Goal: Task Accomplishment & Management: Manage account settings

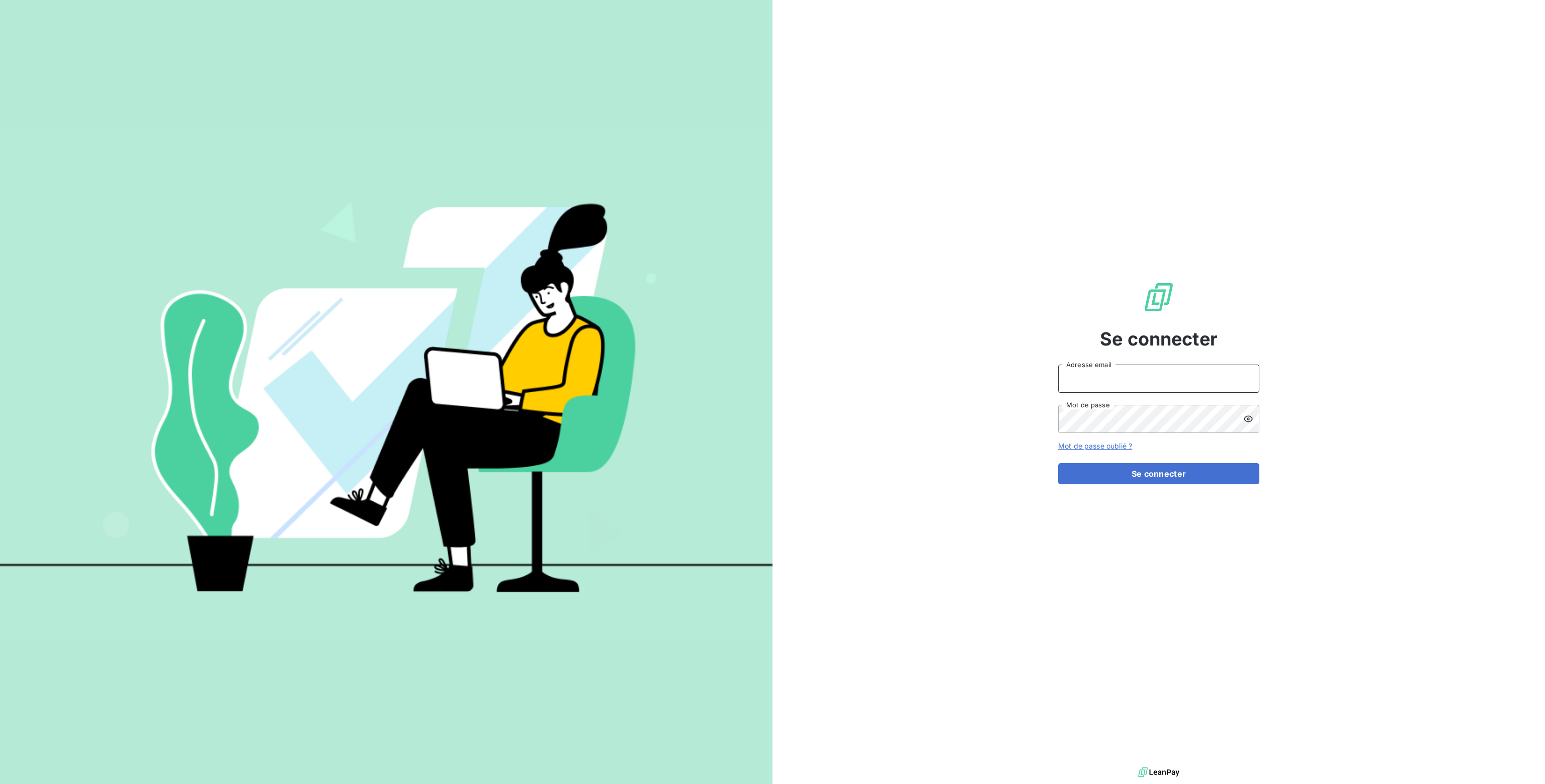
click at [1106, 373] on input "Adresse email" at bounding box center [1158, 378] width 201 height 28
type input "[PERSON_NAME][EMAIL_ADDRESS][DOMAIN_NAME]"
click at [1160, 472] on button "Se connecter" at bounding box center [1158, 473] width 201 height 21
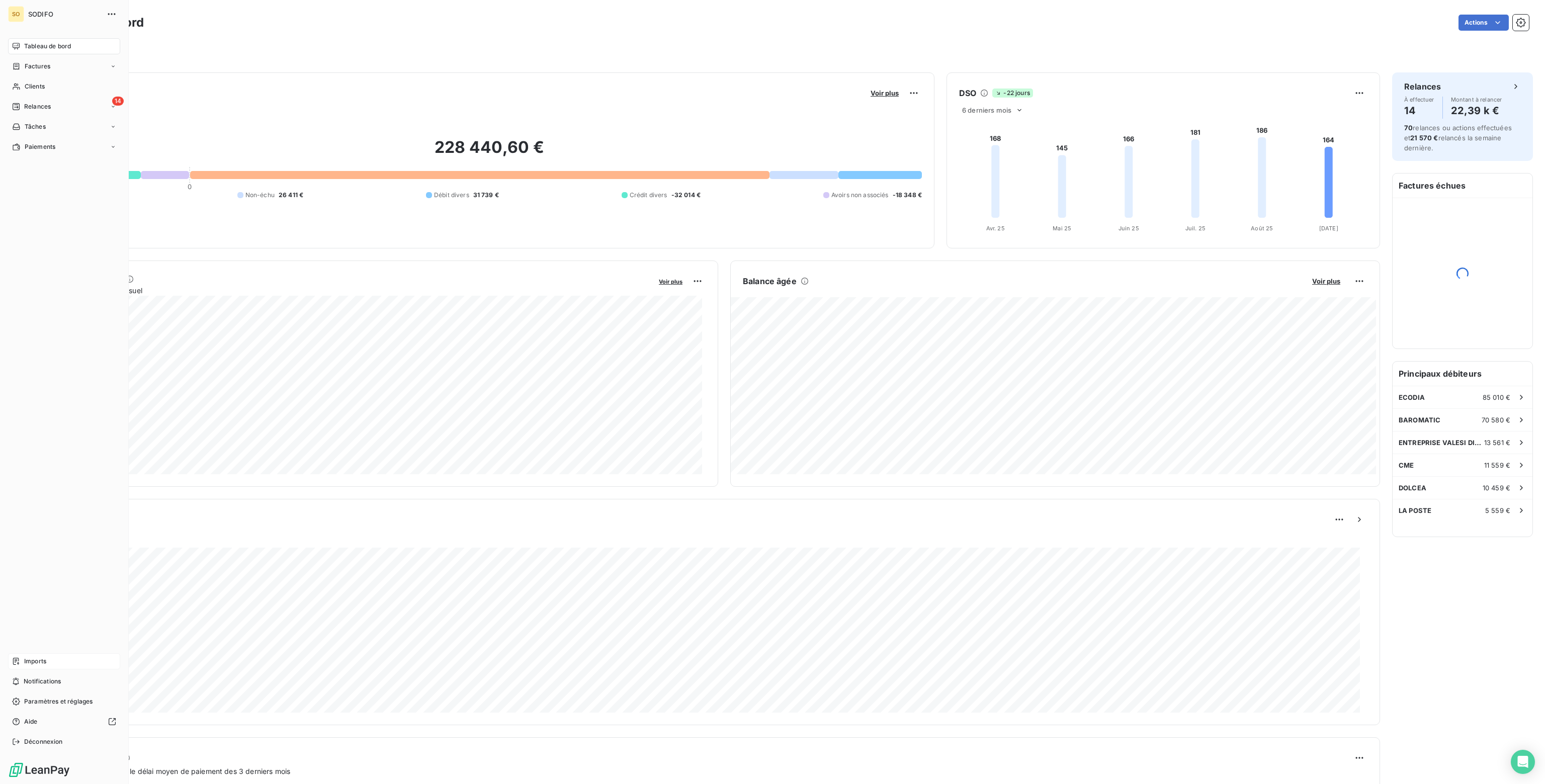
click at [41, 659] on span "Imports" at bounding box center [35, 660] width 22 height 9
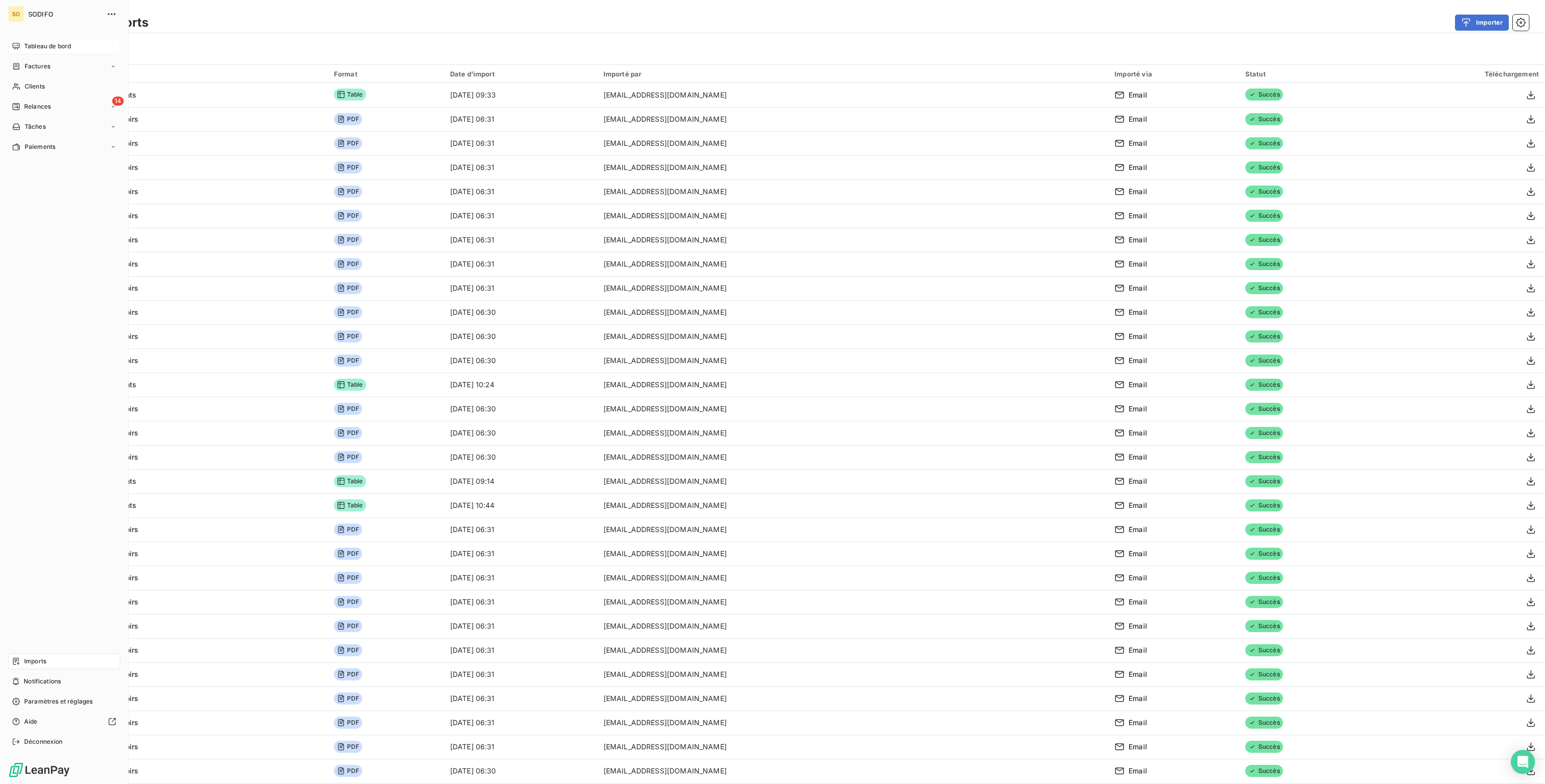
click at [27, 46] on span "Tableau de bord" at bounding box center [47, 46] width 47 height 9
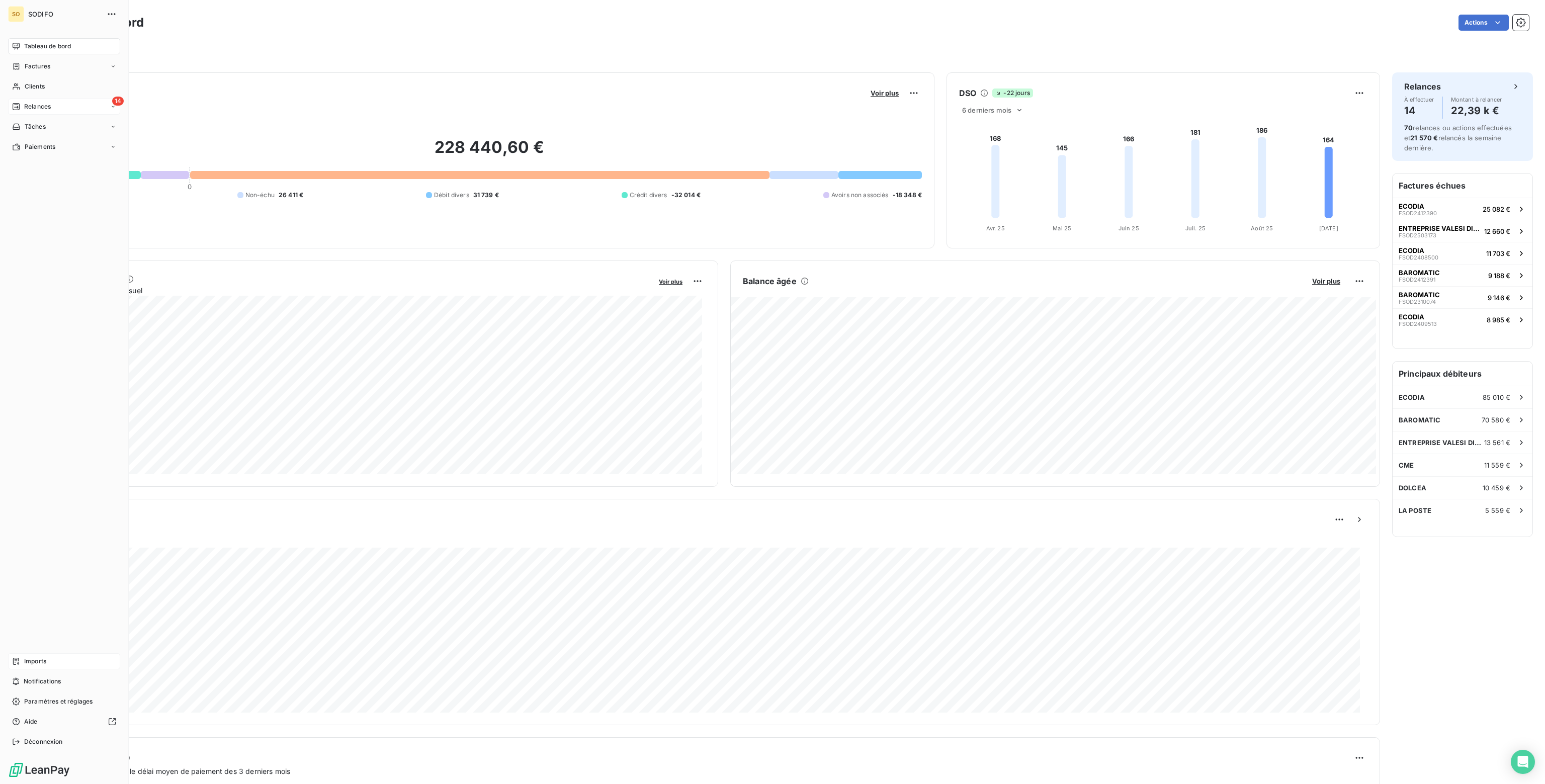
click at [29, 105] on span "Relances" at bounding box center [37, 106] width 27 height 9
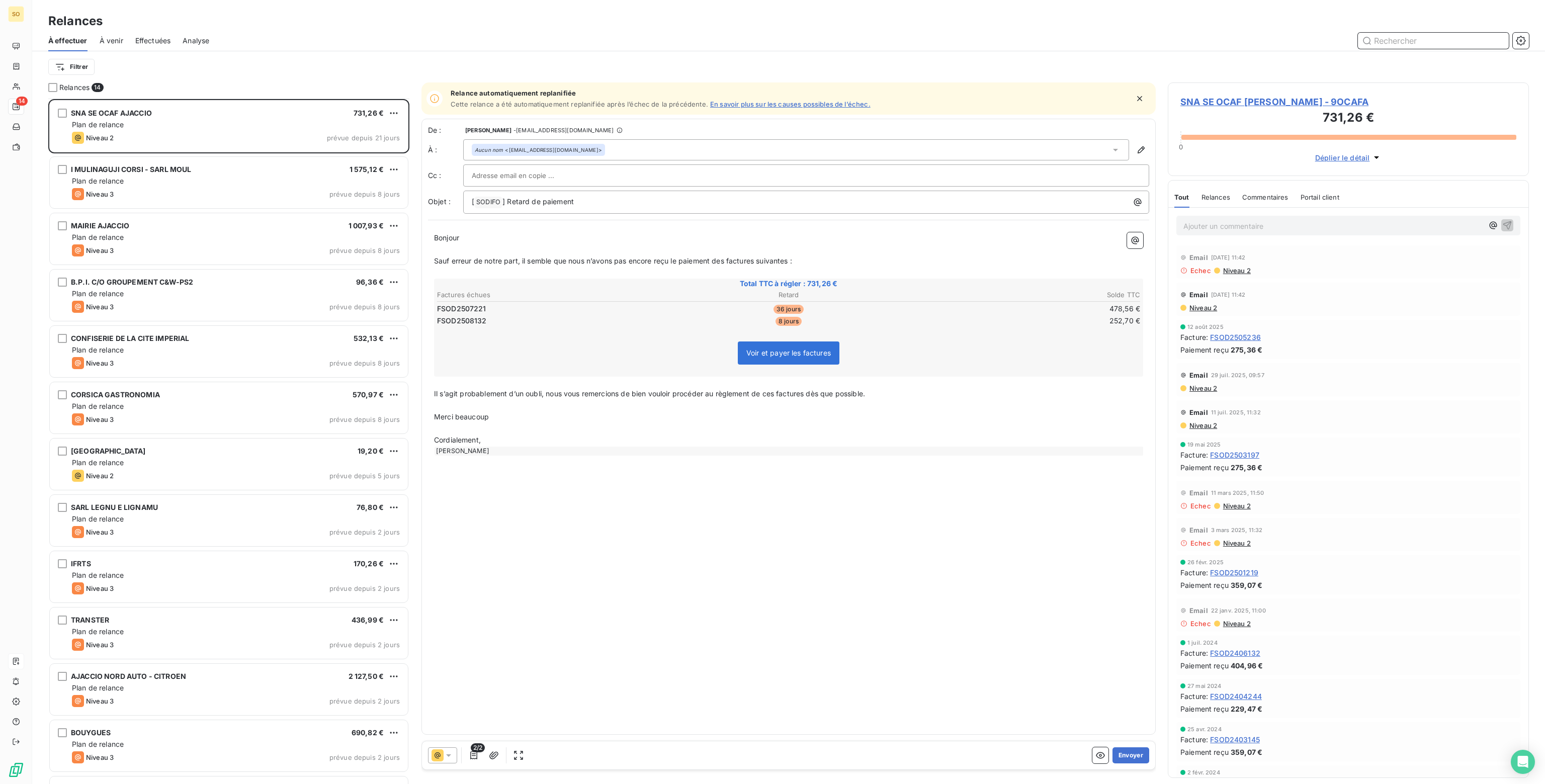
scroll to position [103, 0]
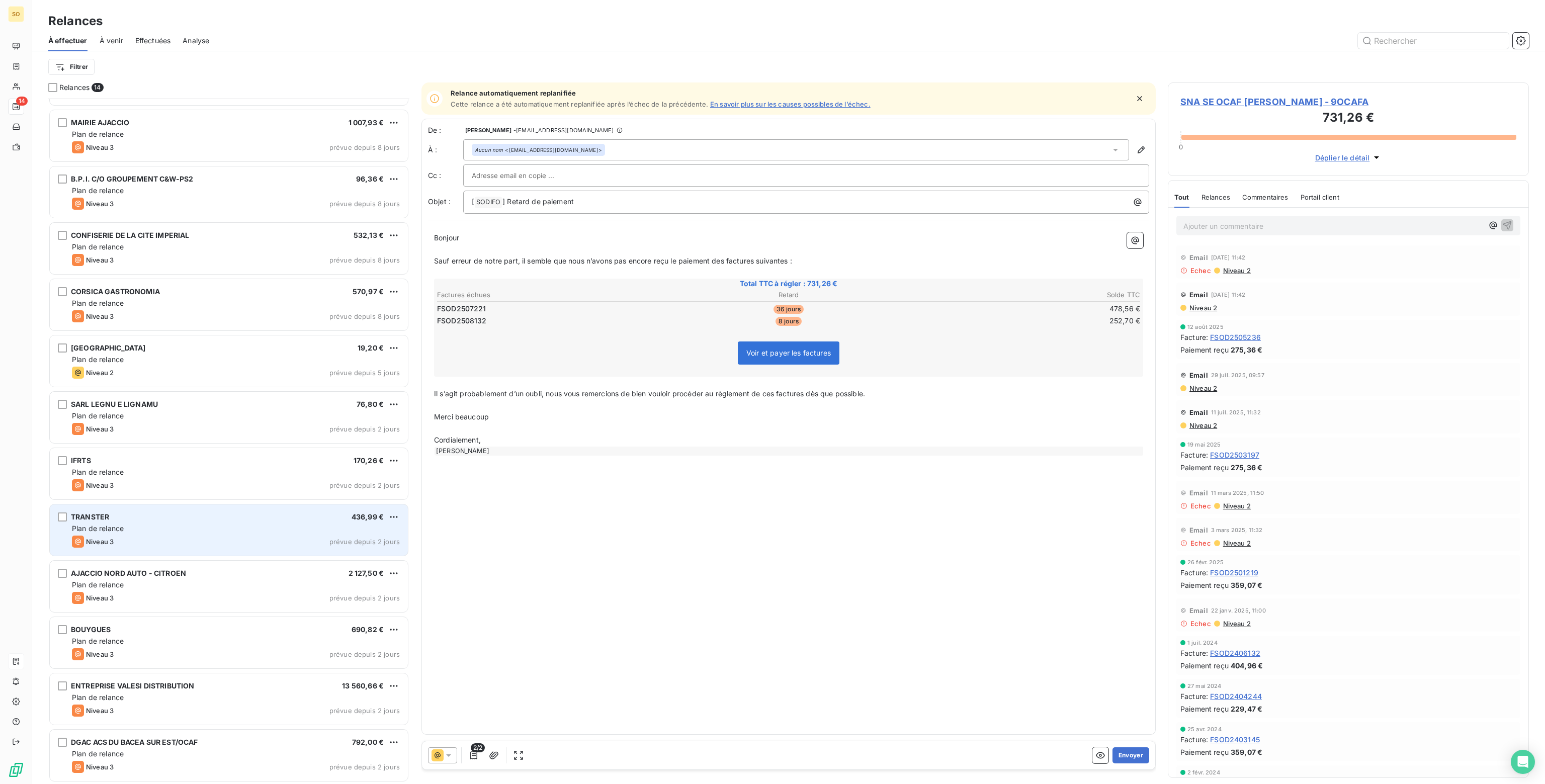
click at [150, 519] on div "TRANSTER 436,99 €" at bounding box center [235, 516] width 328 height 9
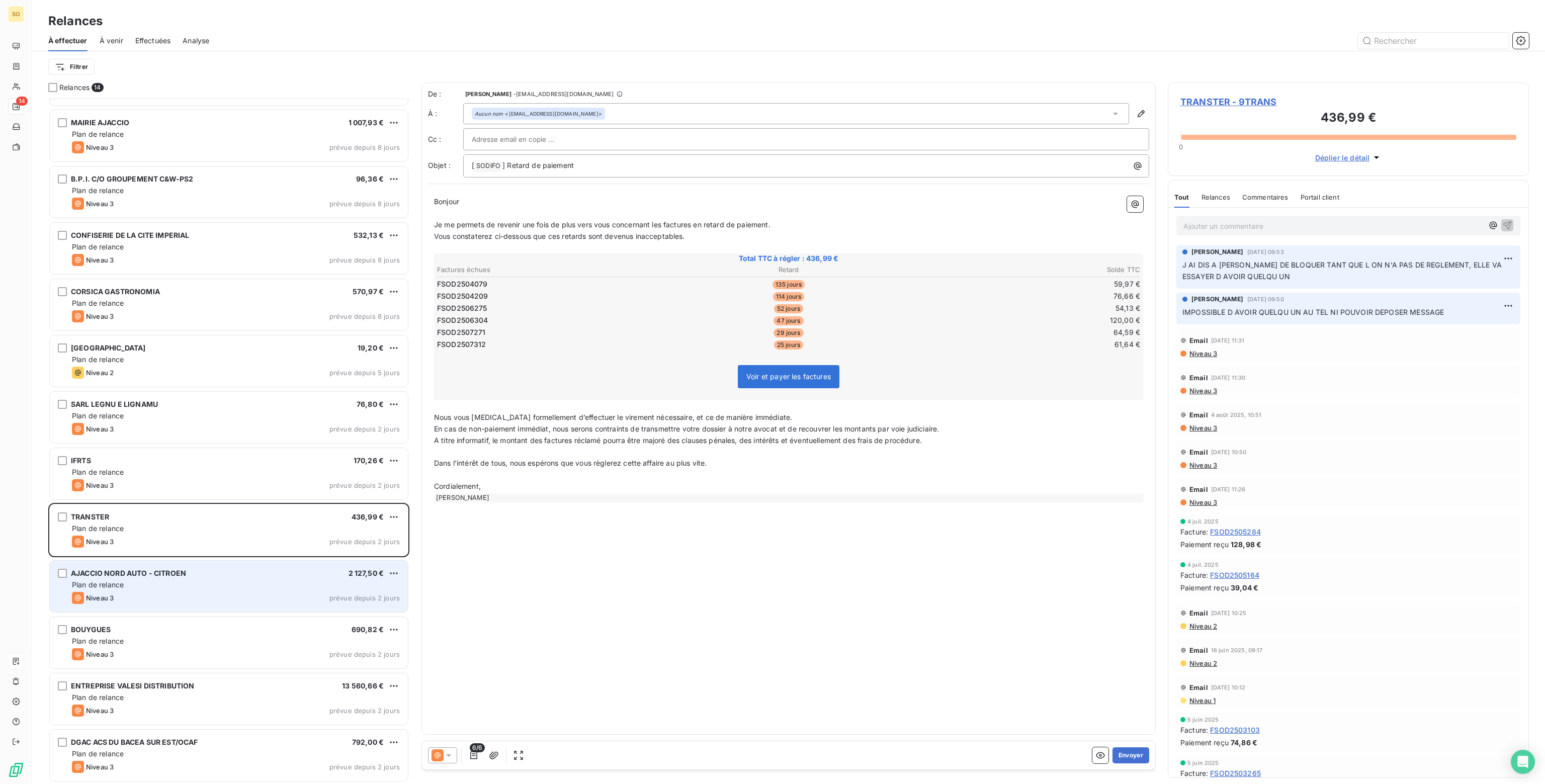
click at [151, 587] on div "Plan de relance" at bounding box center [235, 585] width 328 height 10
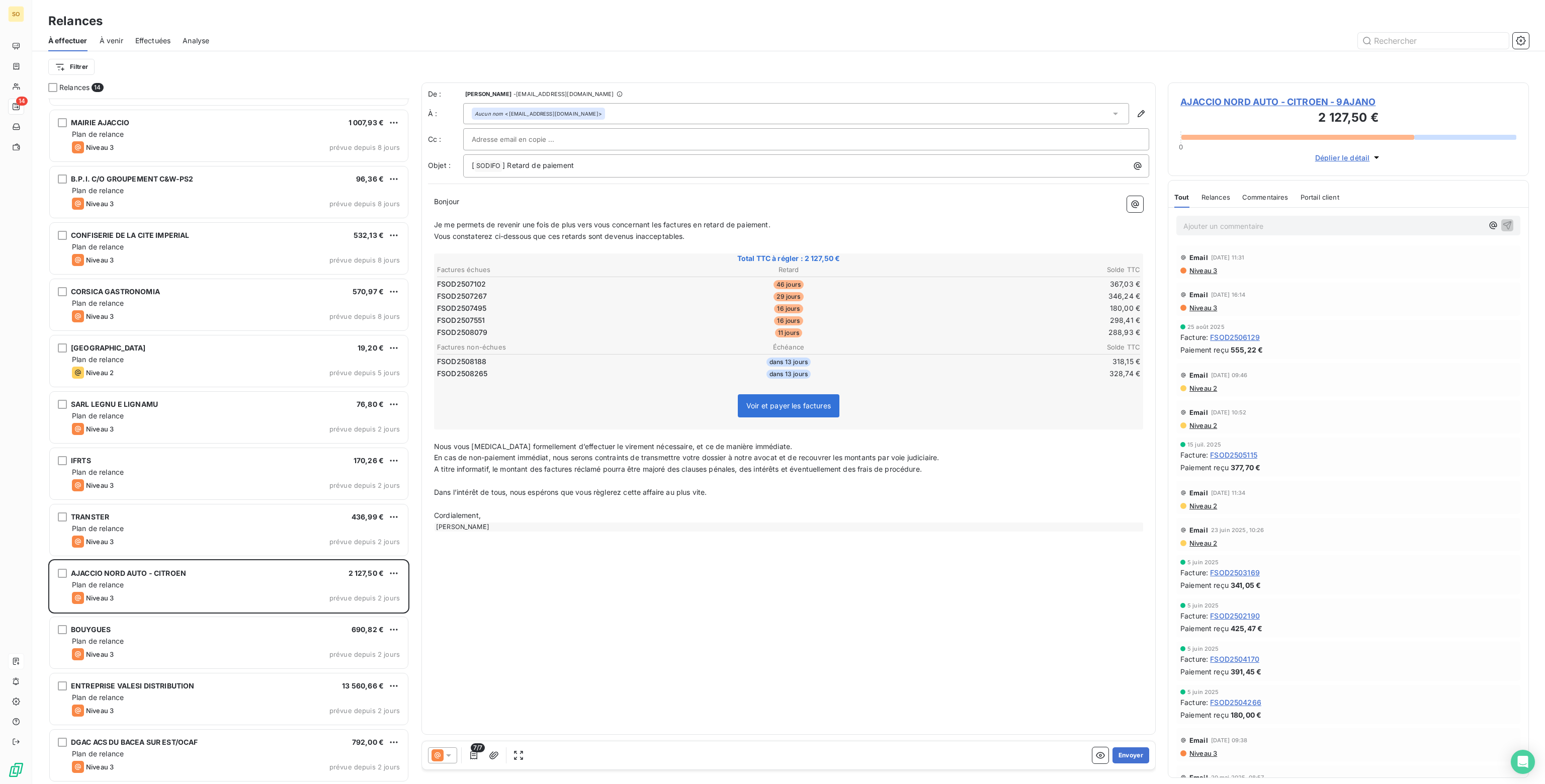
click at [1258, 195] on span "Commentaires" at bounding box center [1265, 197] width 46 height 8
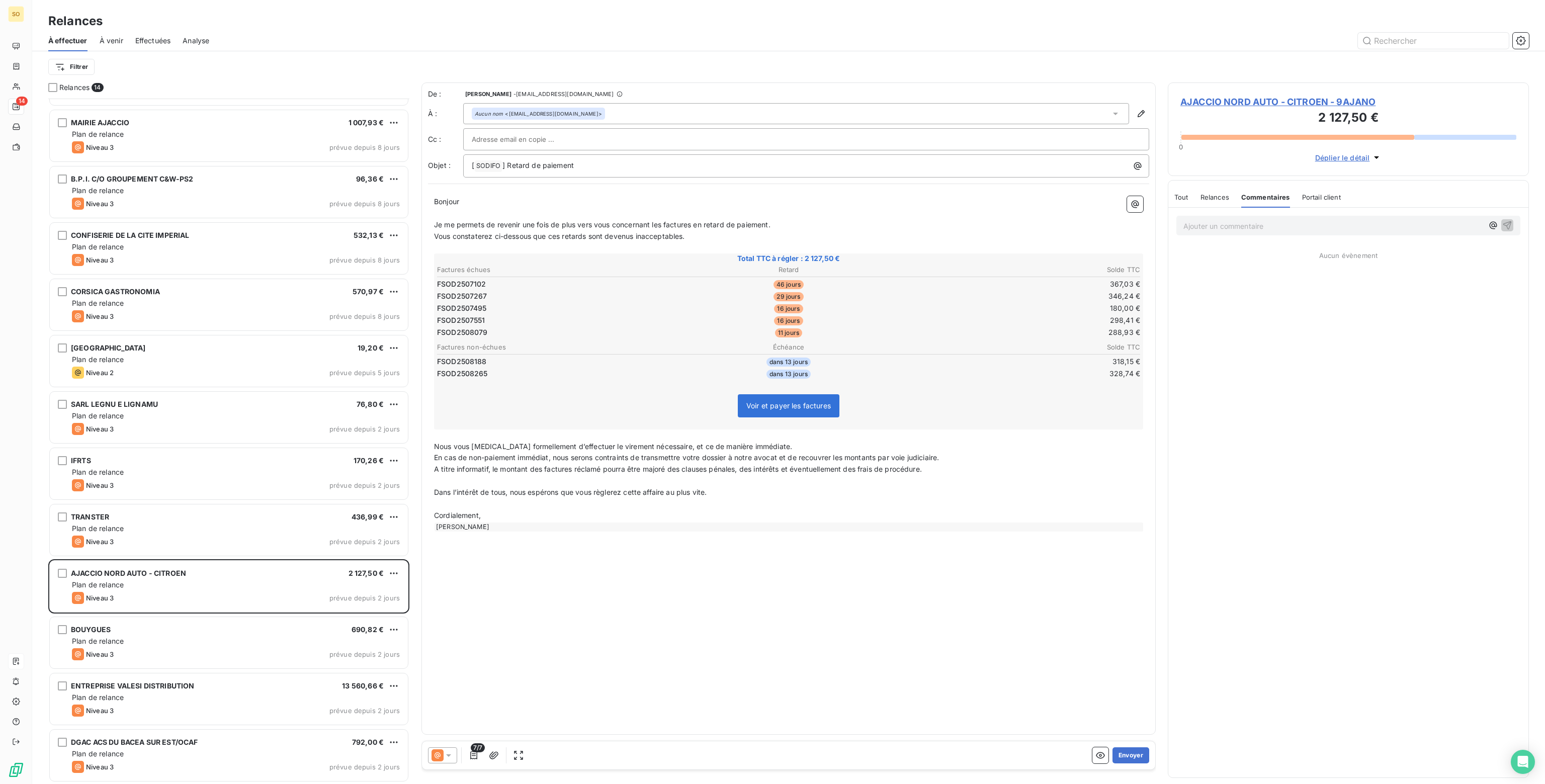
click at [1214, 199] on span "Relances" at bounding box center [1214, 197] width 29 height 8
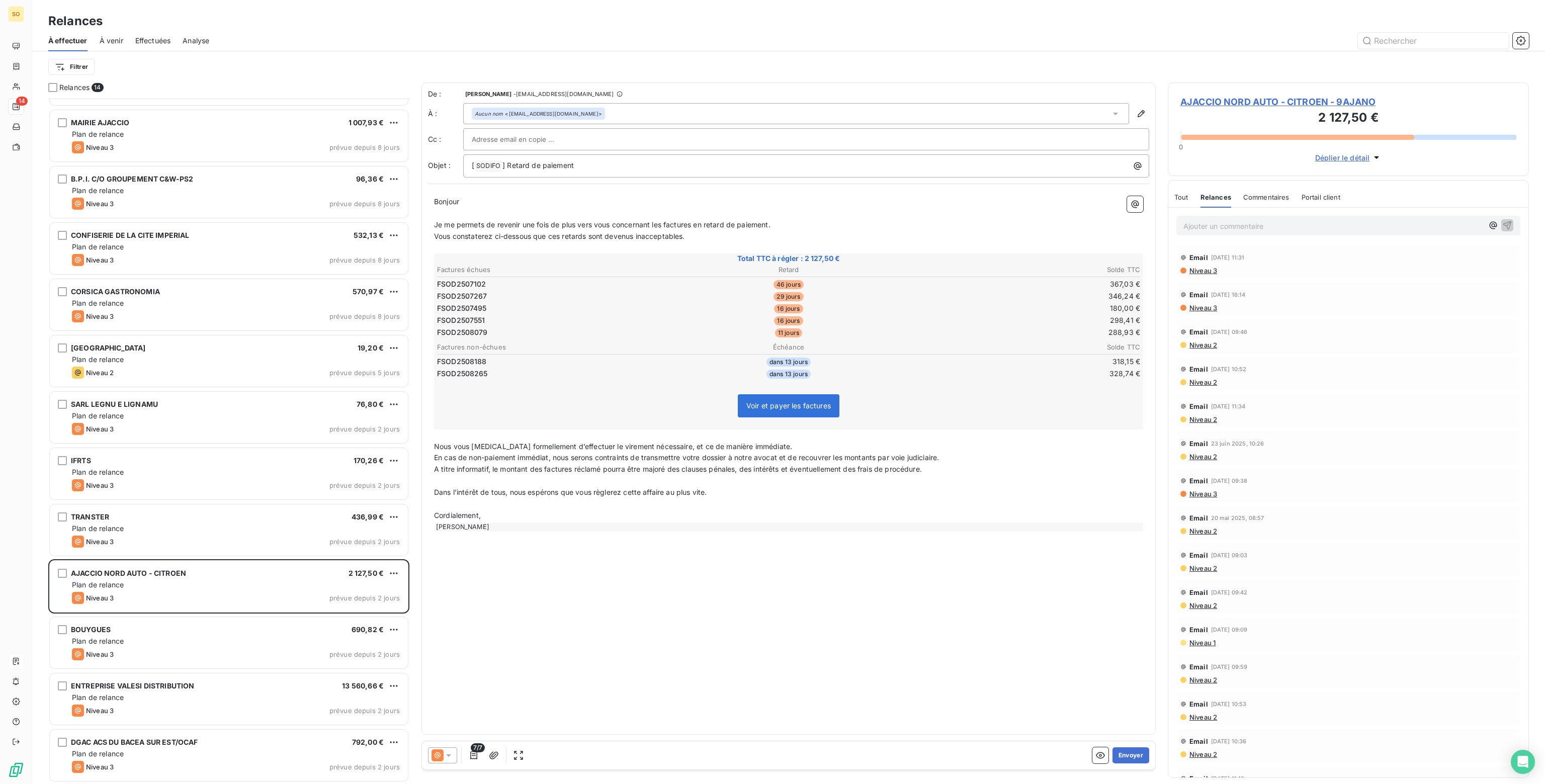
click at [1222, 226] on p "Ajouter un commentaire ﻿" at bounding box center [1333, 226] width 300 height 13
click at [1503, 229] on icon "button" at bounding box center [1508, 230] width 10 height 10
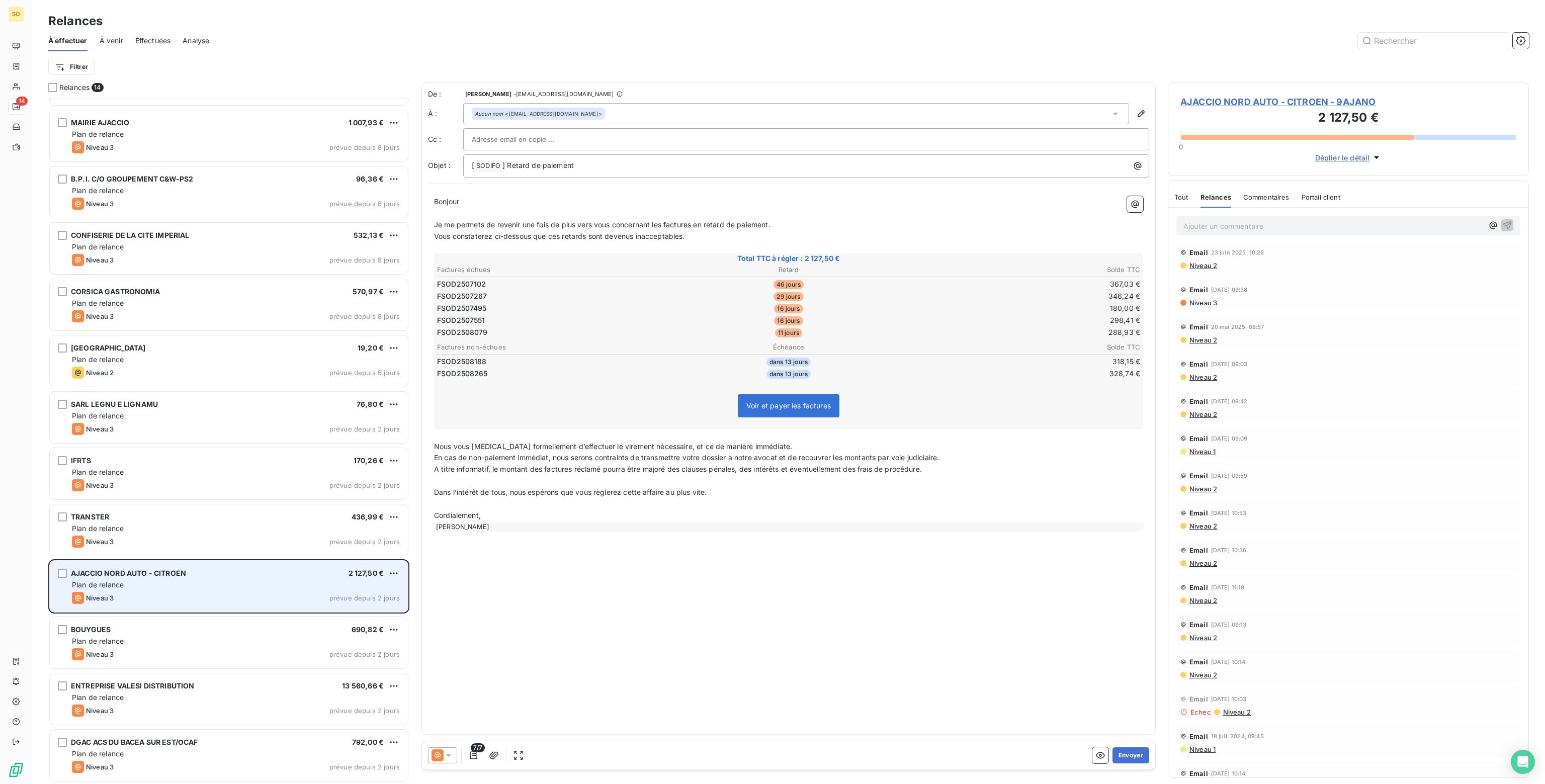
drag, startPoint x: 393, startPoint y: 571, endPoint x: 306, endPoint y: 593, distance: 89.7
click at [305, 593] on div "Niveau 3 prévue depuis 2 jours" at bounding box center [235, 597] width 328 height 12
click at [398, 567] on html "SO 14 Relances À effectuer À venir Effectuées Analyse Filtrer Relances 14 SNA S…" at bounding box center [772, 392] width 1545 height 784
click at [334, 608] on div "Passer cette action" at bounding box center [350, 611] width 90 height 16
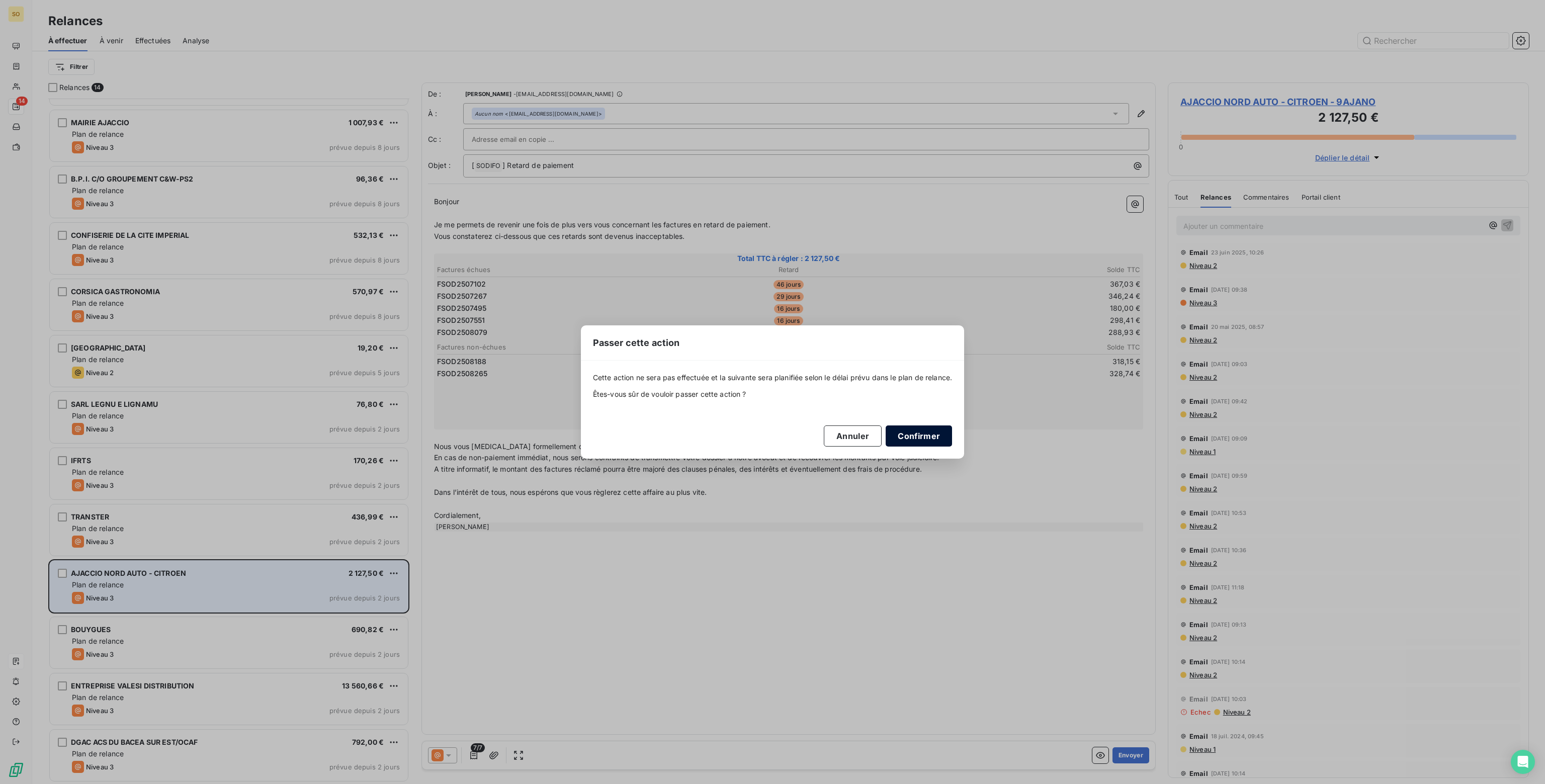
click at [923, 432] on button "Confirmer" at bounding box center [919, 435] width 67 height 21
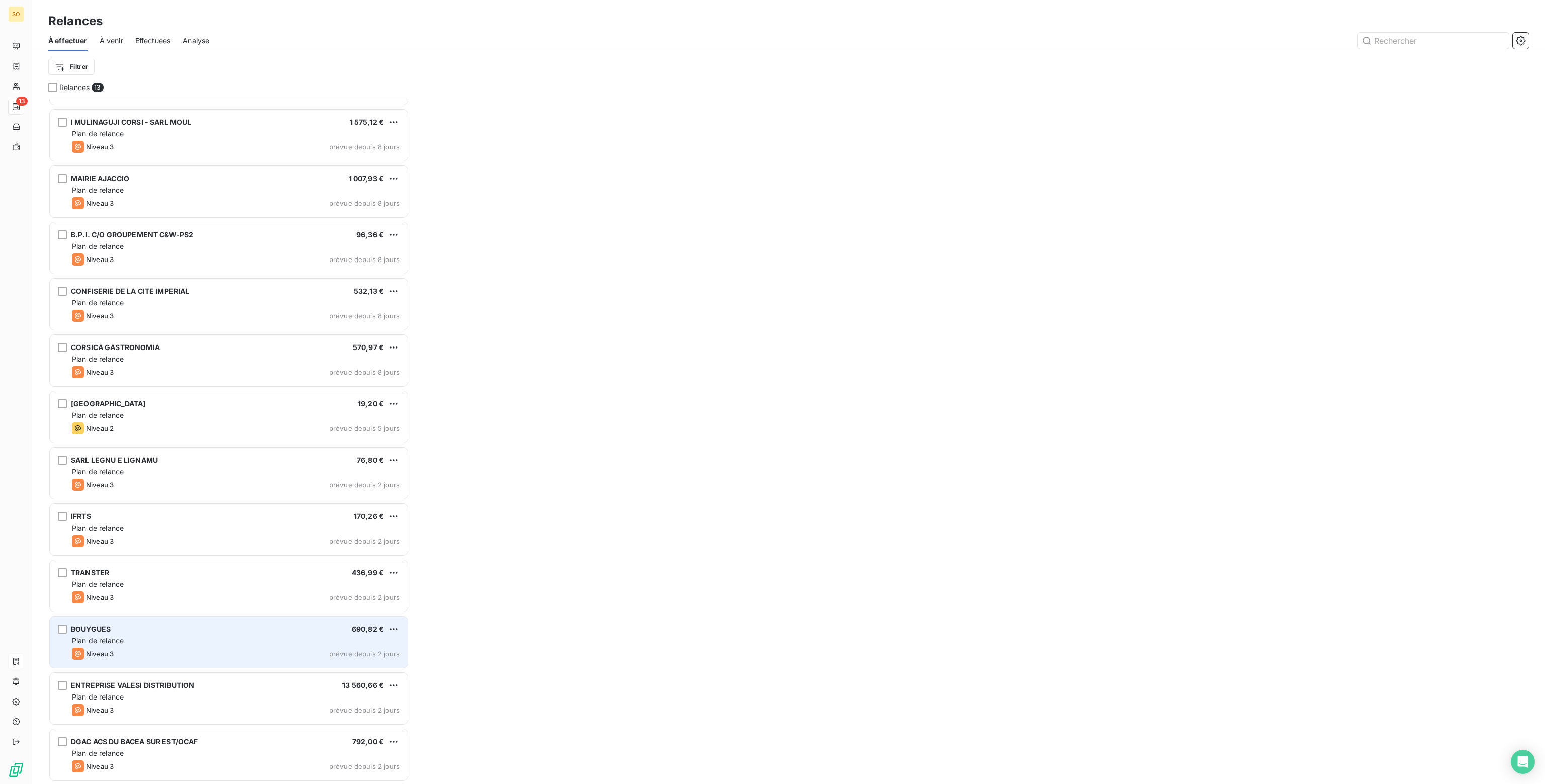
scroll to position [46, 0]
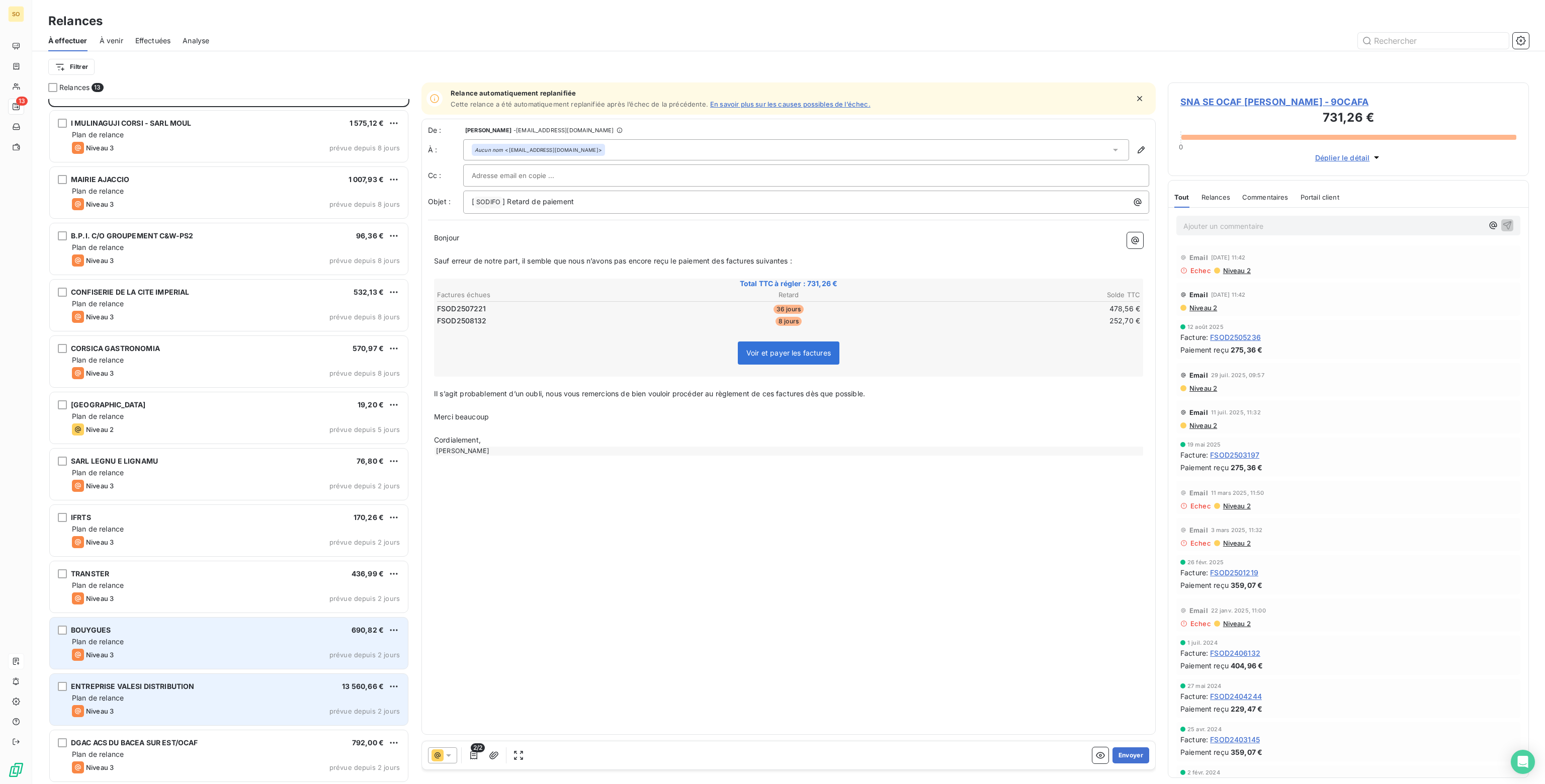
click at [187, 705] on div "Niveau 3 prévue depuis 2 jours" at bounding box center [235, 710] width 328 height 12
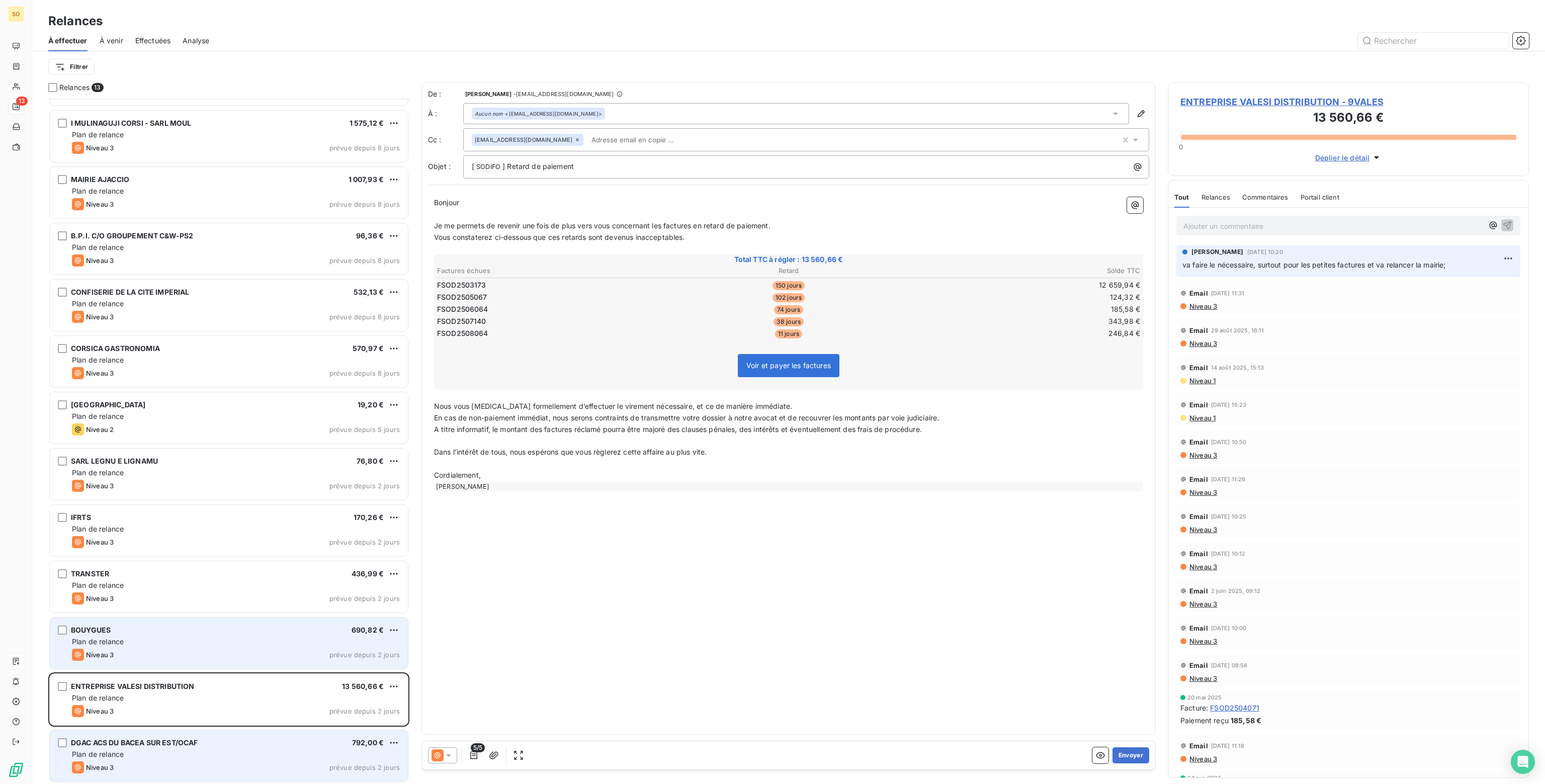
click at [141, 749] on div "Plan de relance" at bounding box center [235, 754] width 328 height 10
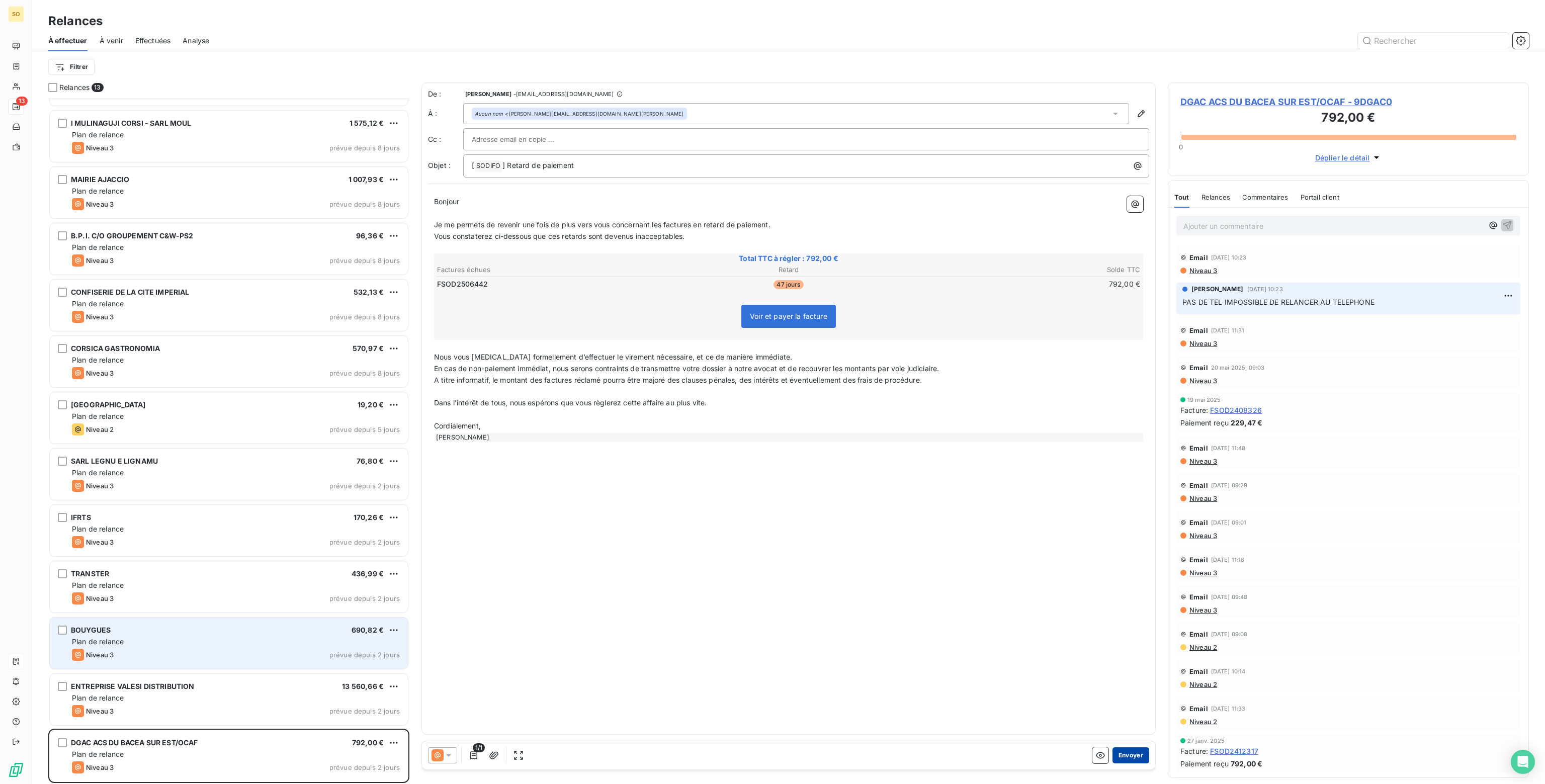
click at [1126, 755] on button "Envoyer" at bounding box center [1131, 755] width 37 height 16
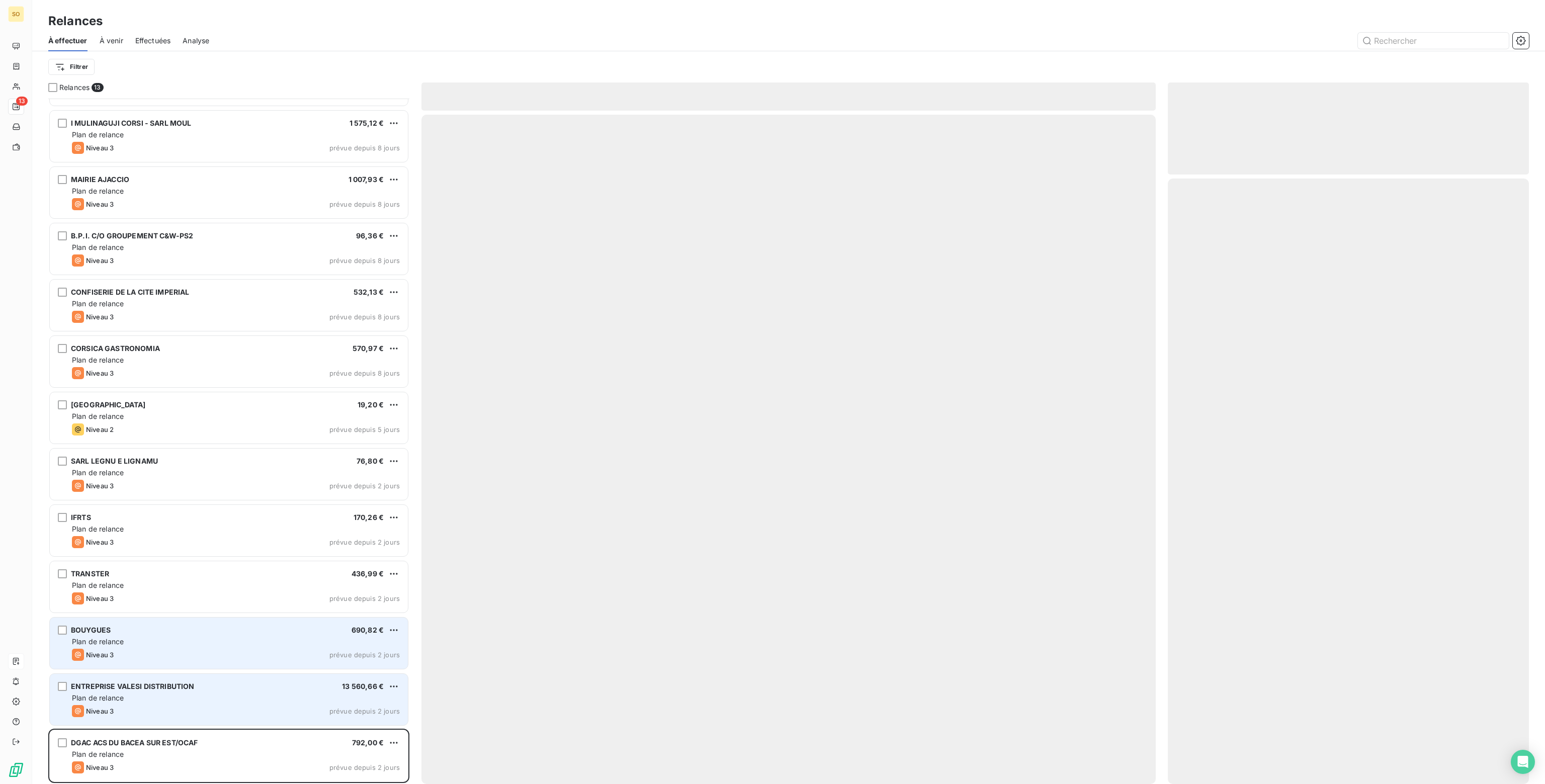
click at [213, 699] on div "Plan de relance" at bounding box center [235, 697] width 328 height 10
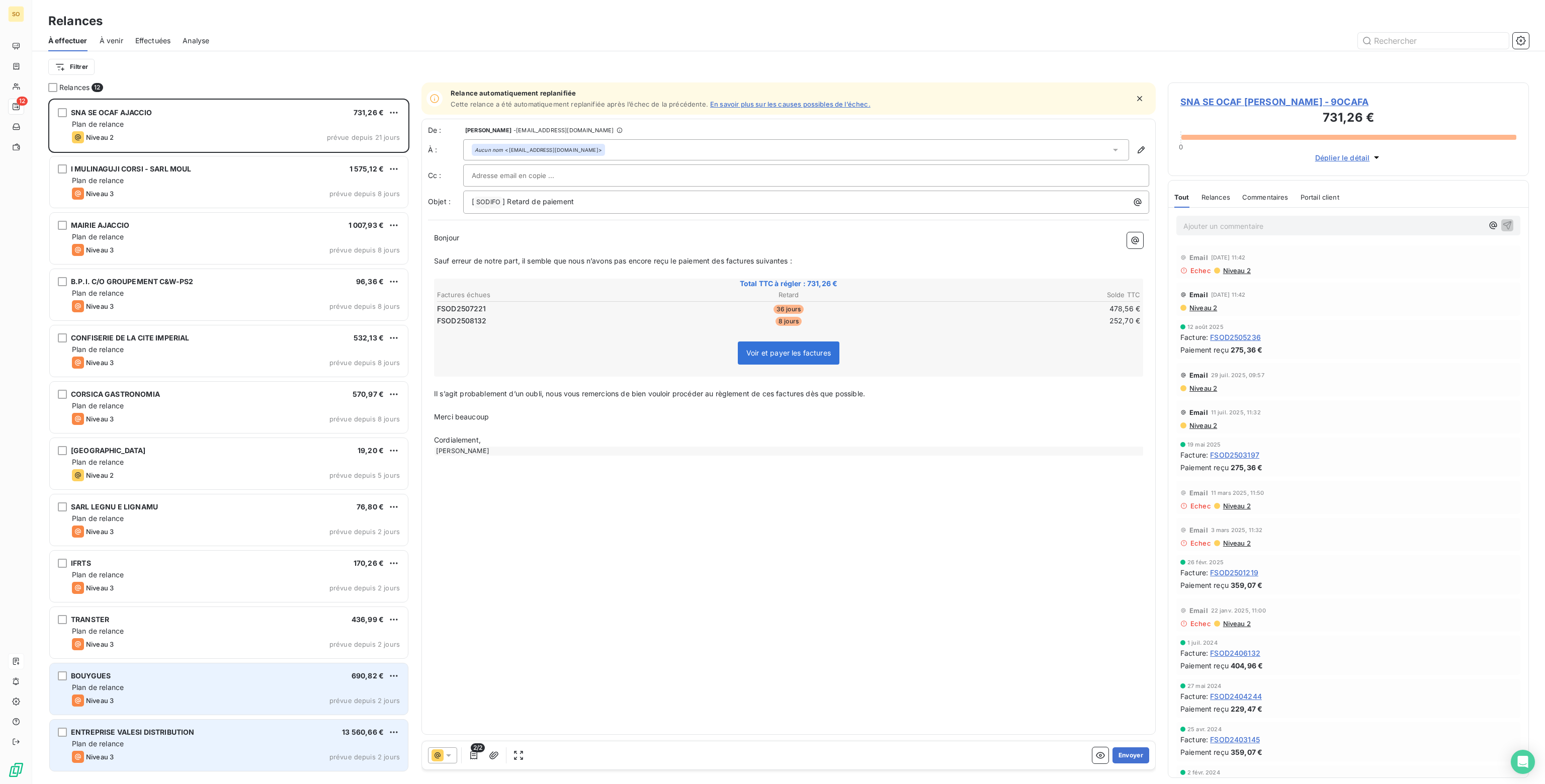
click at [221, 751] on div "Niveau 3 prévue depuis 2 jours" at bounding box center [235, 756] width 328 height 12
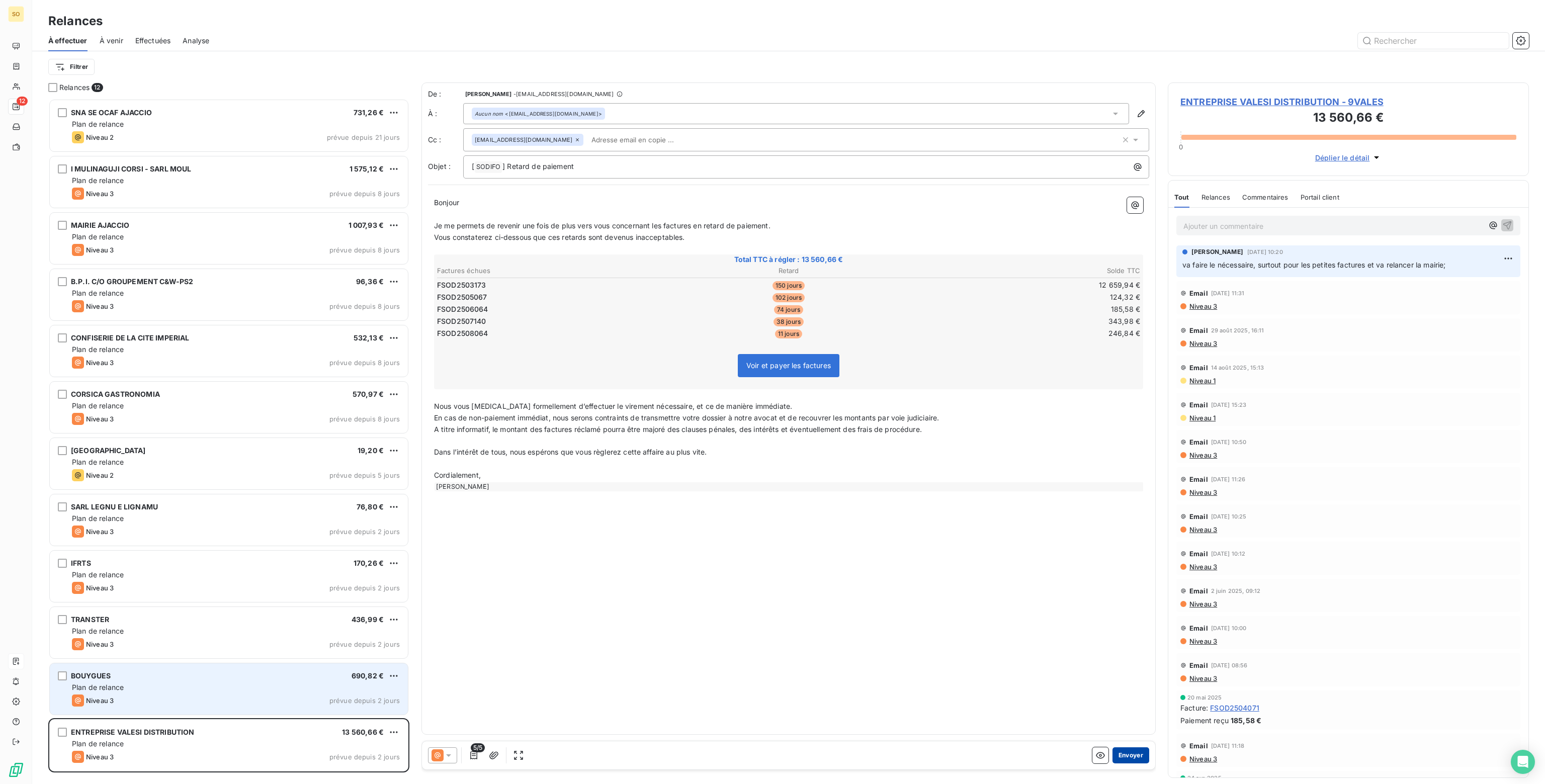
click at [1144, 755] on button "Envoyer" at bounding box center [1131, 755] width 37 height 16
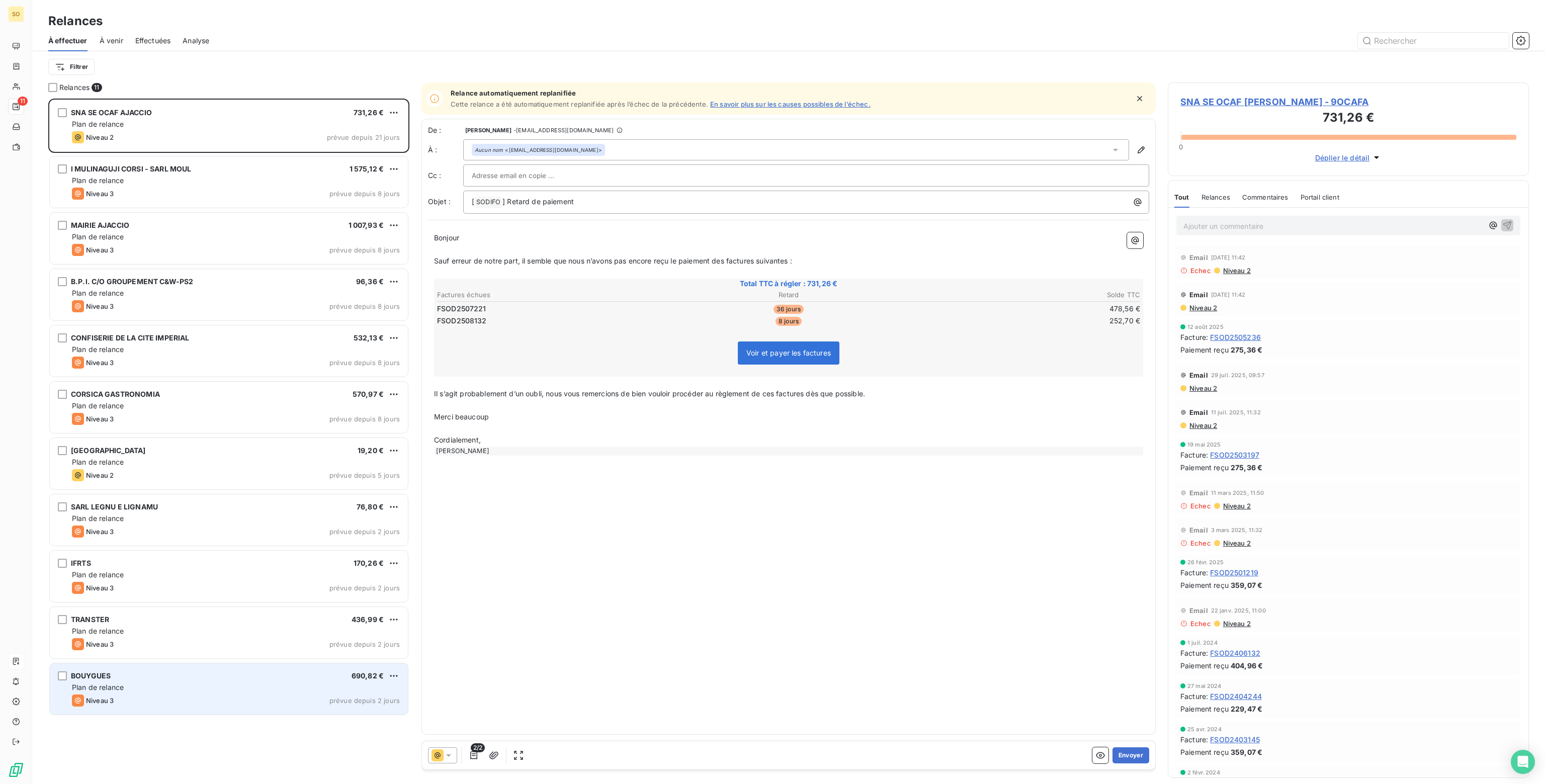
click at [230, 697] on div "Niveau 3 prévue depuis 2 jours" at bounding box center [235, 700] width 328 height 12
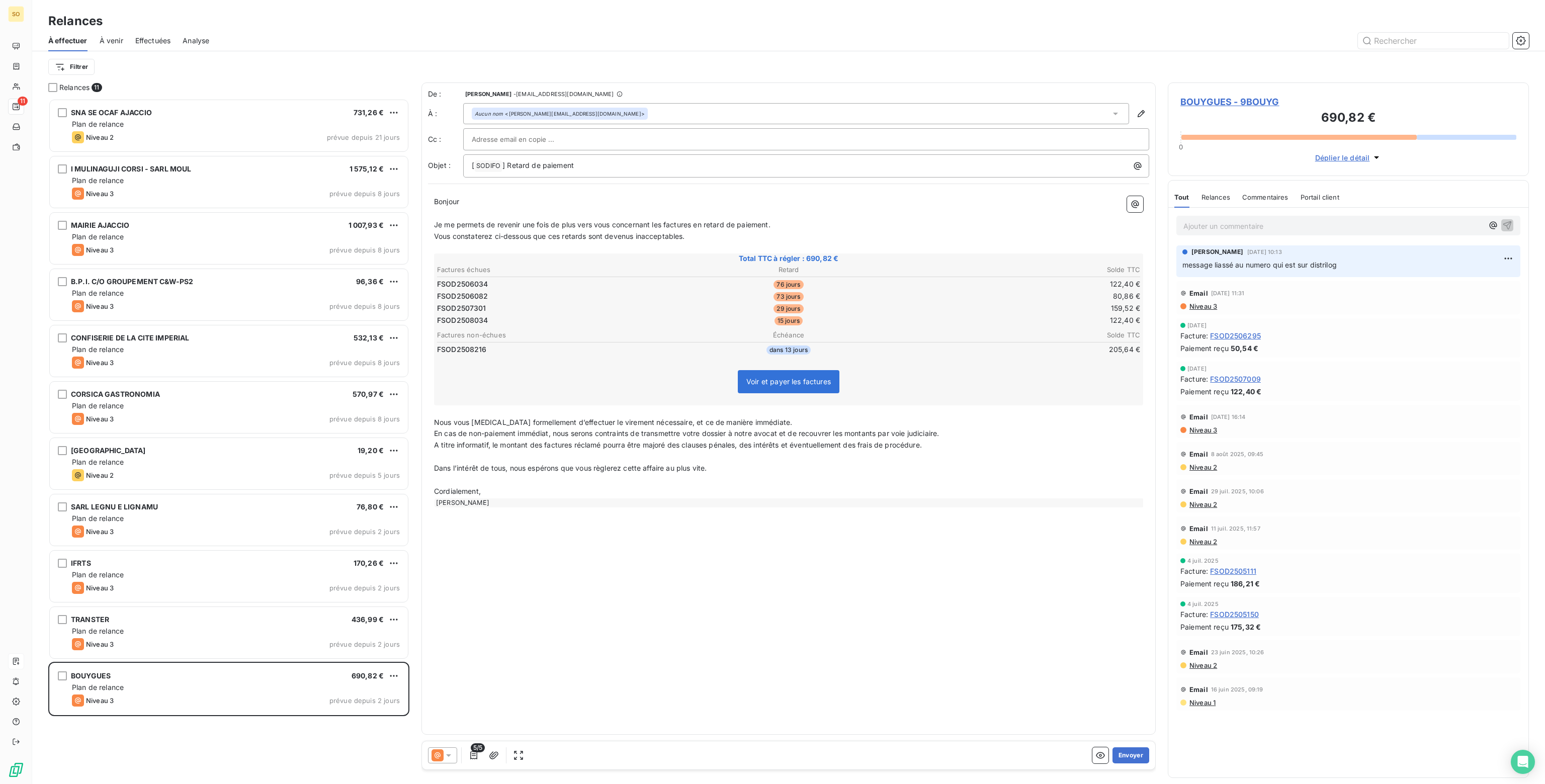
click at [1228, 226] on p "Ajouter un commentaire ﻿" at bounding box center [1333, 226] width 300 height 13
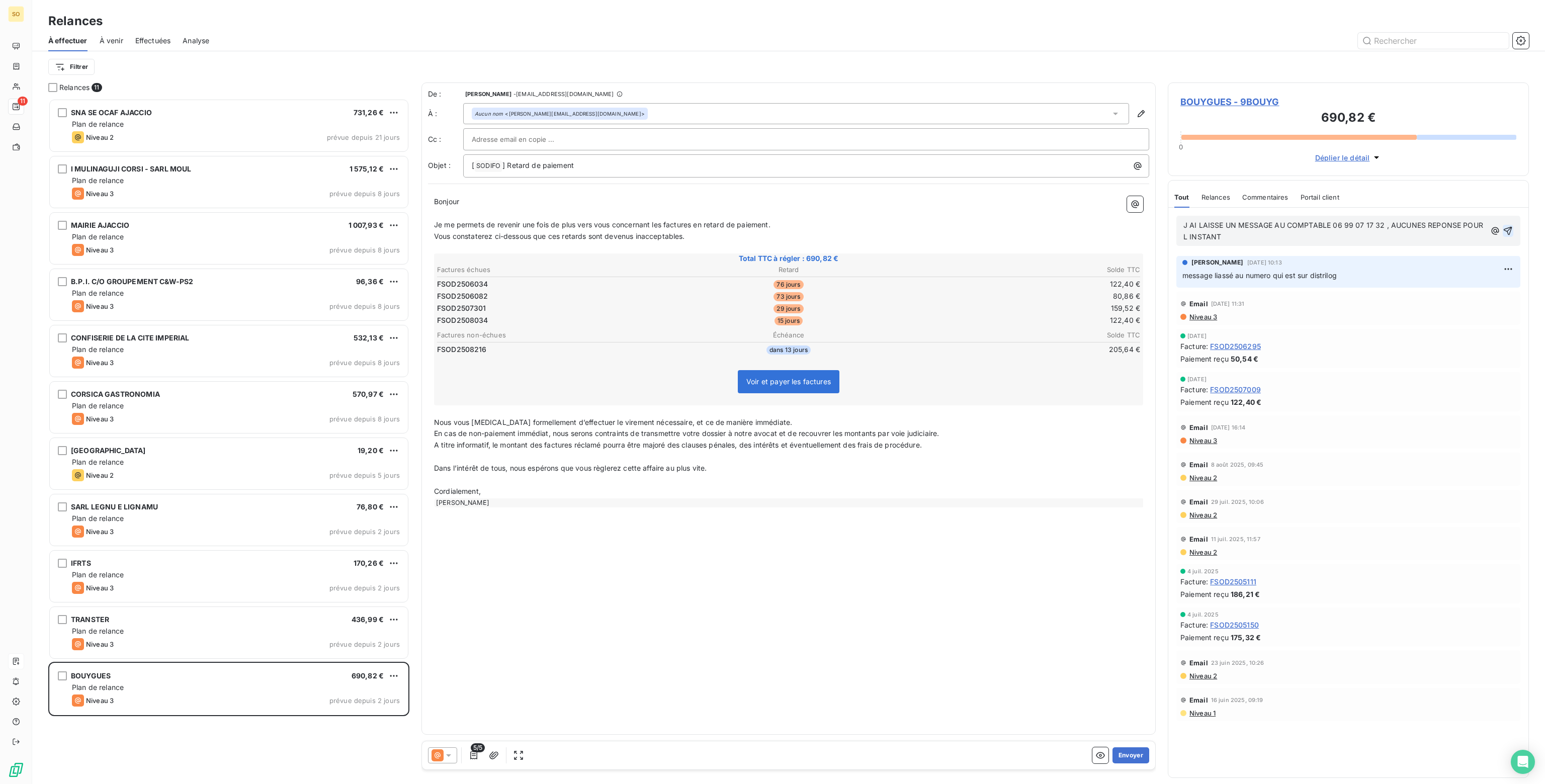
click at [1510, 230] on icon "button" at bounding box center [1508, 230] width 9 height 9
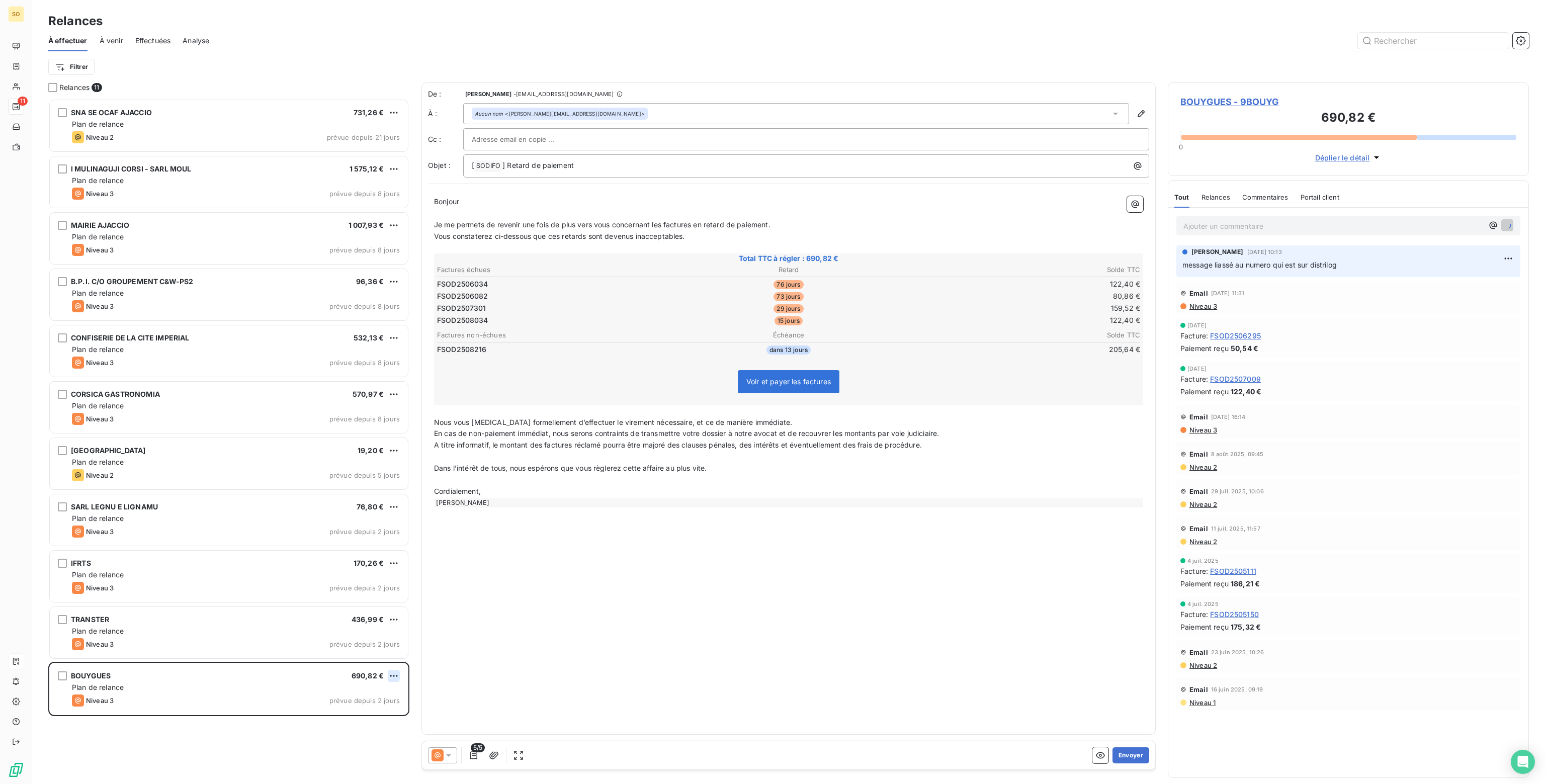
click at [393, 673] on html "SO 11 Relances À effectuer À venir Effectuées Analyse Filtrer Relances 11 SNA S…" at bounding box center [772, 392] width 1545 height 784
click at [330, 713] on div "Passer cette action" at bounding box center [350, 713] width 90 height 16
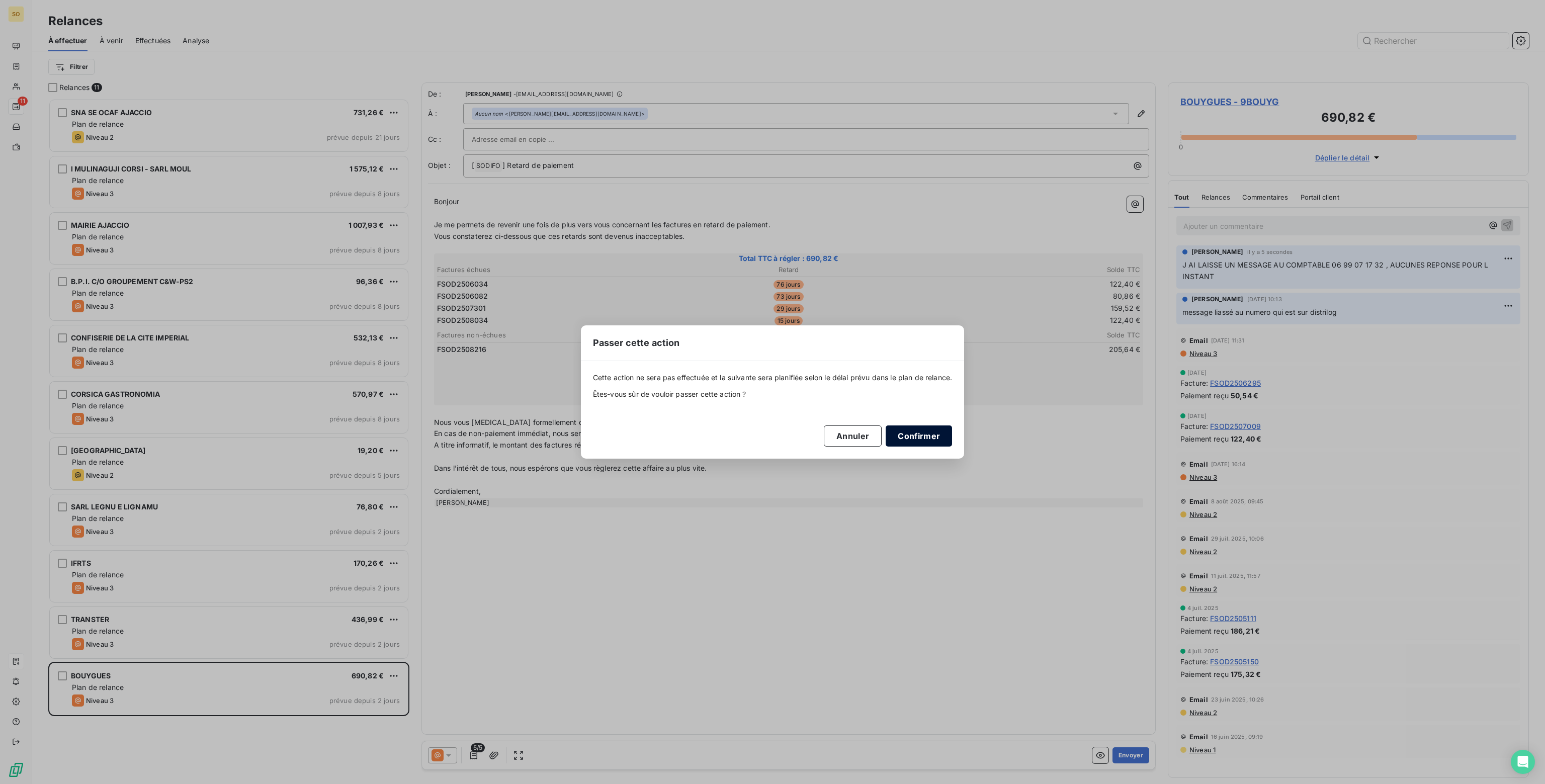
click at [934, 434] on button "Confirmer" at bounding box center [919, 435] width 67 height 21
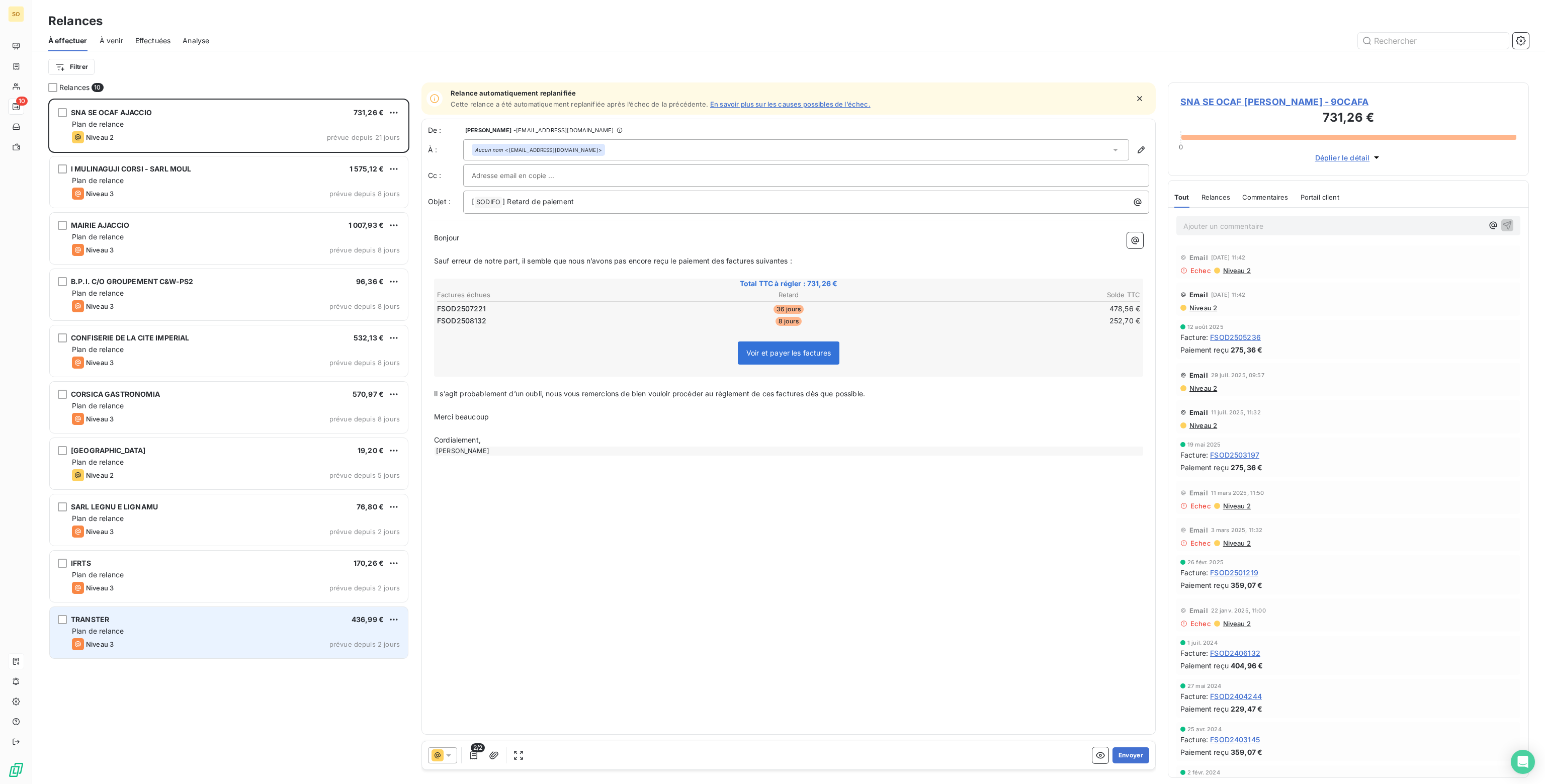
click at [126, 648] on div "Niveau 3 prévue depuis 2 jours" at bounding box center [235, 643] width 328 height 12
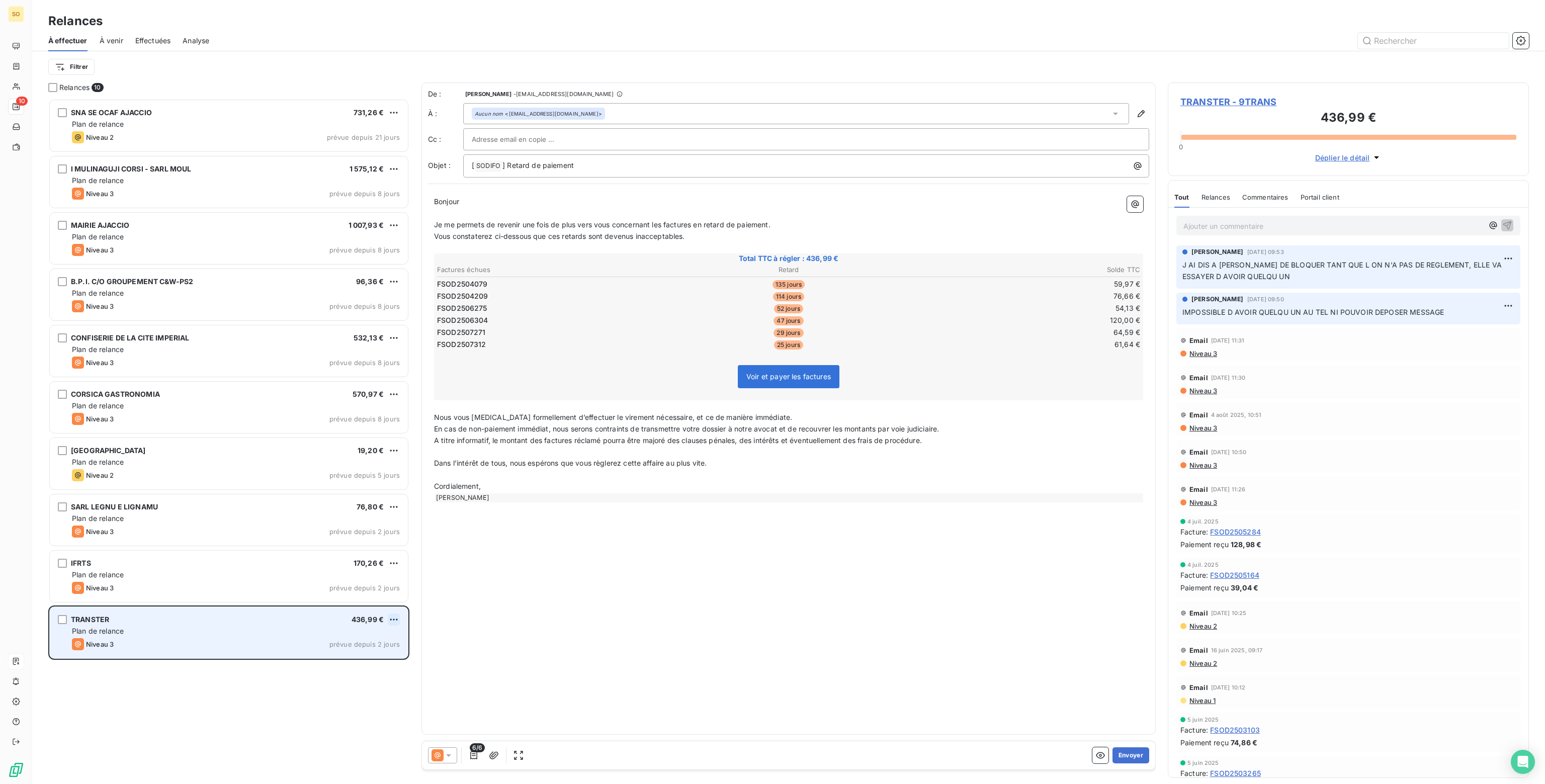
click at [397, 617] on html "SO 10 Relances À effectuer À venir Effectuées Analyse Filtrer Relances 10 SNA S…" at bounding box center [772, 392] width 1545 height 784
click at [350, 655] on div "Passer cette action" at bounding box center [350, 658] width 90 height 16
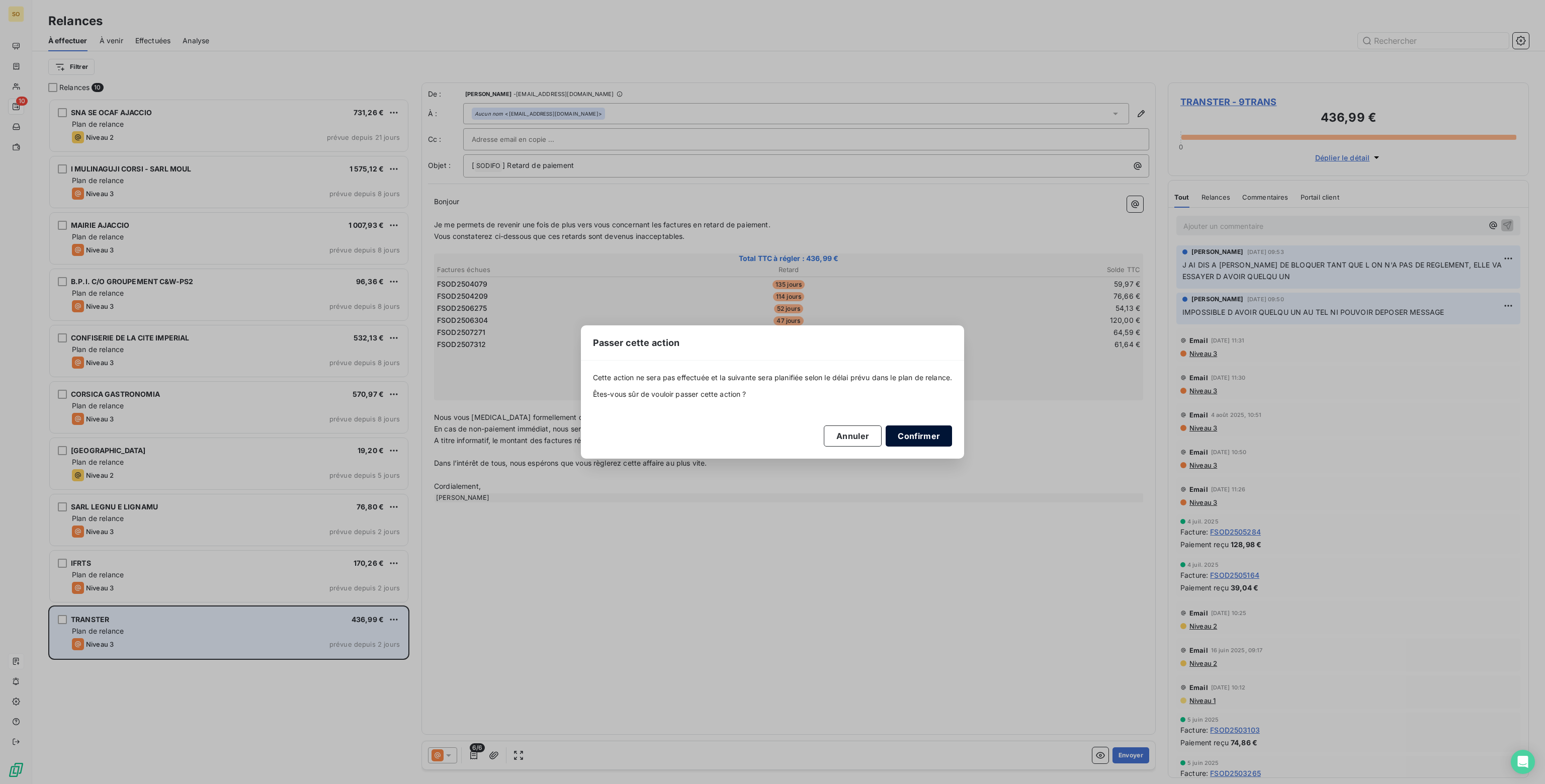
click at [929, 437] on button "Confirmer" at bounding box center [919, 435] width 67 height 21
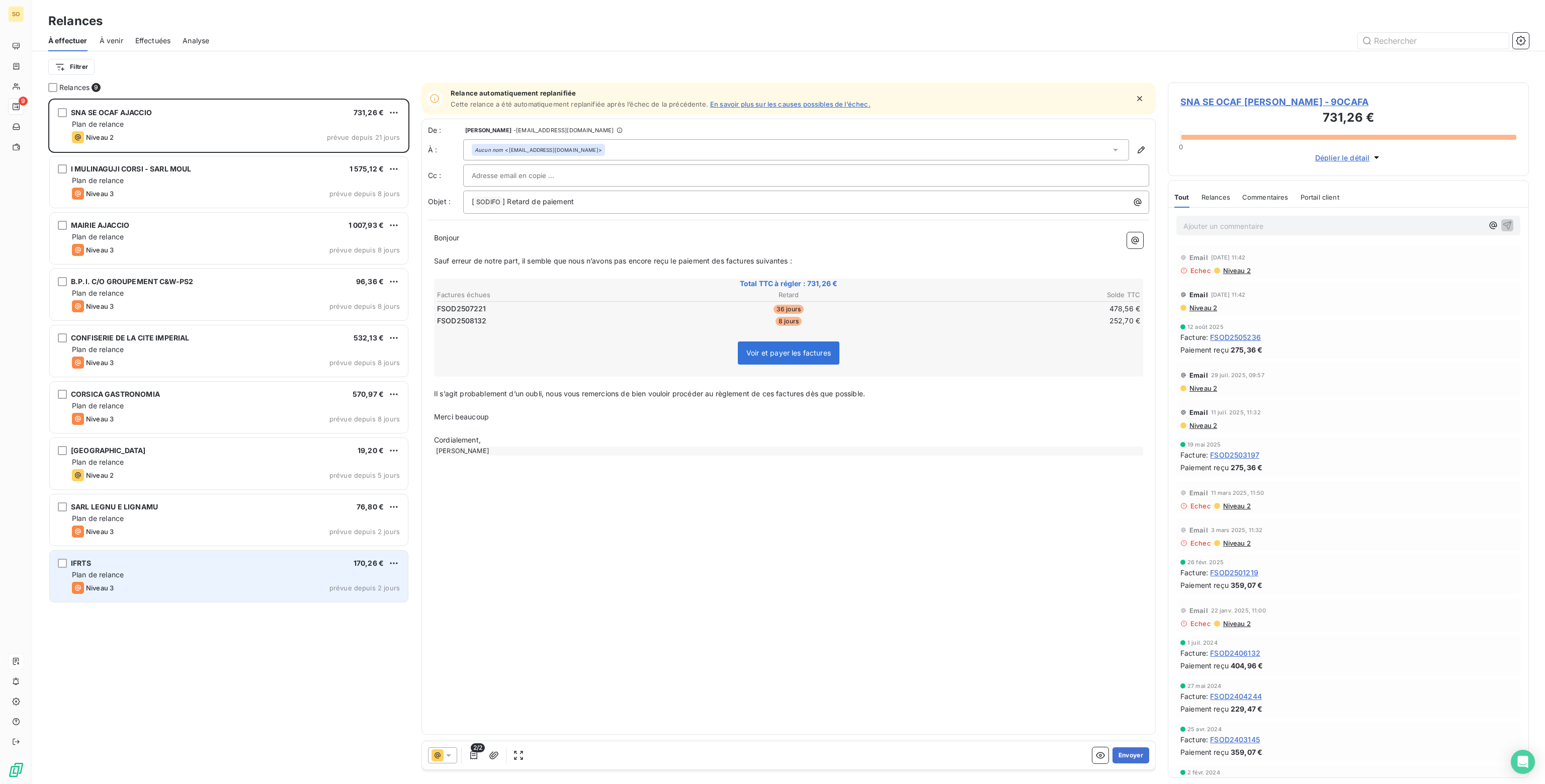
click at [199, 585] on div "Niveau 3 prévue depuis 2 jours" at bounding box center [235, 587] width 328 height 12
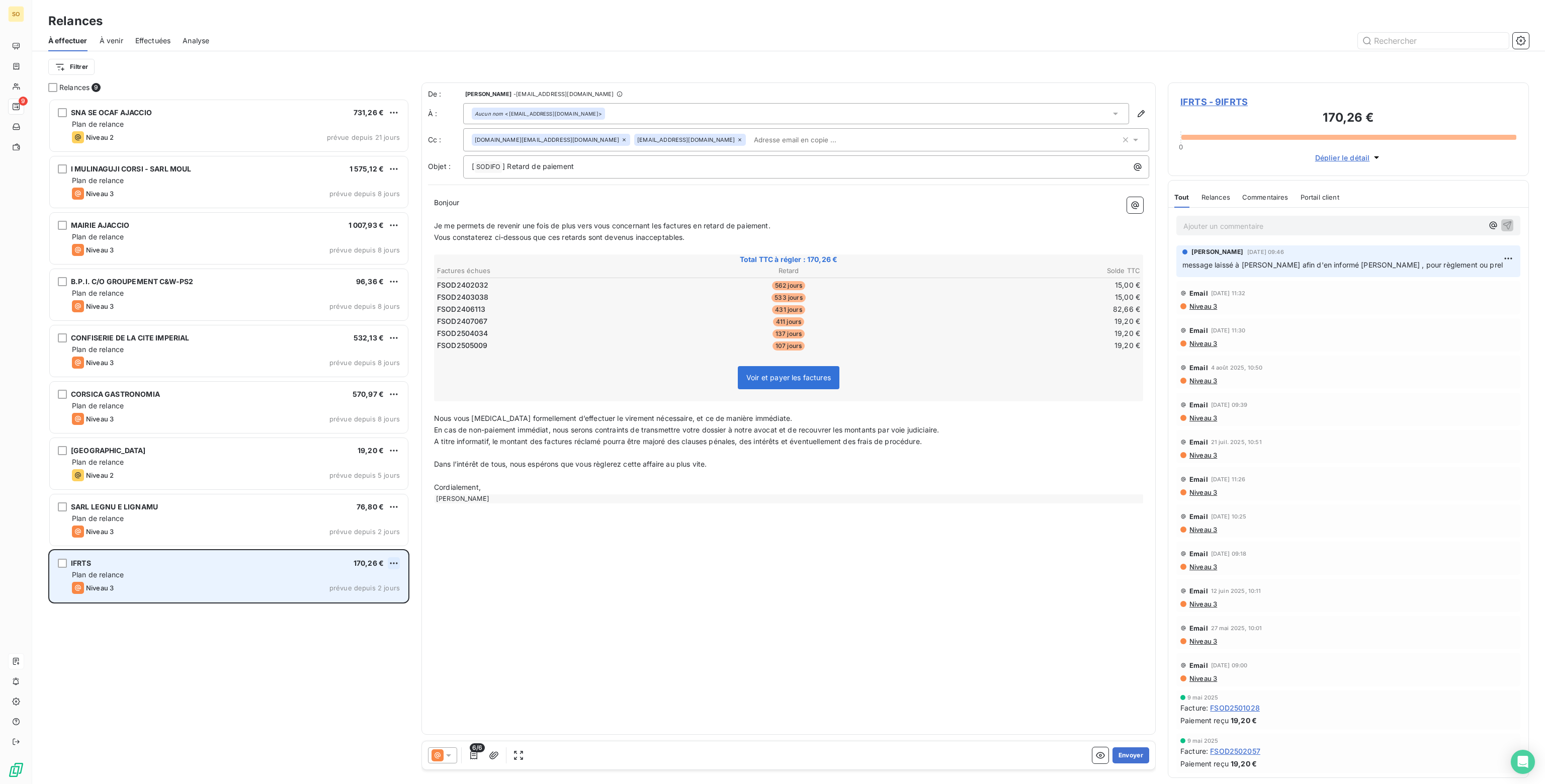
click at [395, 562] on html "SO 9 Relances À effectuer À venir Effectuées Analyse Filtrer Relances 9 SNA SE …" at bounding box center [772, 392] width 1545 height 784
click at [361, 600] on div "Passer cette action" at bounding box center [350, 601] width 90 height 16
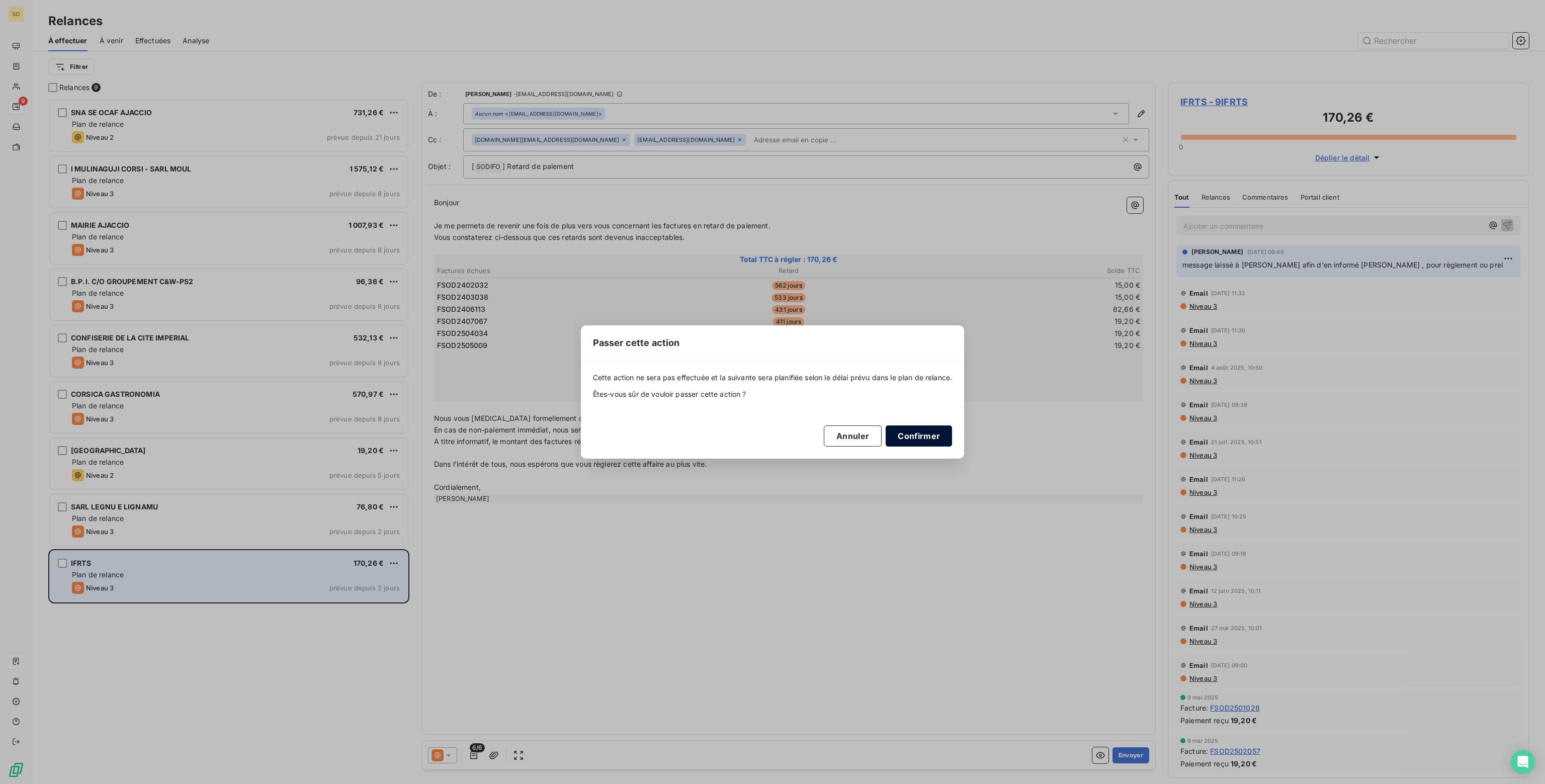
click at [920, 438] on button "Confirmer" at bounding box center [919, 435] width 67 height 21
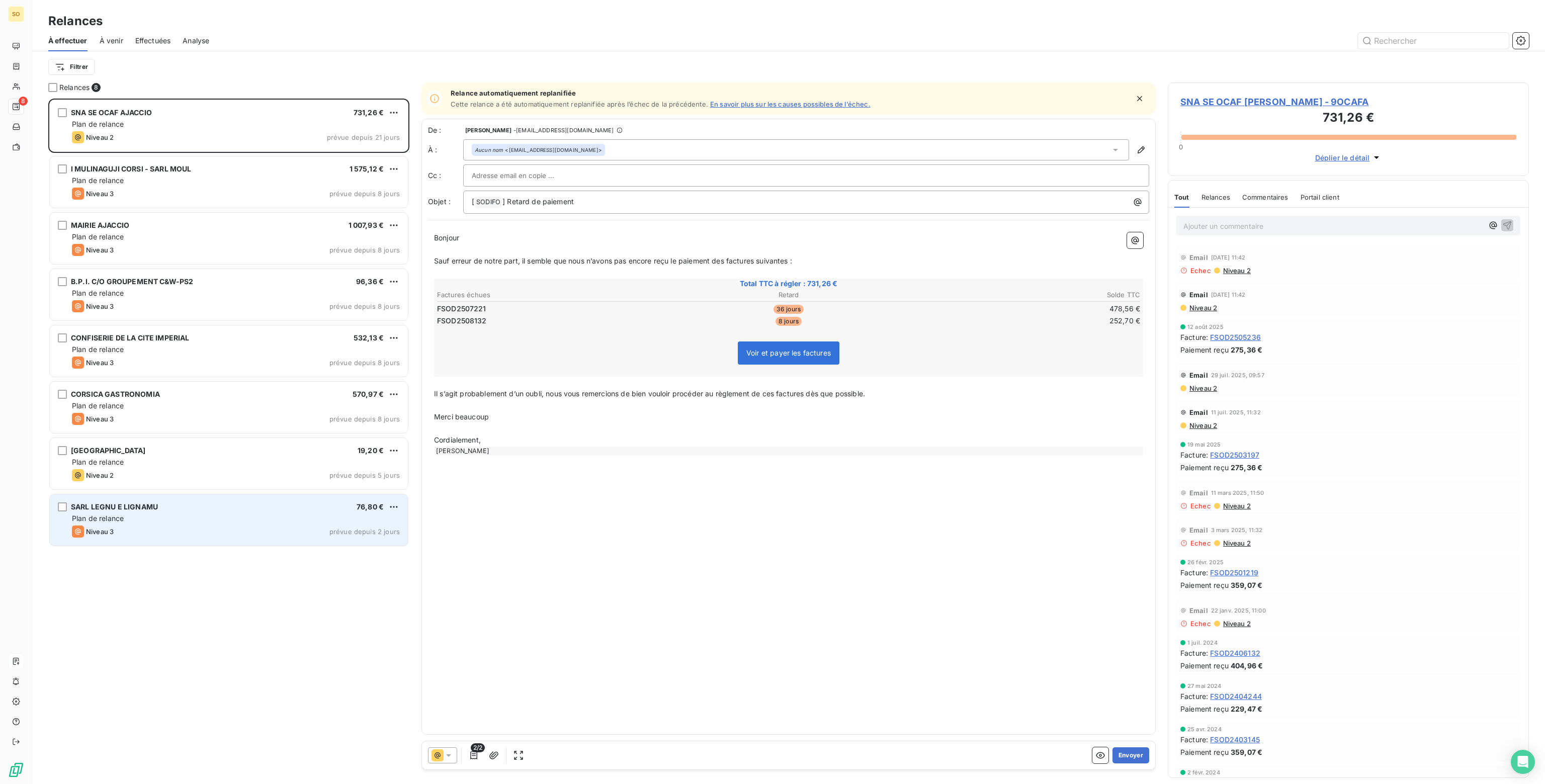
click at [318, 513] on div "Plan de relance" at bounding box center [235, 518] width 328 height 10
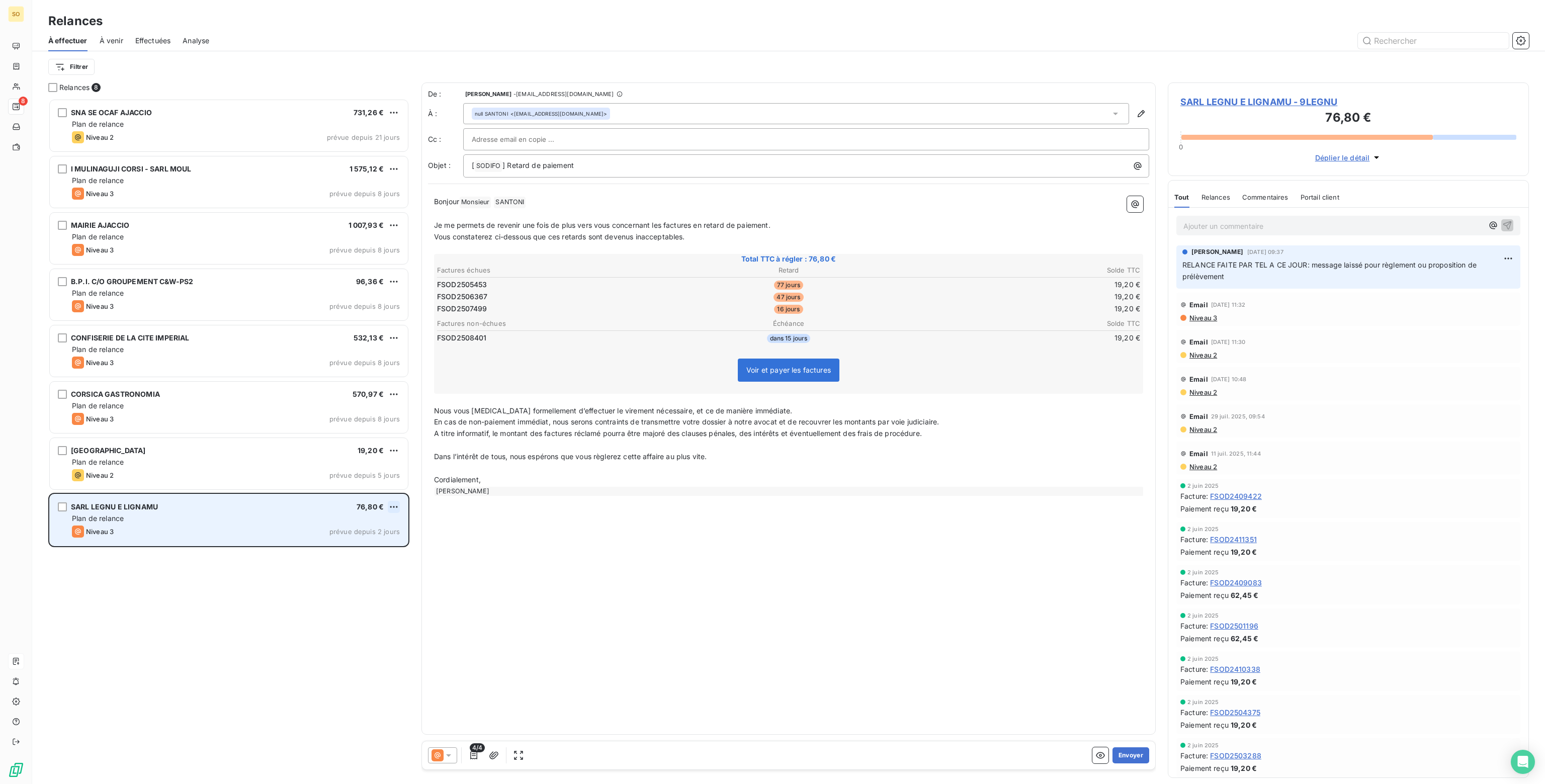
click at [394, 504] on html "SO 8 Relances À effectuer À venir Effectuées Analyse Filtrer Relances 8 SNA SE …" at bounding box center [772, 392] width 1545 height 784
click at [337, 540] on div "Passer cette action" at bounding box center [350, 545] width 90 height 16
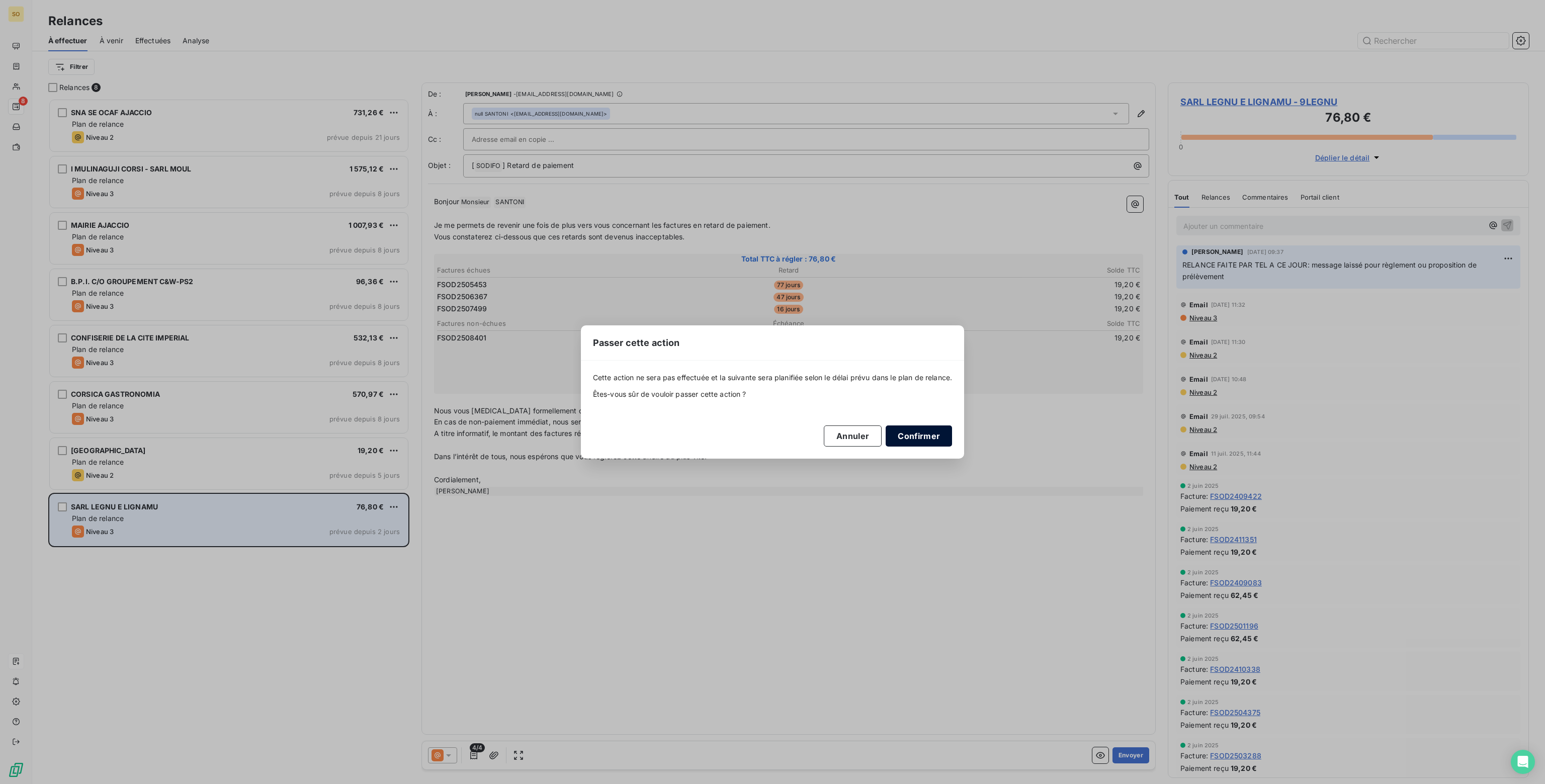
click at [897, 437] on button "Confirmer" at bounding box center [919, 435] width 67 height 21
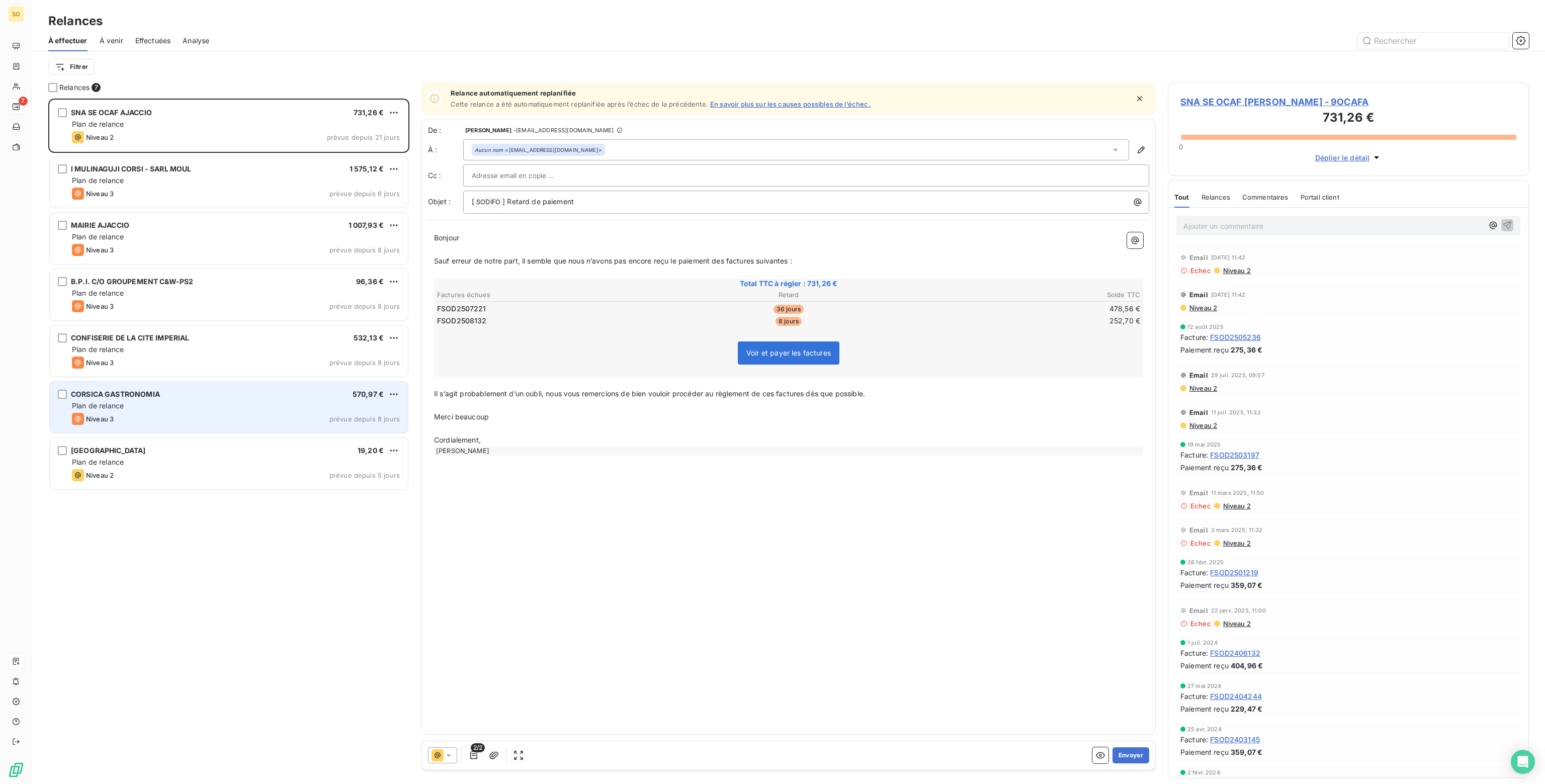
click at [181, 406] on div "Plan de relance" at bounding box center [235, 405] width 328 height 10
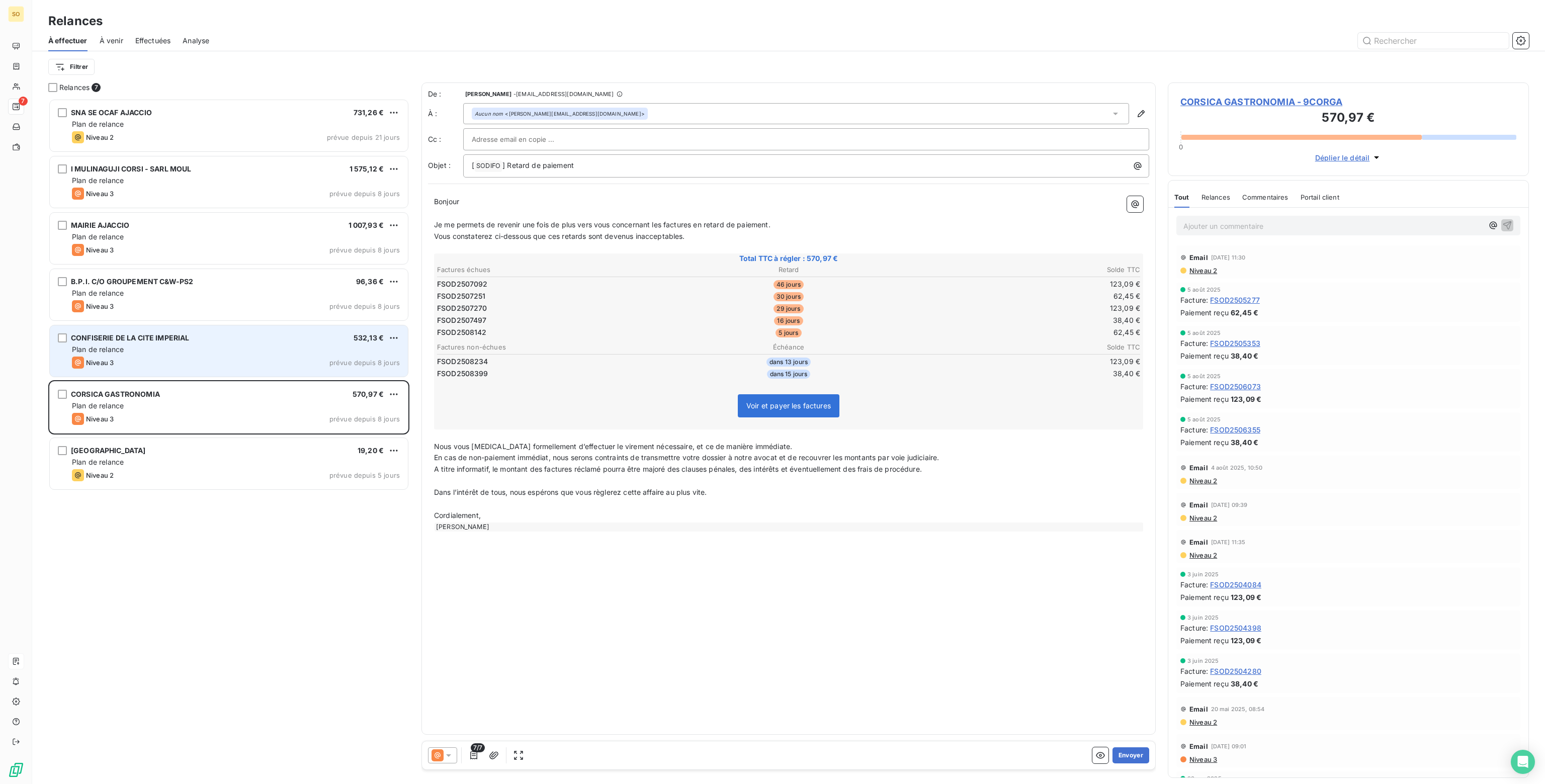
click at [168, 353] on div "Plan de relance" at bounding box center [235, 349] width 328 height 10
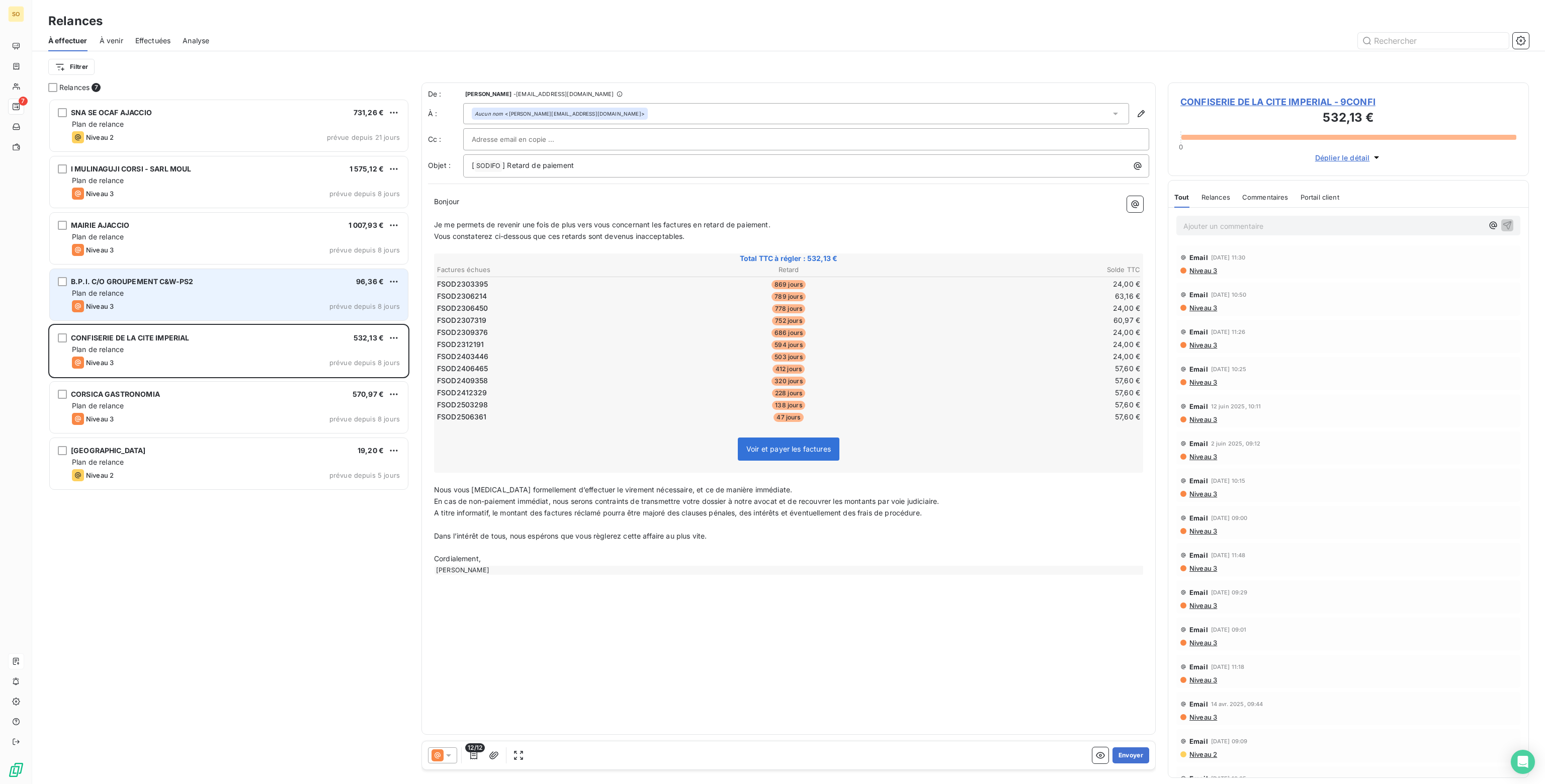
click at [199, 289] on div "Plan de relance" at bounding box center [235, 293] width 328 height 10
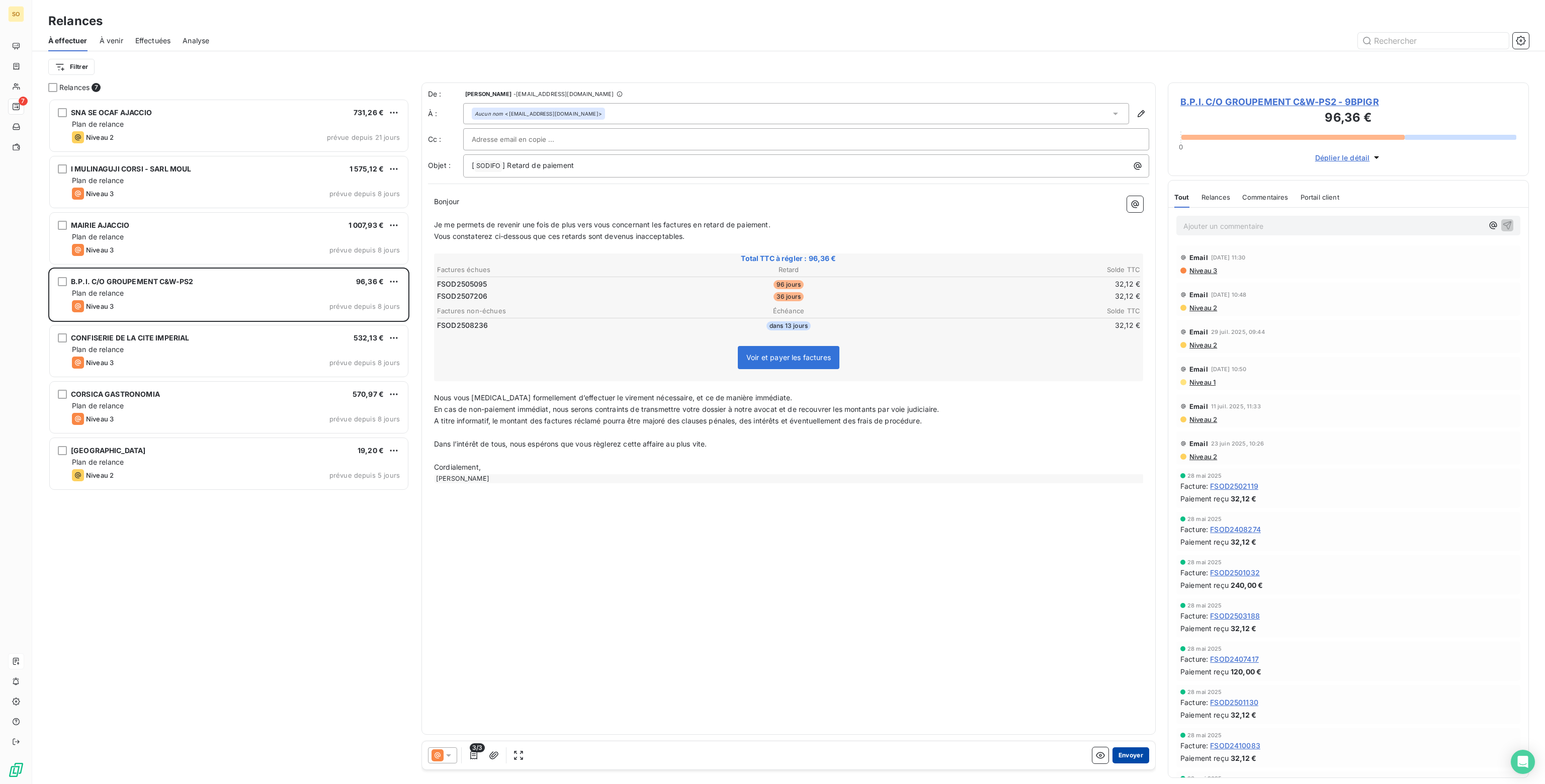
click at [1132, 759] on button "Envoyer" at bounding box center [1131, 755] width 37 height 16
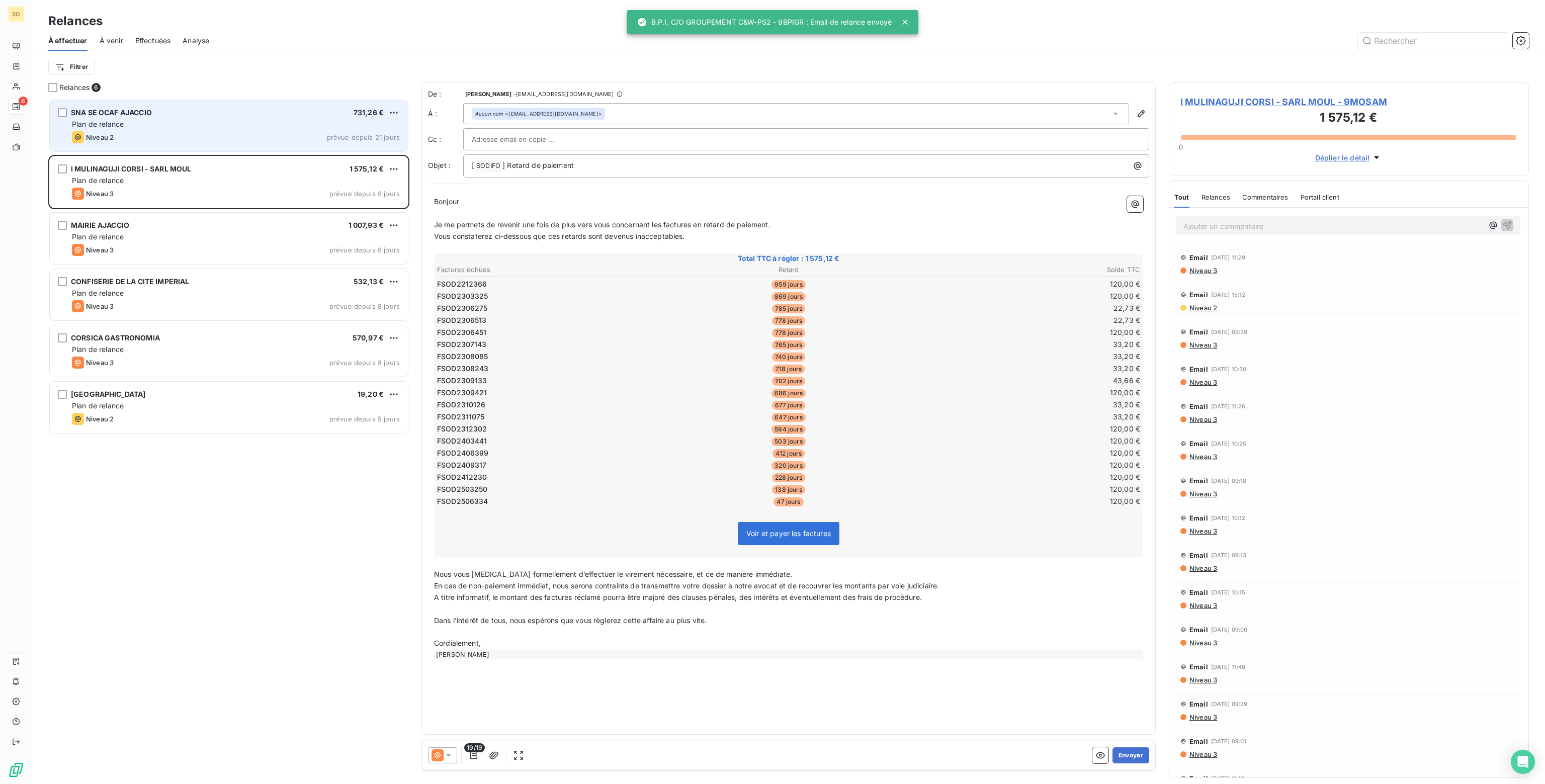
click at [254, 131] on div "Niveau 2 prévue depuis 21 jours" at bounding box center [235, 137] width 328 height 12
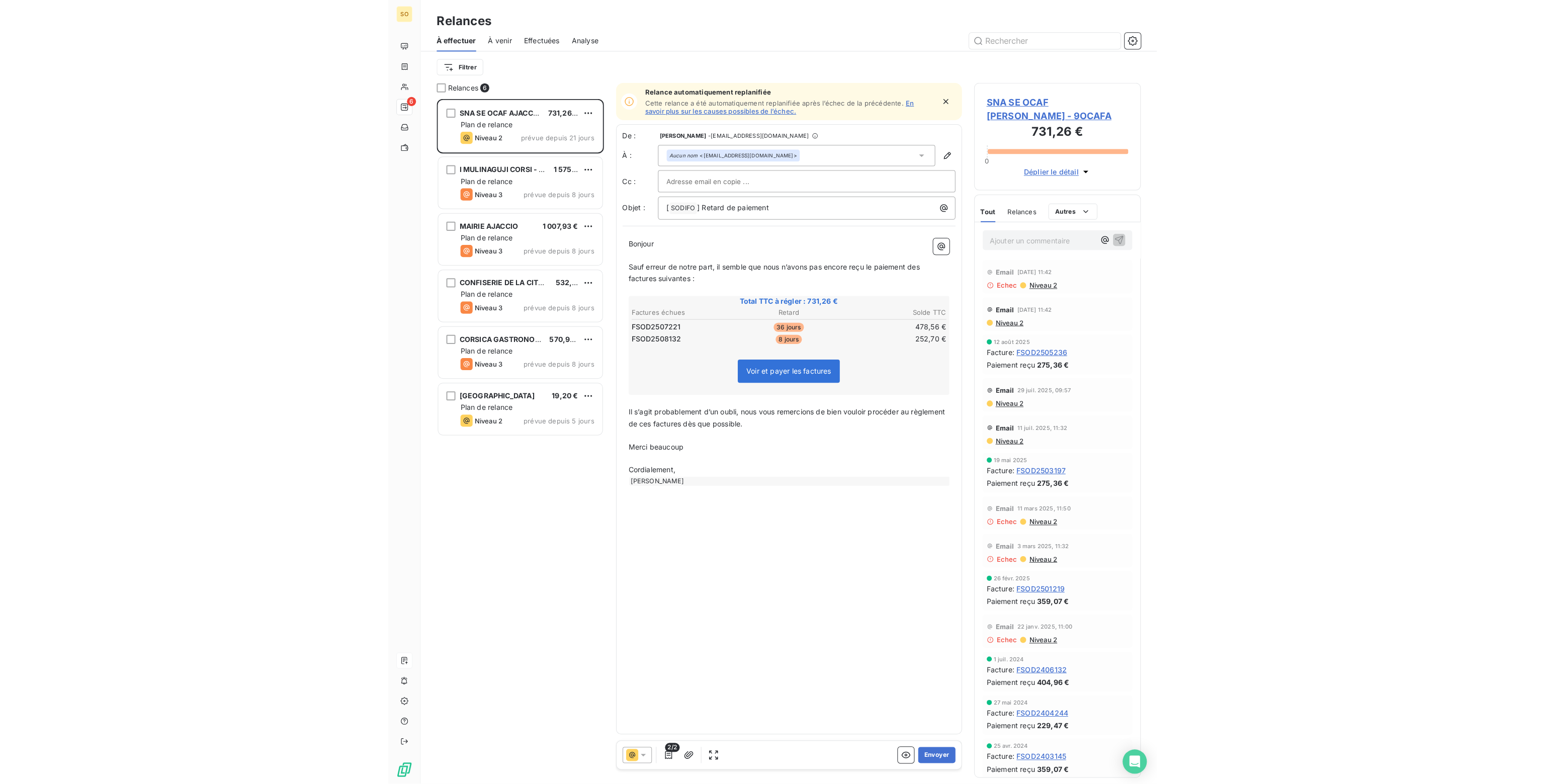
scroll to position [8, 8]
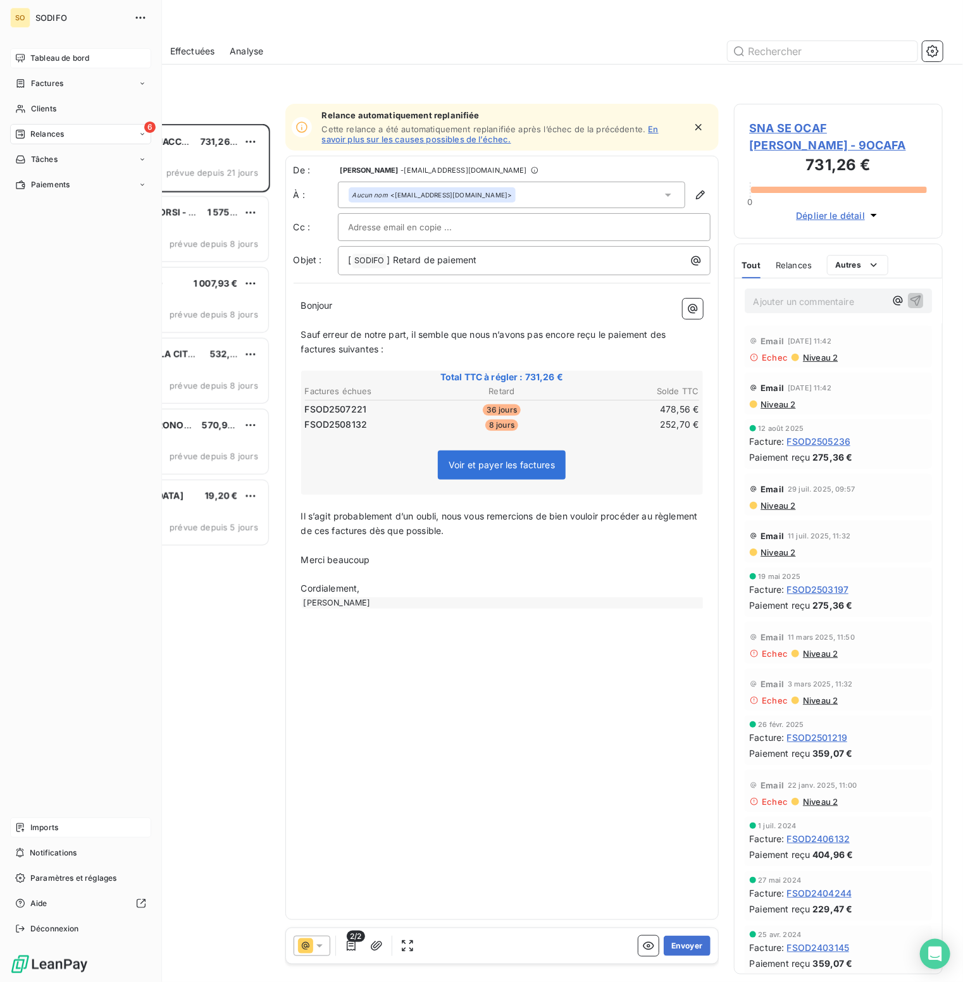
click at [31, 55] on span "Tableau de bord" at bounding box center [59, 58] width 59 height 11
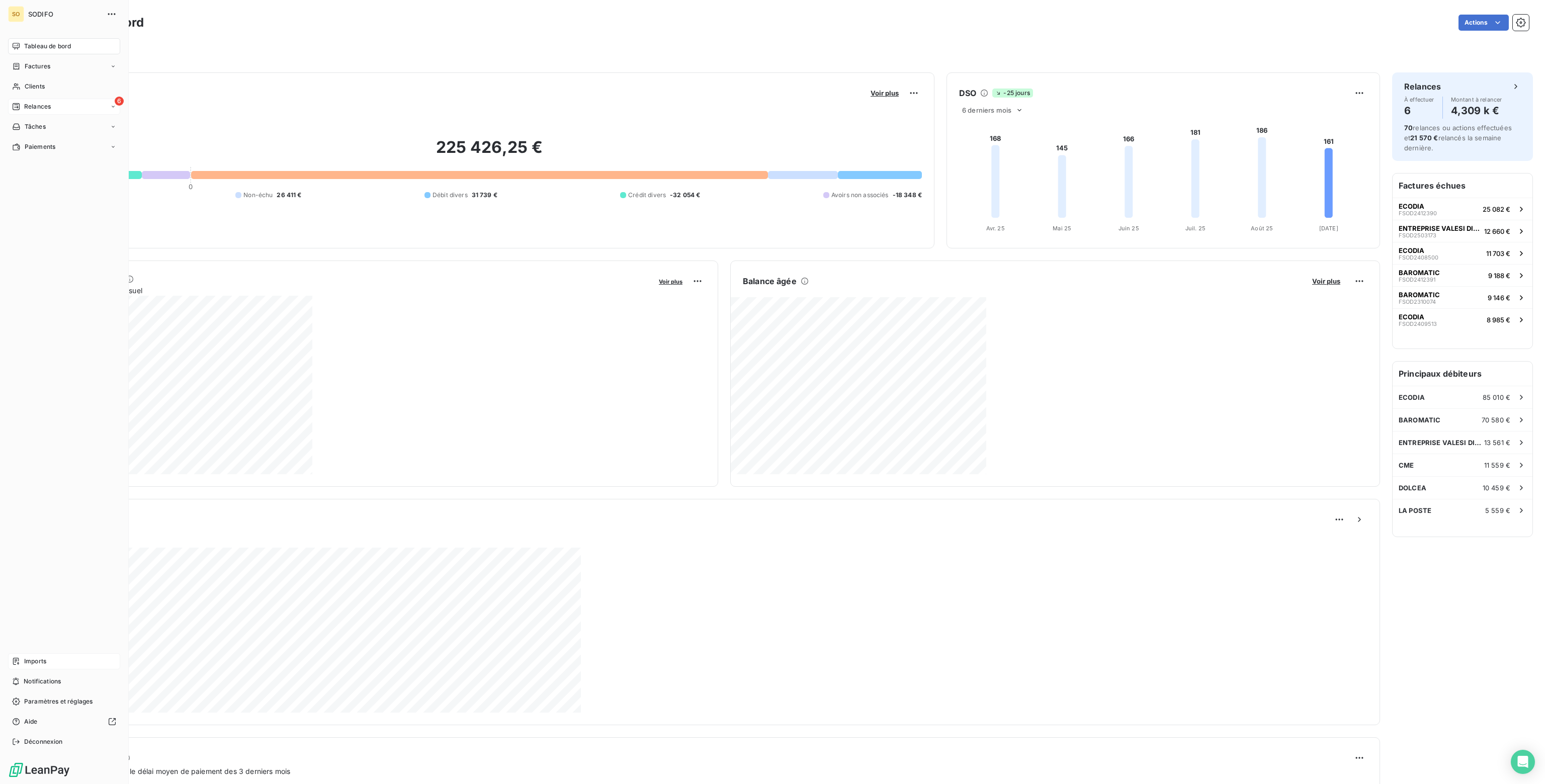
click at [29, 103] on span "Relances" at bounding box center [37, 106] width 27 height 9
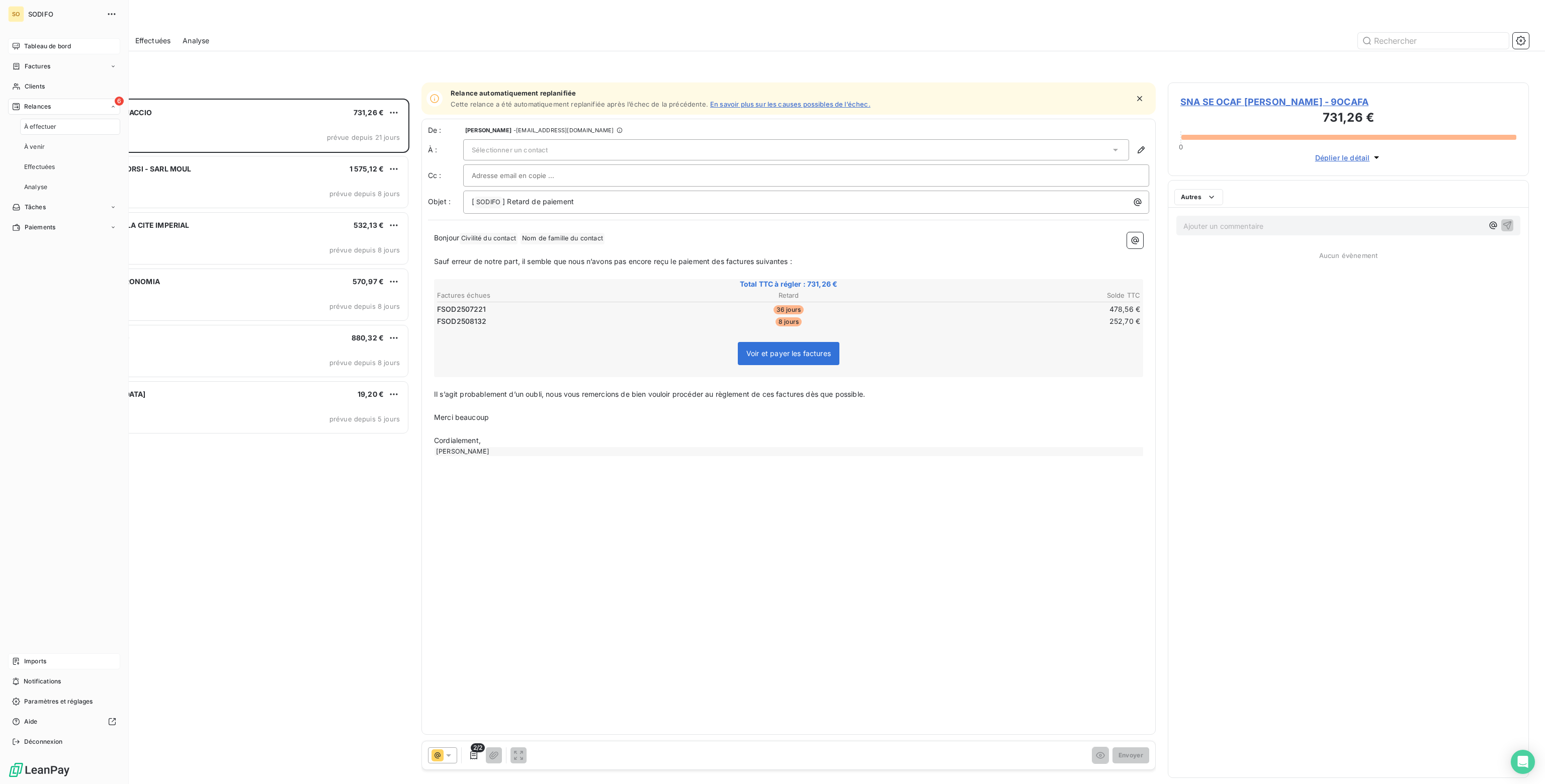
scroll to position [678, 353]
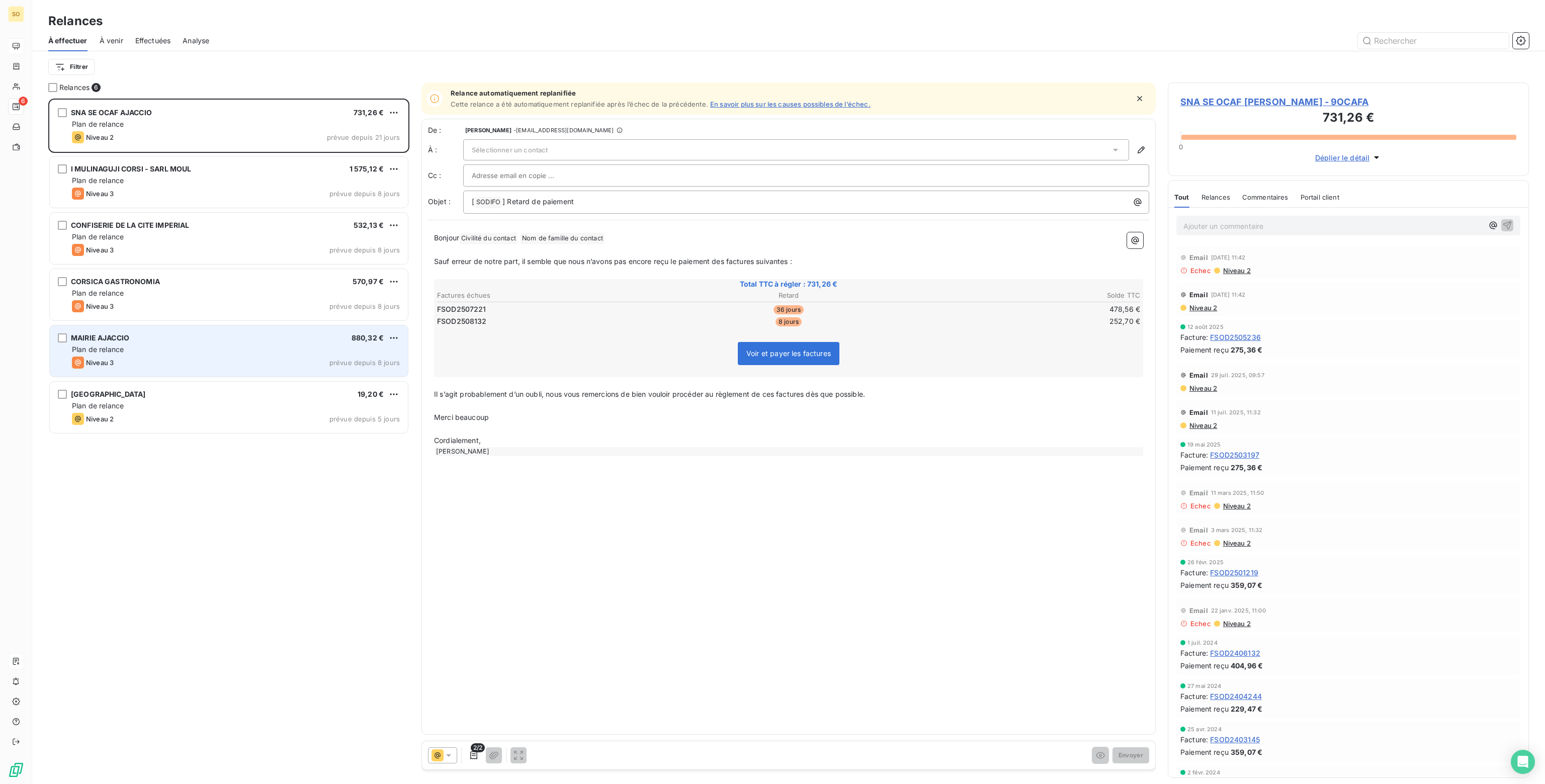
click at [316, 346] on div "Plan de relance" at bounding box center [235, 349] width 328 height 10
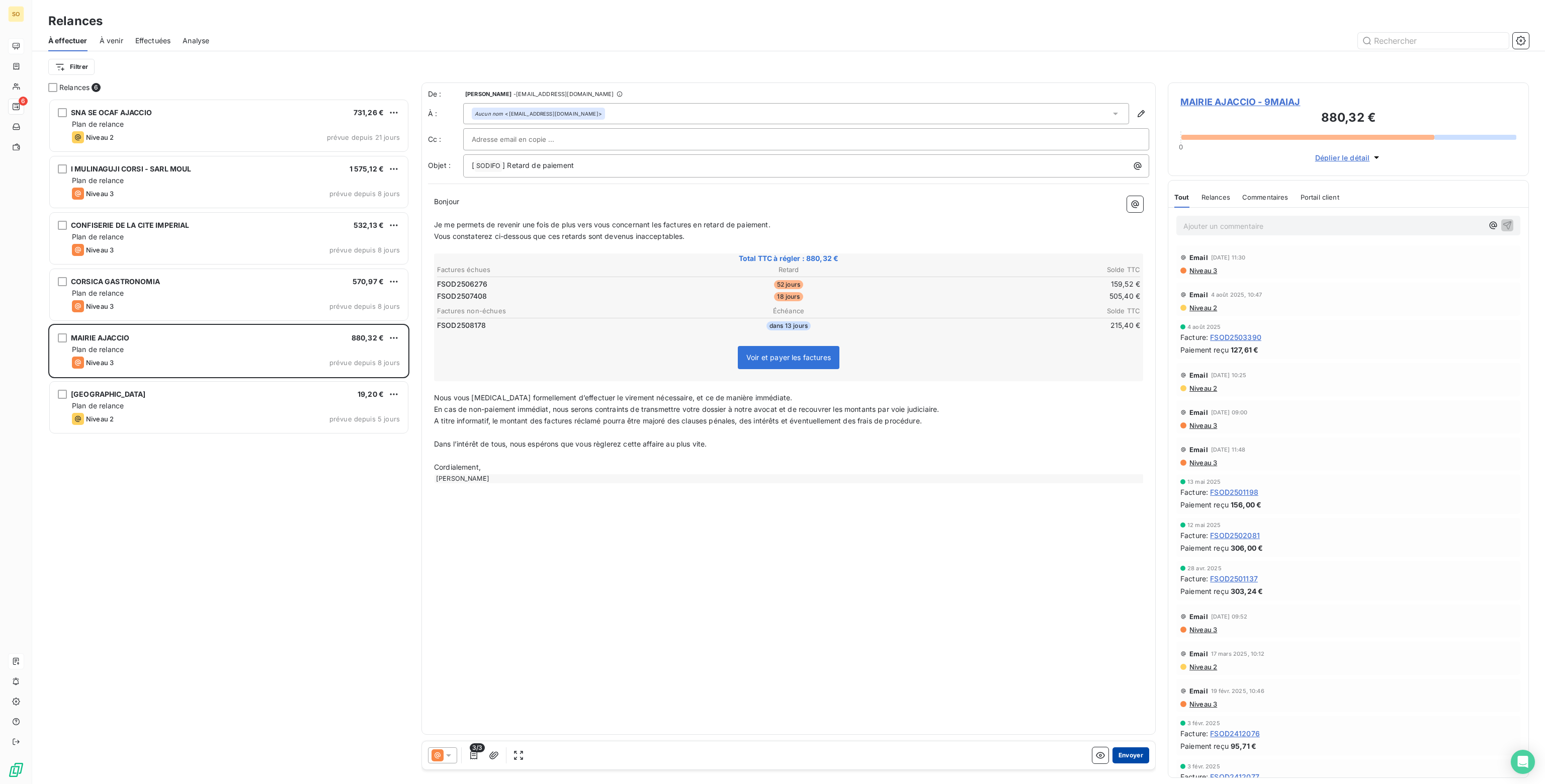
click at [1130, 757] on button "Envoyer" at bounding box center [1131, 755] width 37 height 16
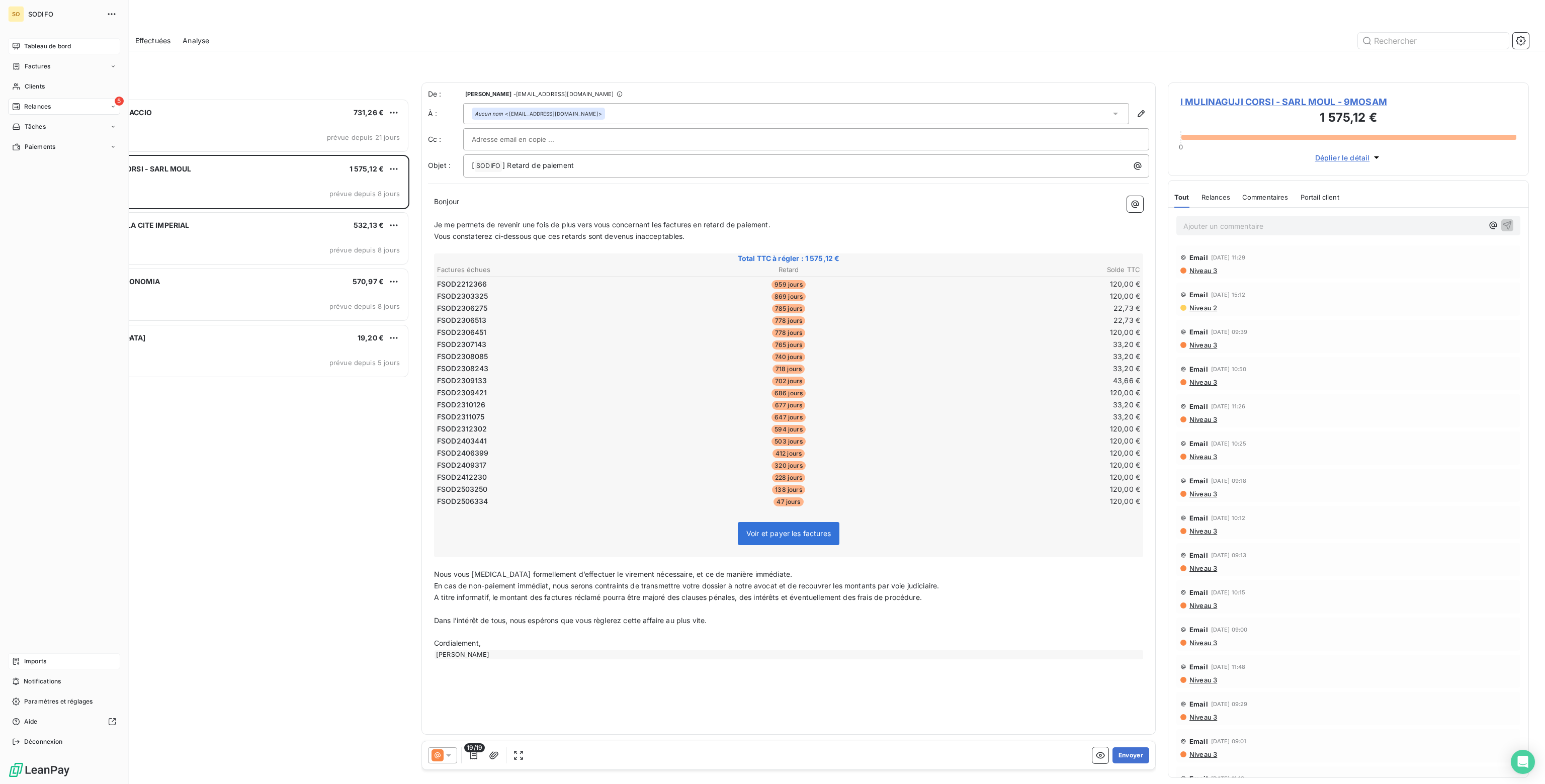
click at [14, 104] on icon at bounding box center [16, 106] width 8 height 8
click at [33, 48] on span "Tableau de bord" at bounding box center [47, 46] width 47 height 9
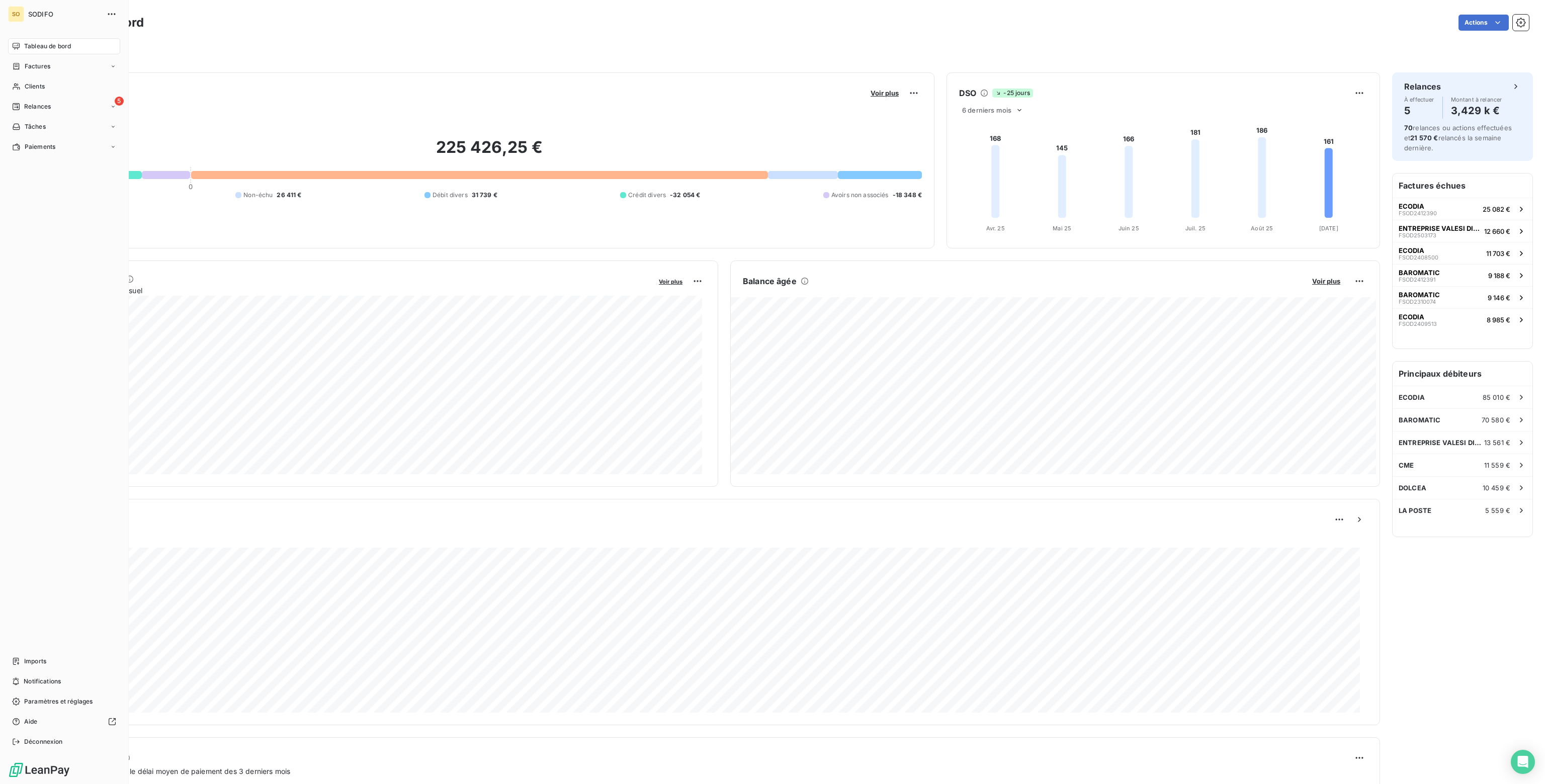
click at [25, 47] on span "Tableau de bord" at bounding box center [47, 46] width 47 height 9
click at [45, 104] on span "Relances" at bounding box center [37, 106] width 27 height 9
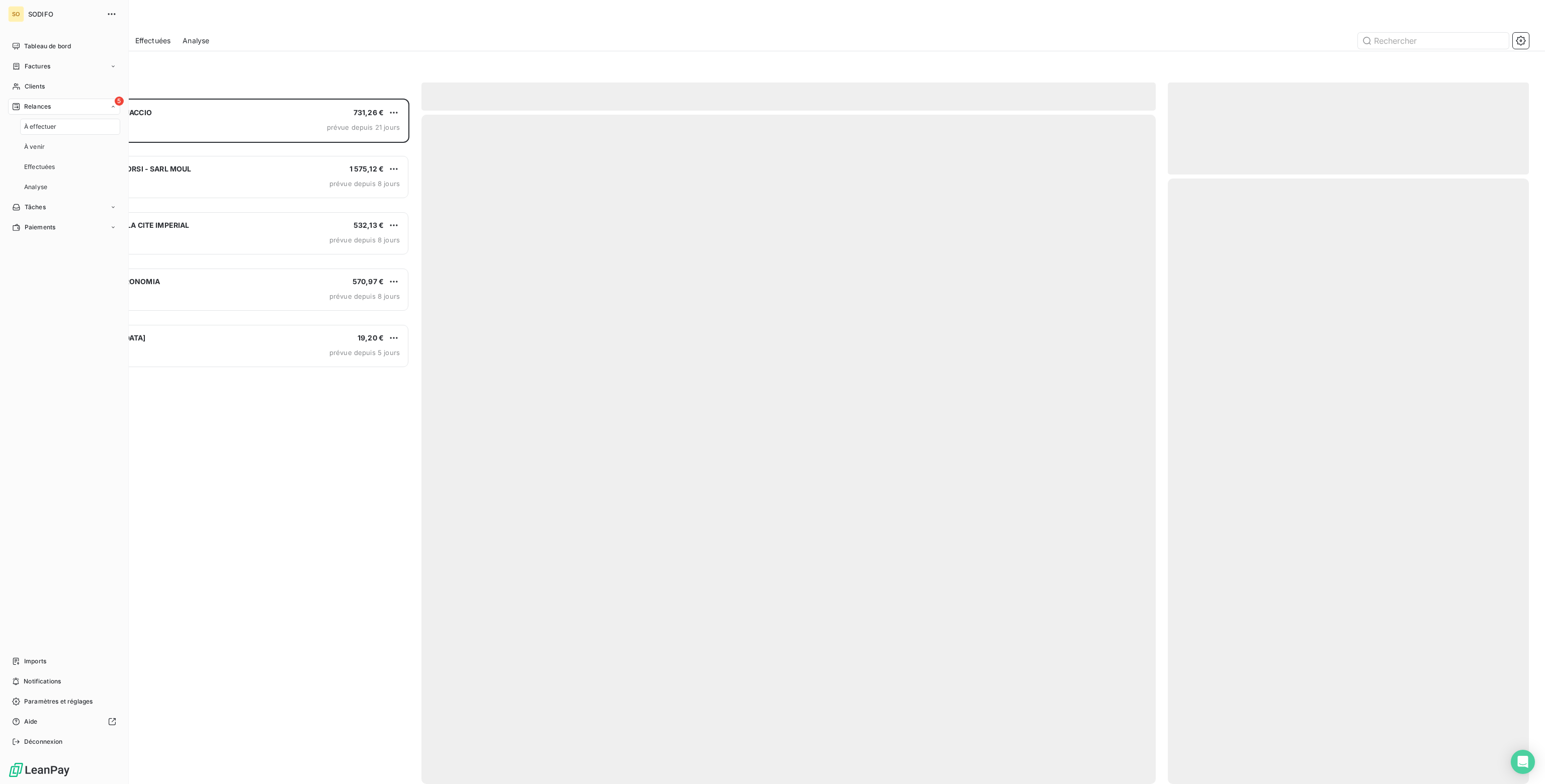
scroll to position [678, 353]
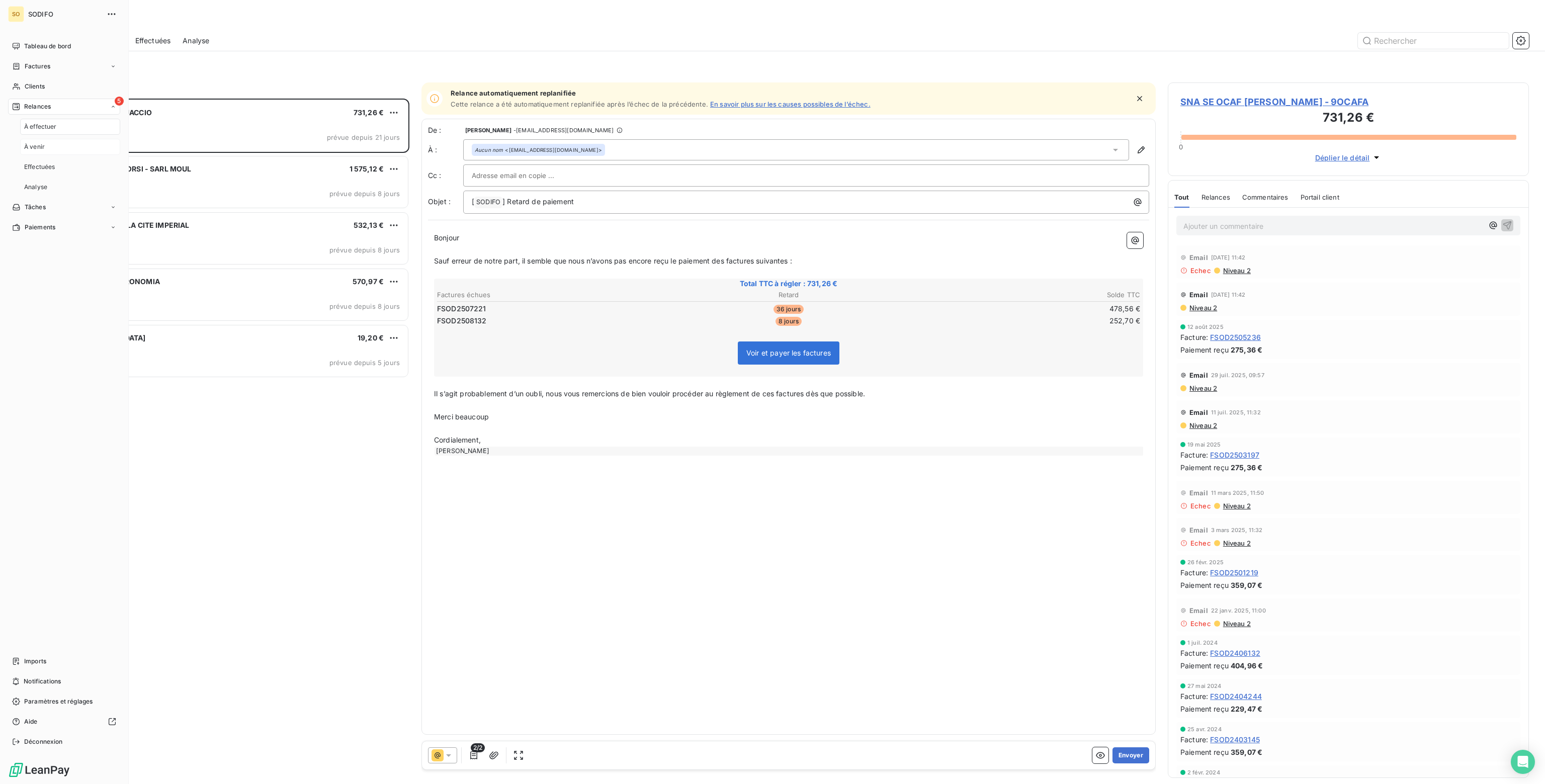
click at [33, 149] on span "À venir" at bounding box center [34, 146] width 21 height 9
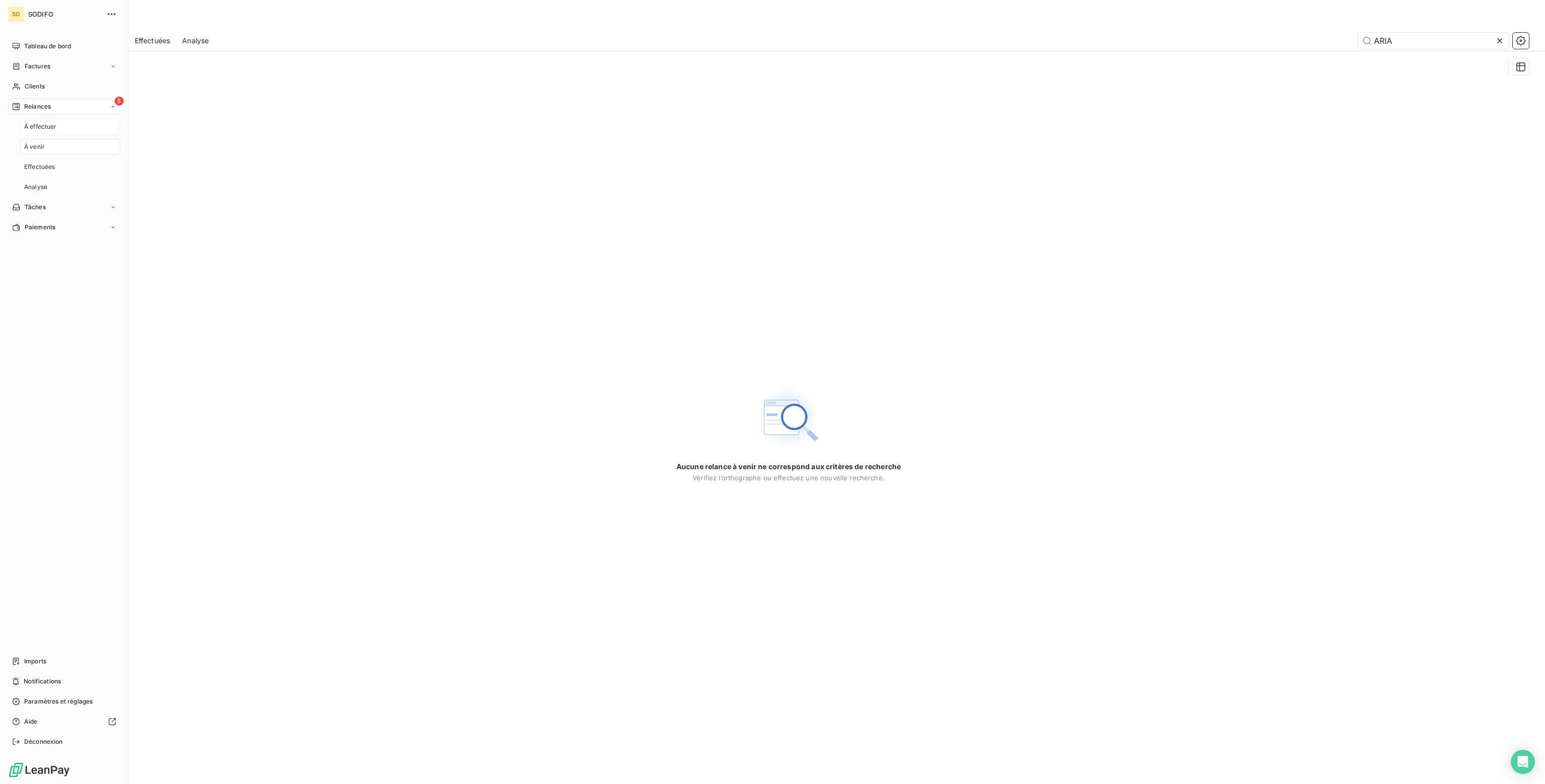
click at [42, 127] on span "À effectuer" at bounding box center [40, 126] width 33 height 9
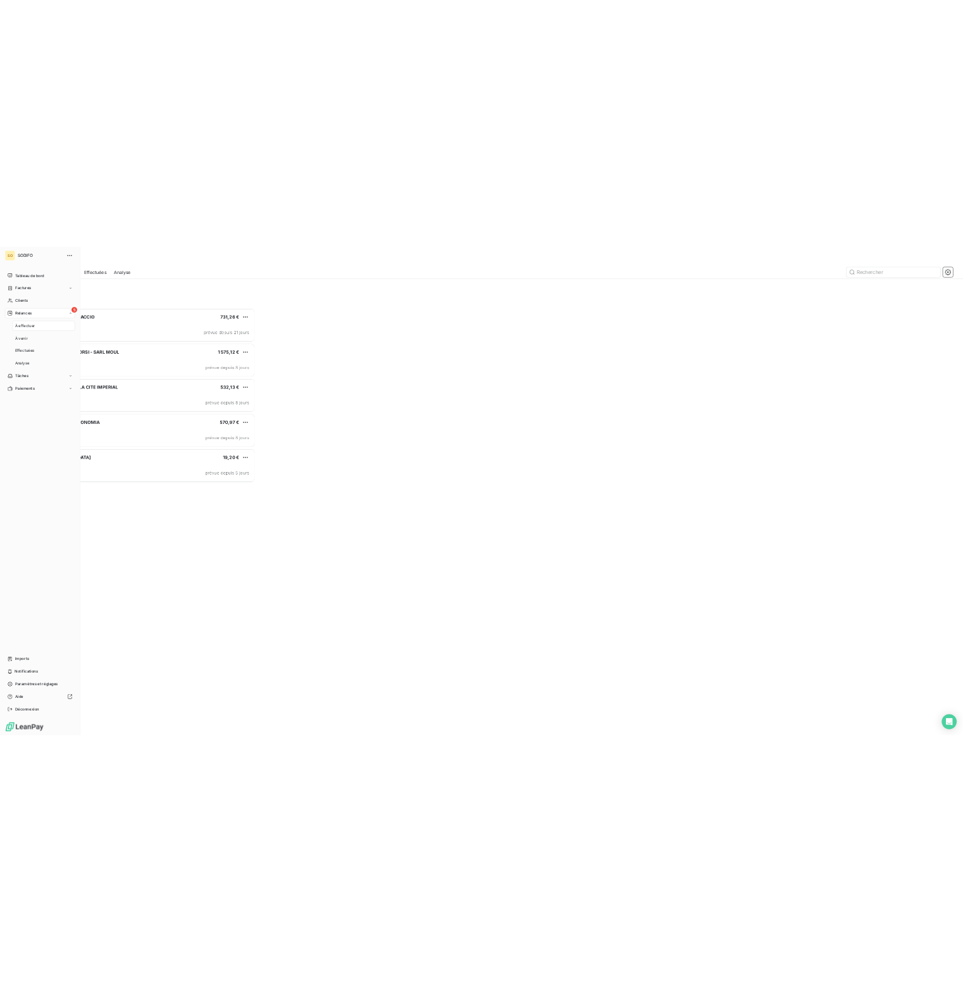
scroll to position [853, 444]
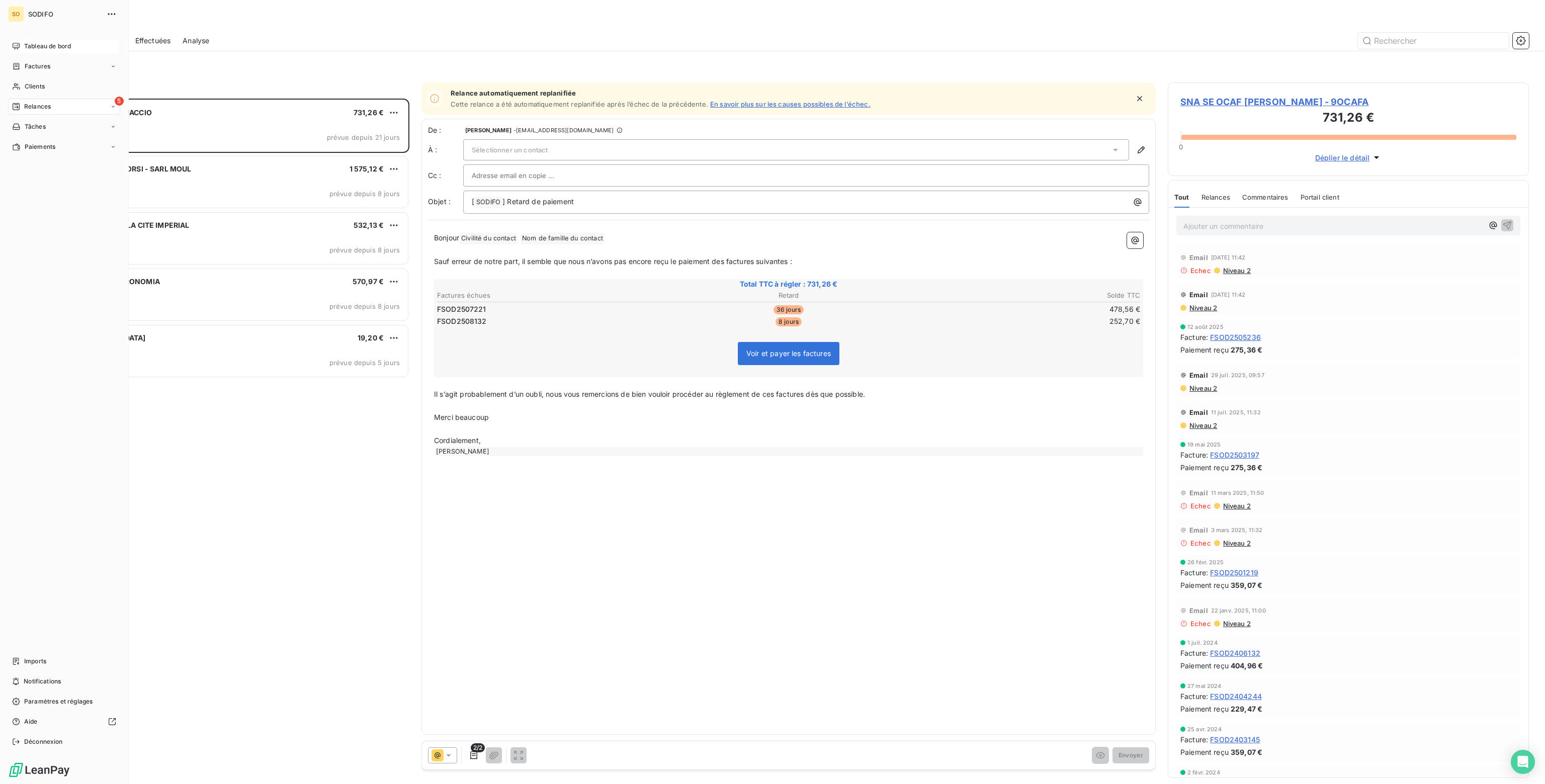
click at [37, 46] on span "Tableau de bord" at bounding box center [47, 46] width 47 height 9
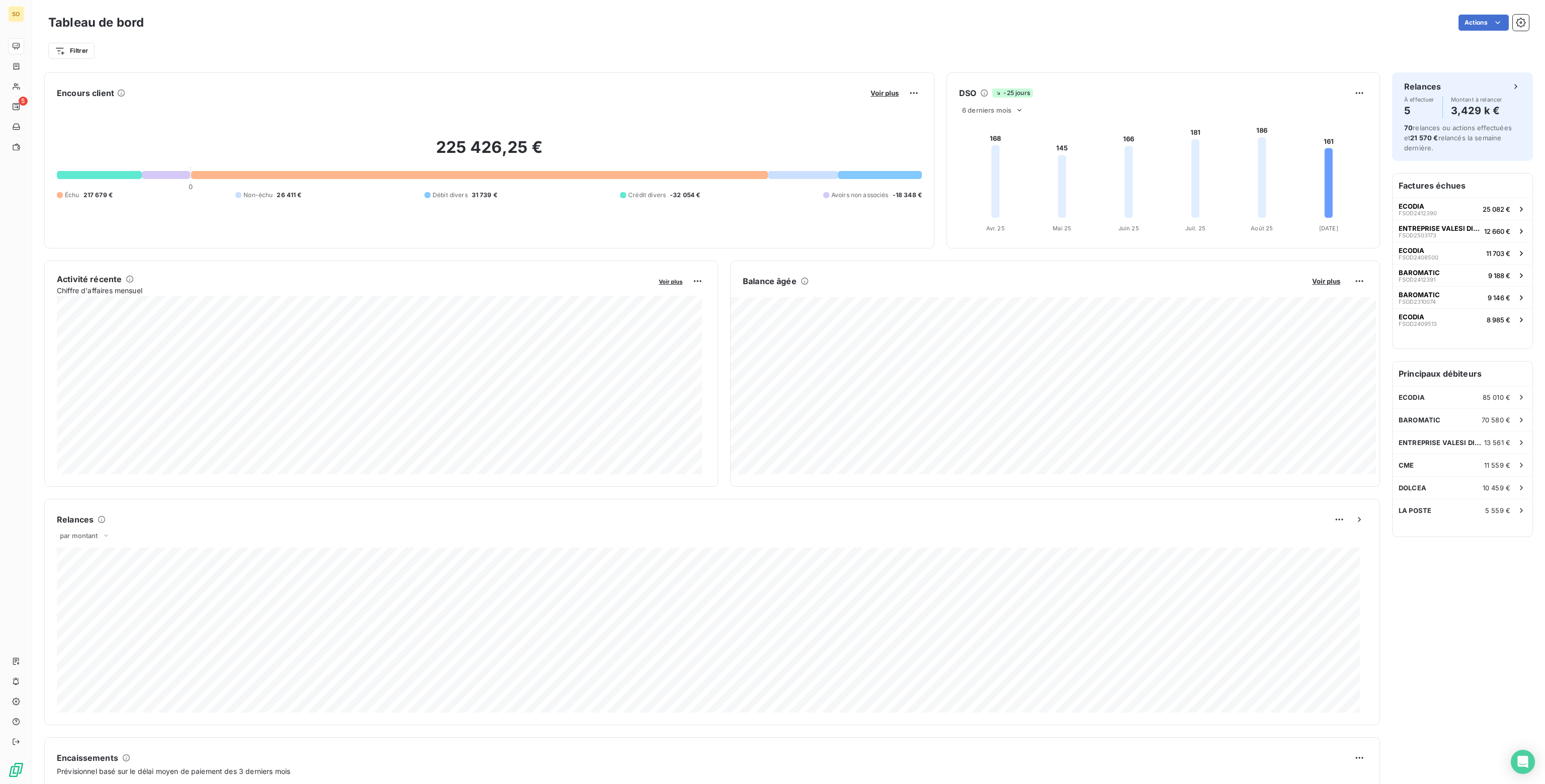
click at [1514, 21] on html "SO 5 Tableau de bord Actions Filtrer Encours client Voir plus 225 426,25 € 0 Éc…" at bounding box center [772, 392] width 1545 height 784
click at [1517, 21] on icon "button" at bounding box center [1520, 22] width 10 height 10
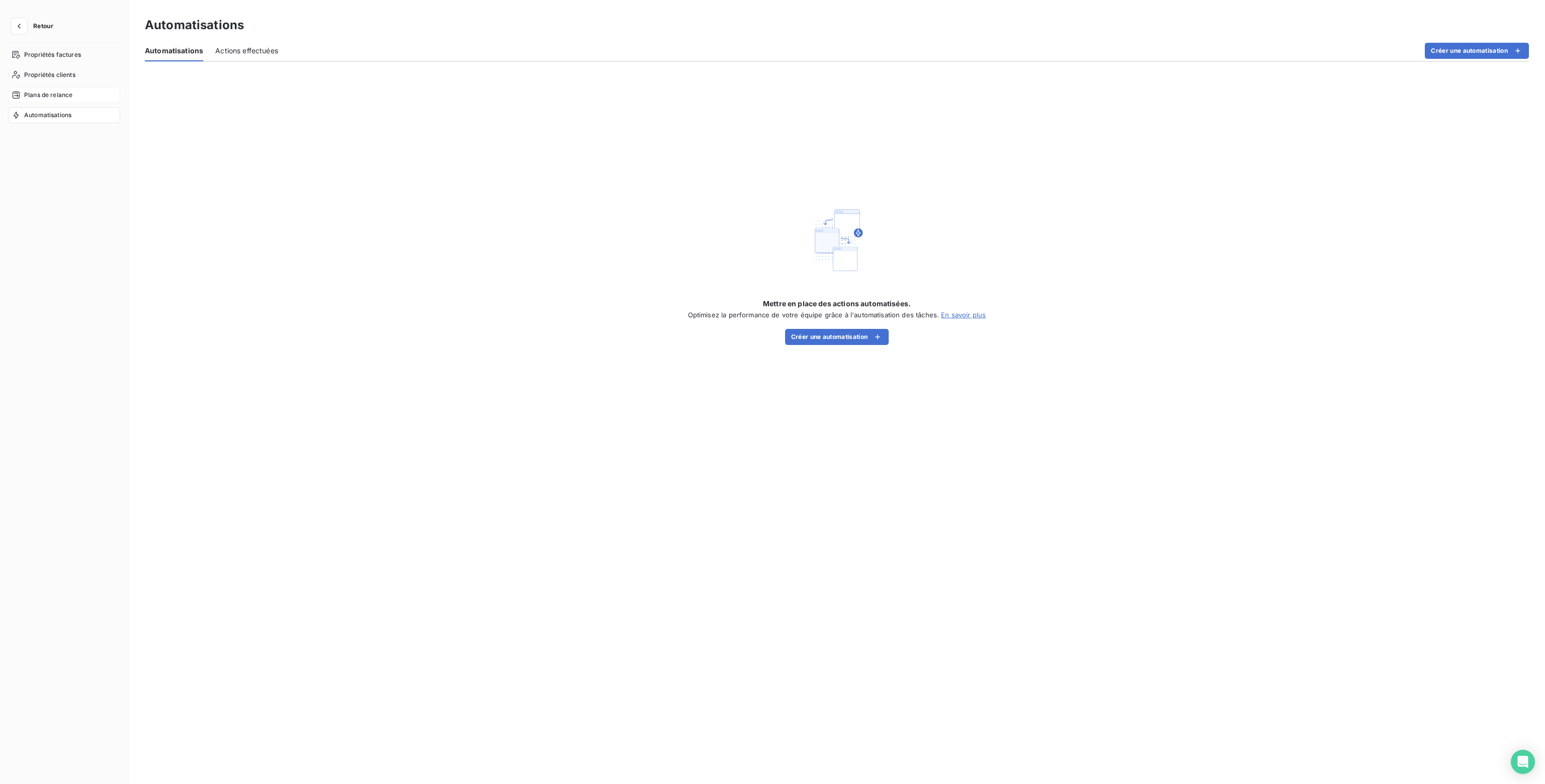
click at [41, 94] on span "Plans de relance" at bounding box center [48, 95] width 48 height 9
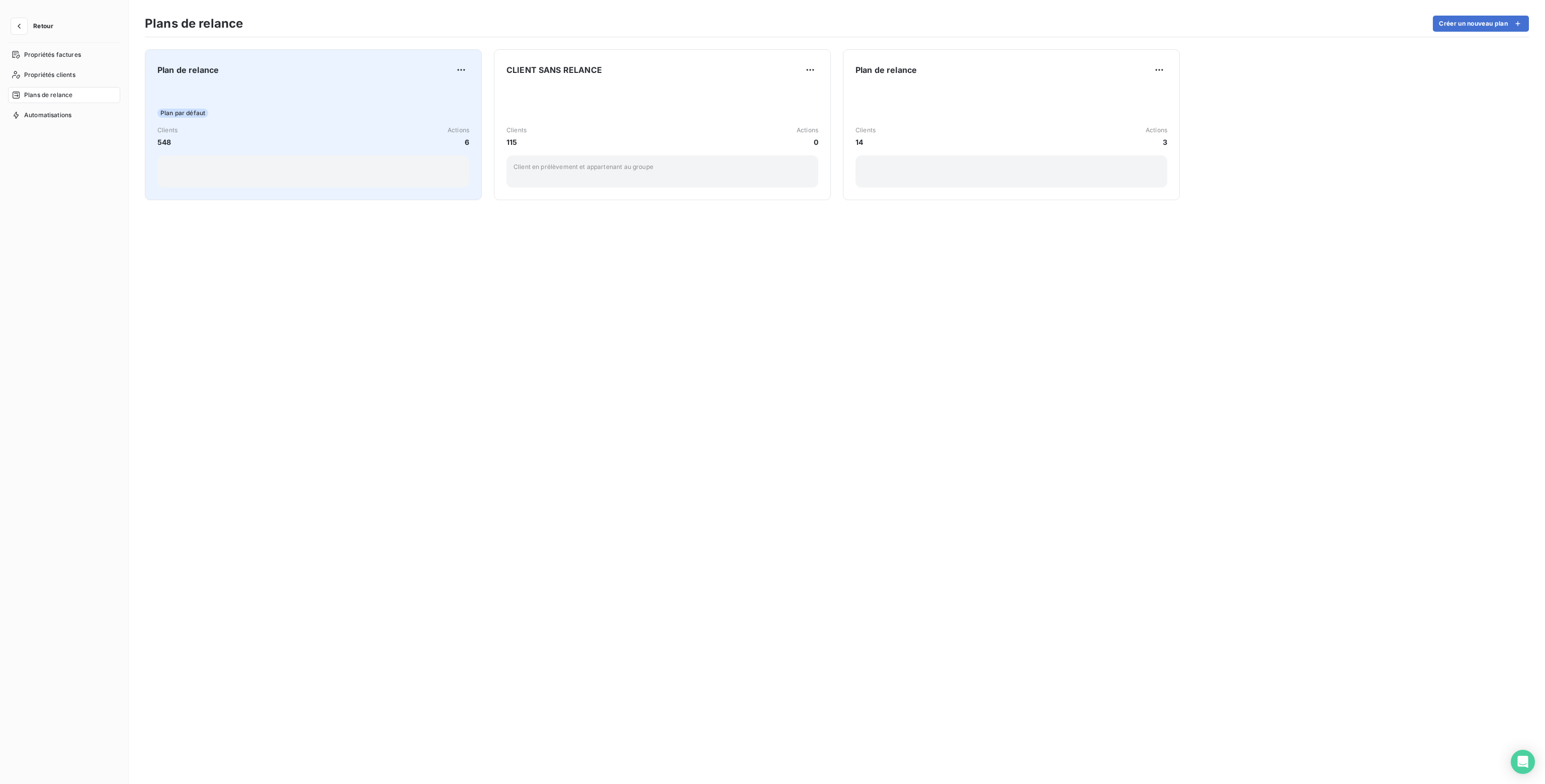
click at [470, 141] on div "Plan de relance Plan par défaut Clients 548 Actions 6" at bounding box center [313, 125] width 337 height 151
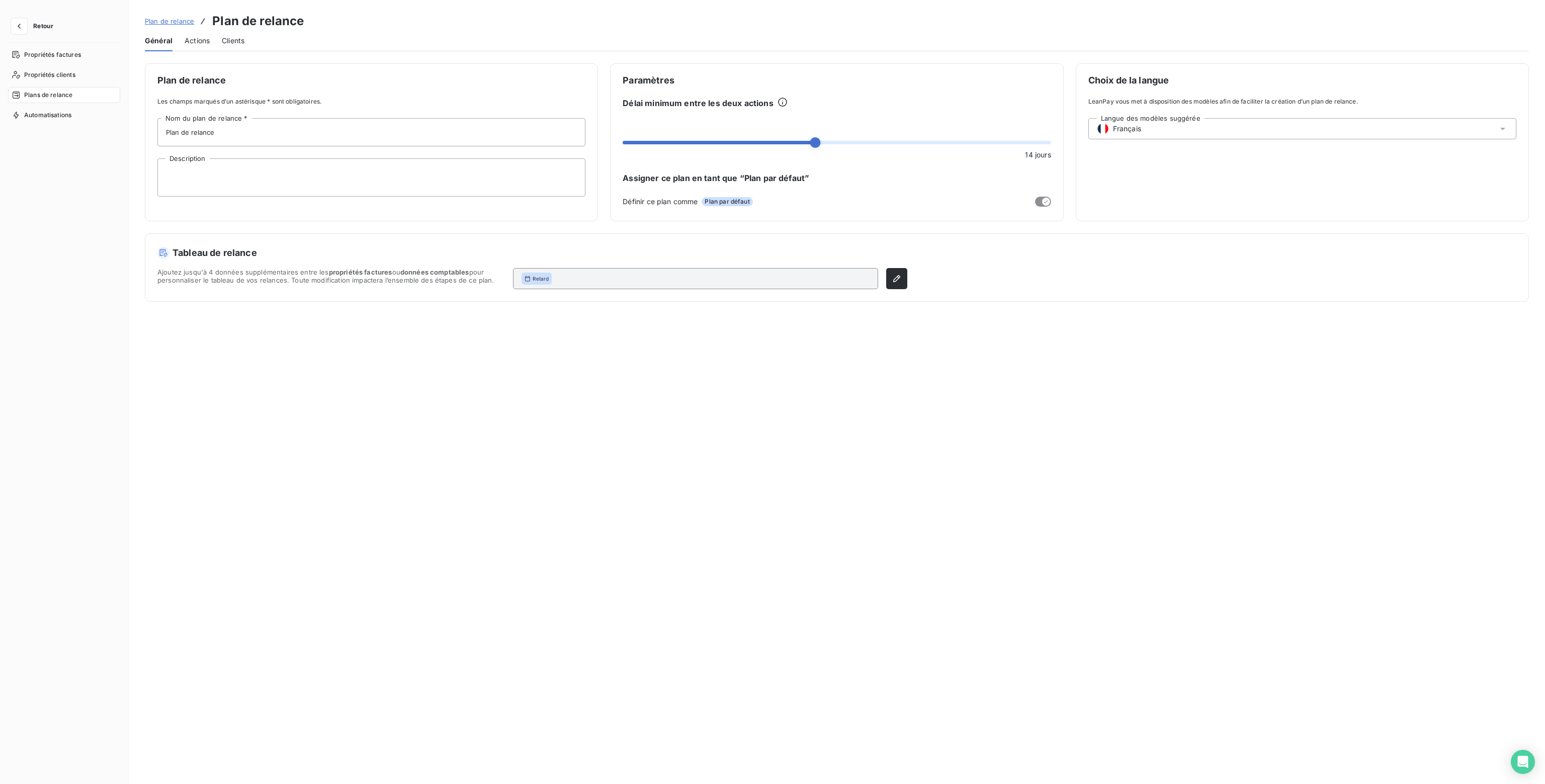
click at [191, 40] on span "Actions" at bounding box center [197, 41] width 25 height 10
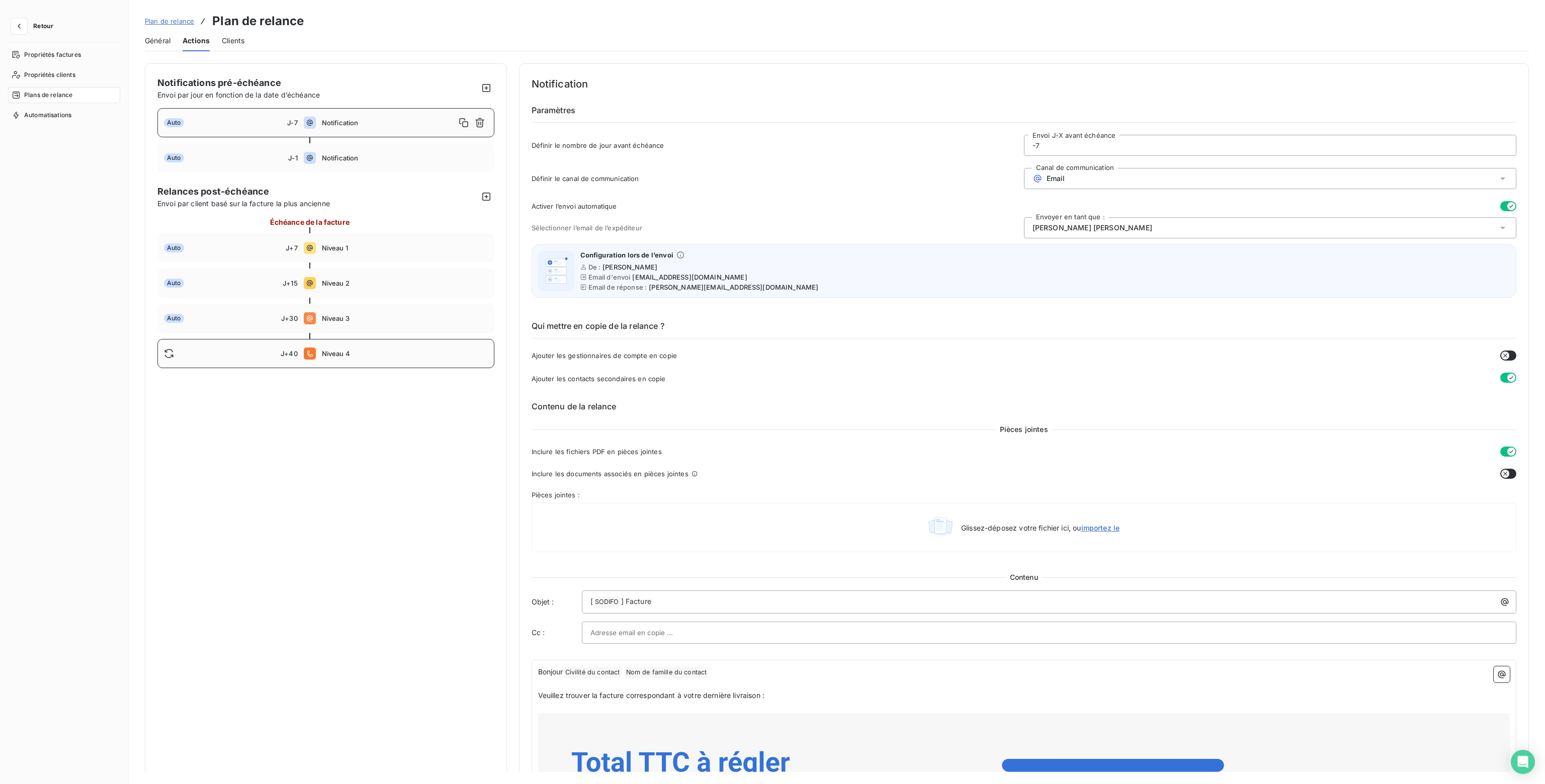
click at [329, 359] on div "J+40 Niveau 4" at bounding box center [326, 353] width 337 height 29
type input "40"
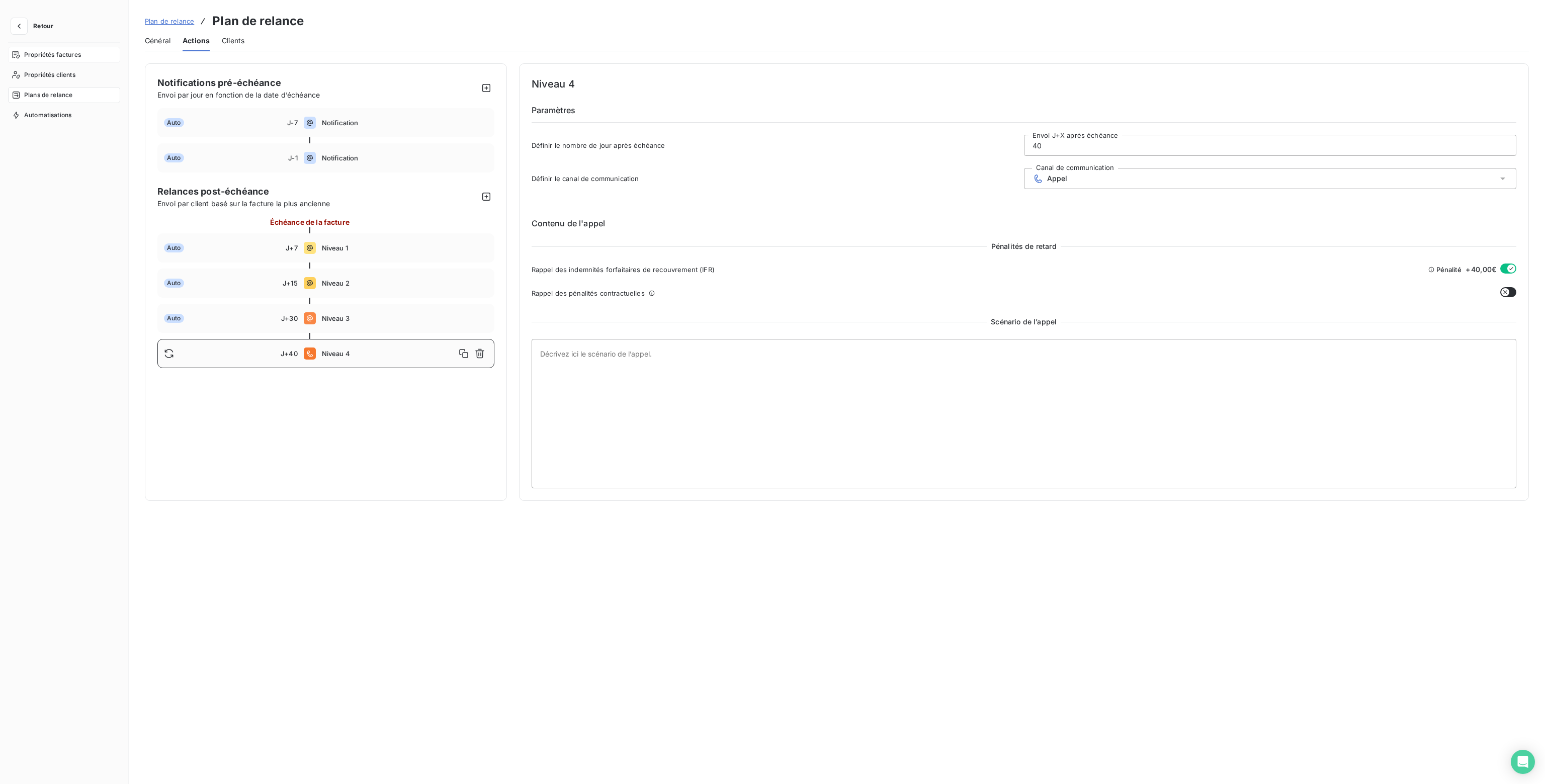
click at [34, 50] on span "Propriétés factures" at bounding box center [52, 54] width 57 height 9
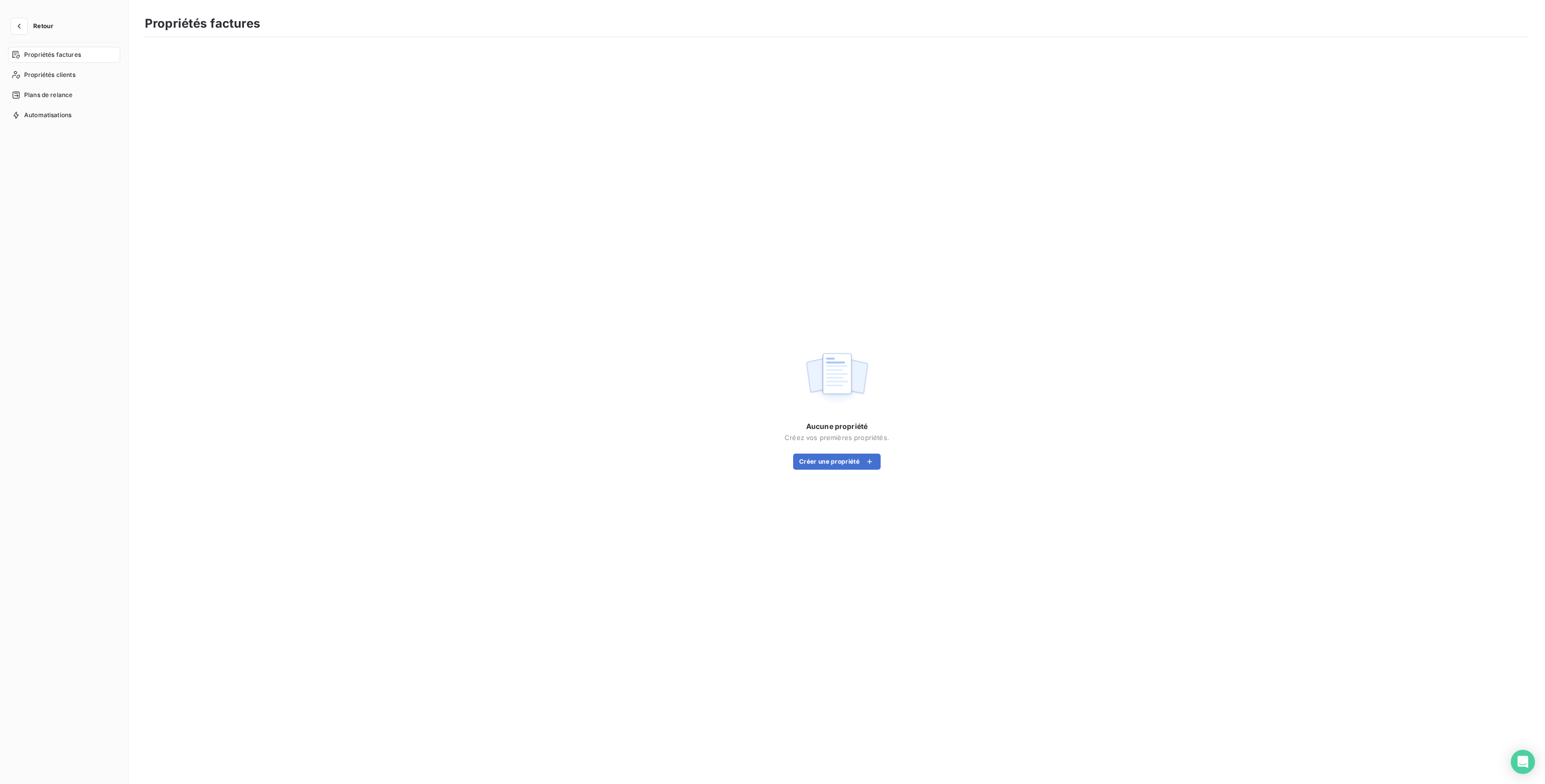
click at [41, 26] on span "Retour" at bounding box center [43, 26] width 20 height 6
